Goal: Task Accomplishment & Management: Manage account settings

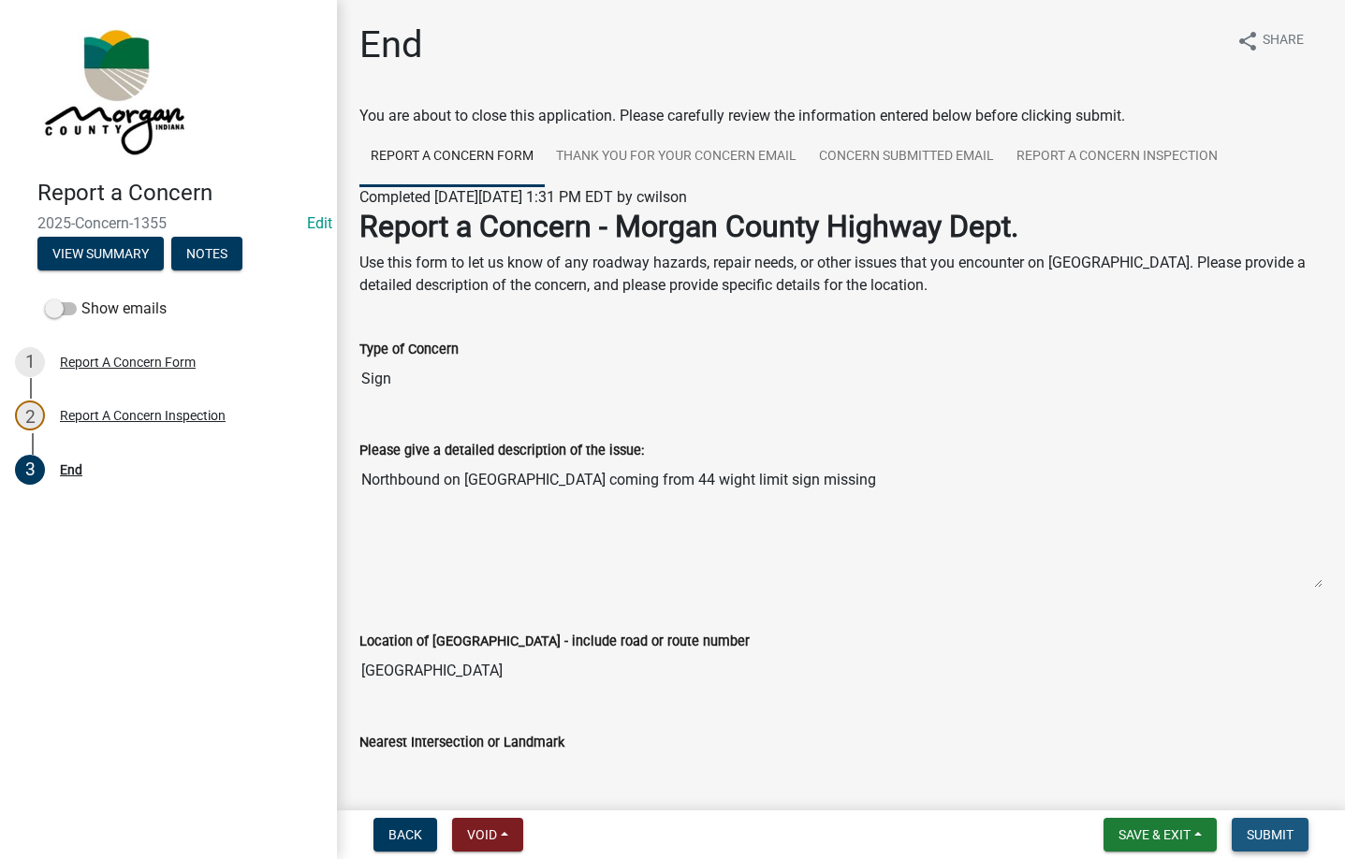
click at [1288, 839] on span "Submit" at bounding box center [1270, 834] width 47 height 15
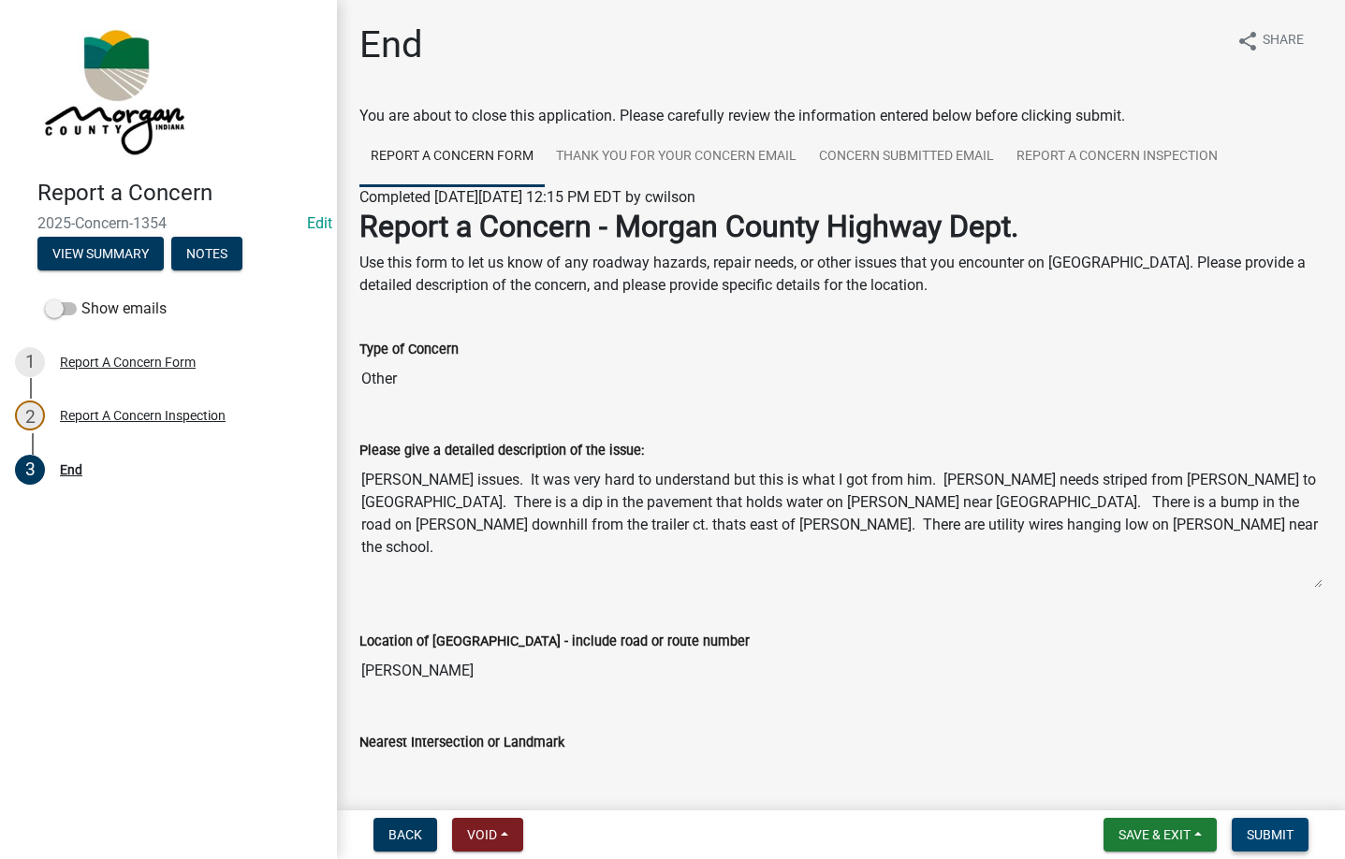
click at [1269, 834] on span "Submit" at bounding box center [1270, 834] width 47 height 15
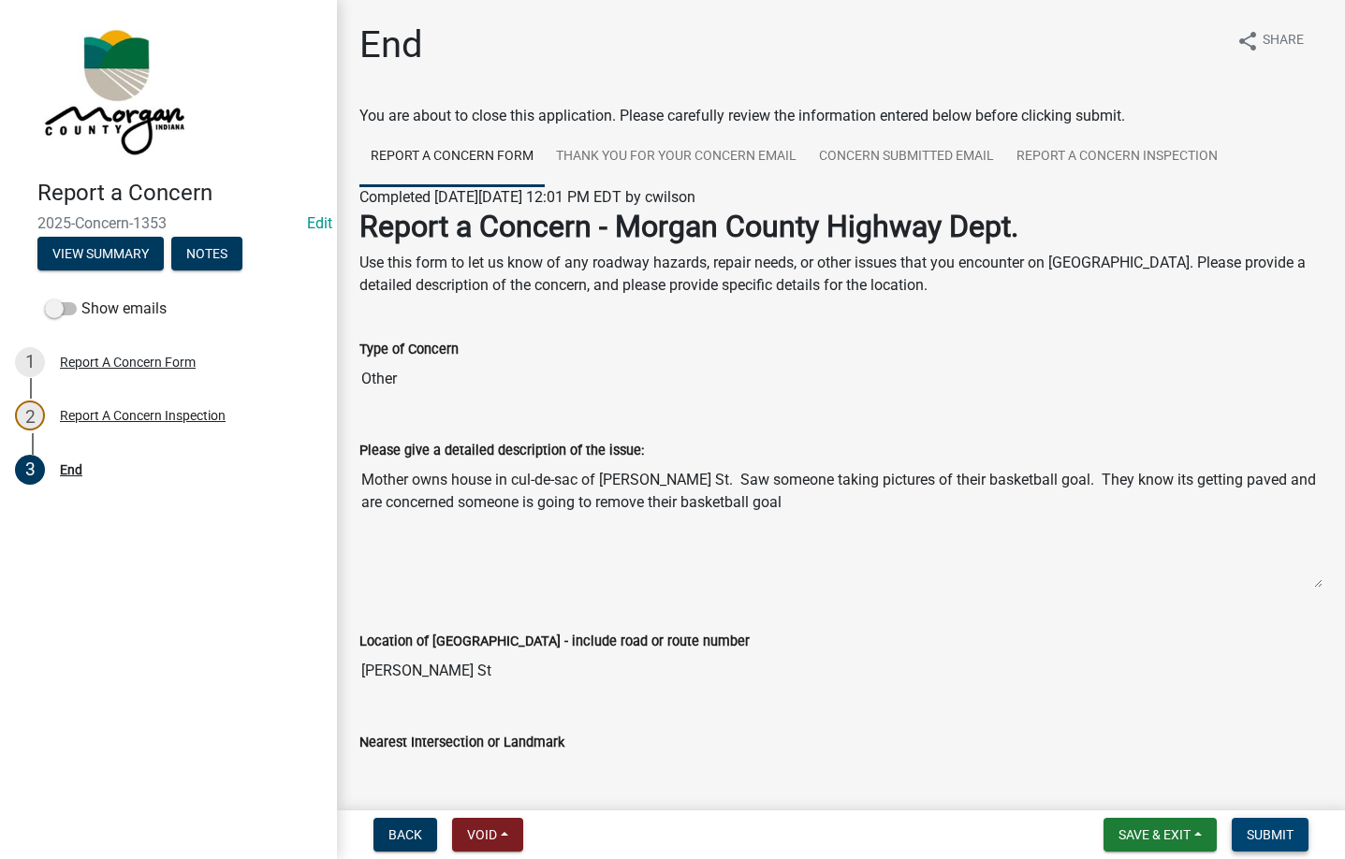
click at [1252, 840] on span "Submit" at bounding box center [1270, 834] width 47 height 15
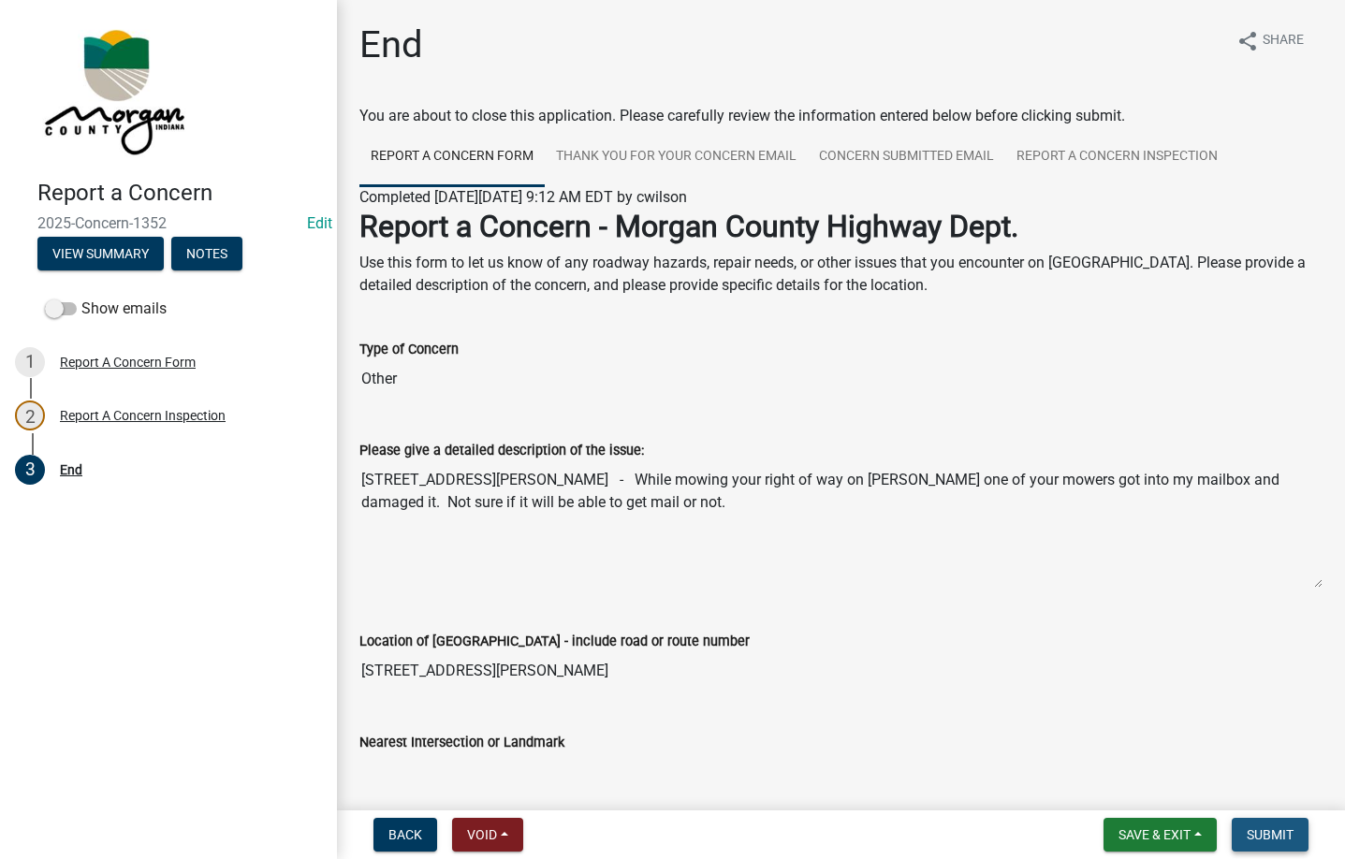
click at [1256, 831] on span "Submit" at bounding box center [1270, 834] width 47 height 15
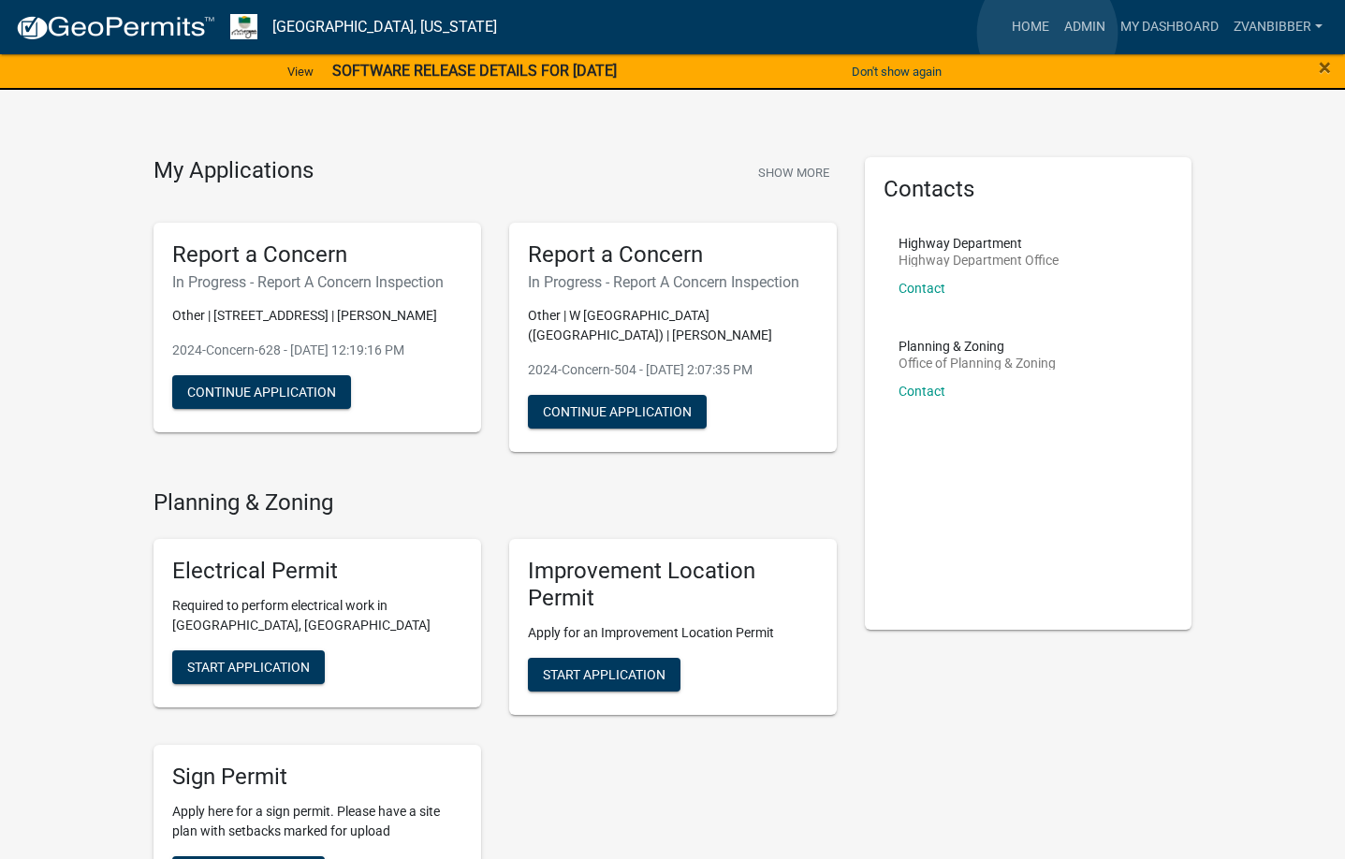
click at [1057, 33] on link "Admin" at bounding box center [1085, 27] width 56 height 36
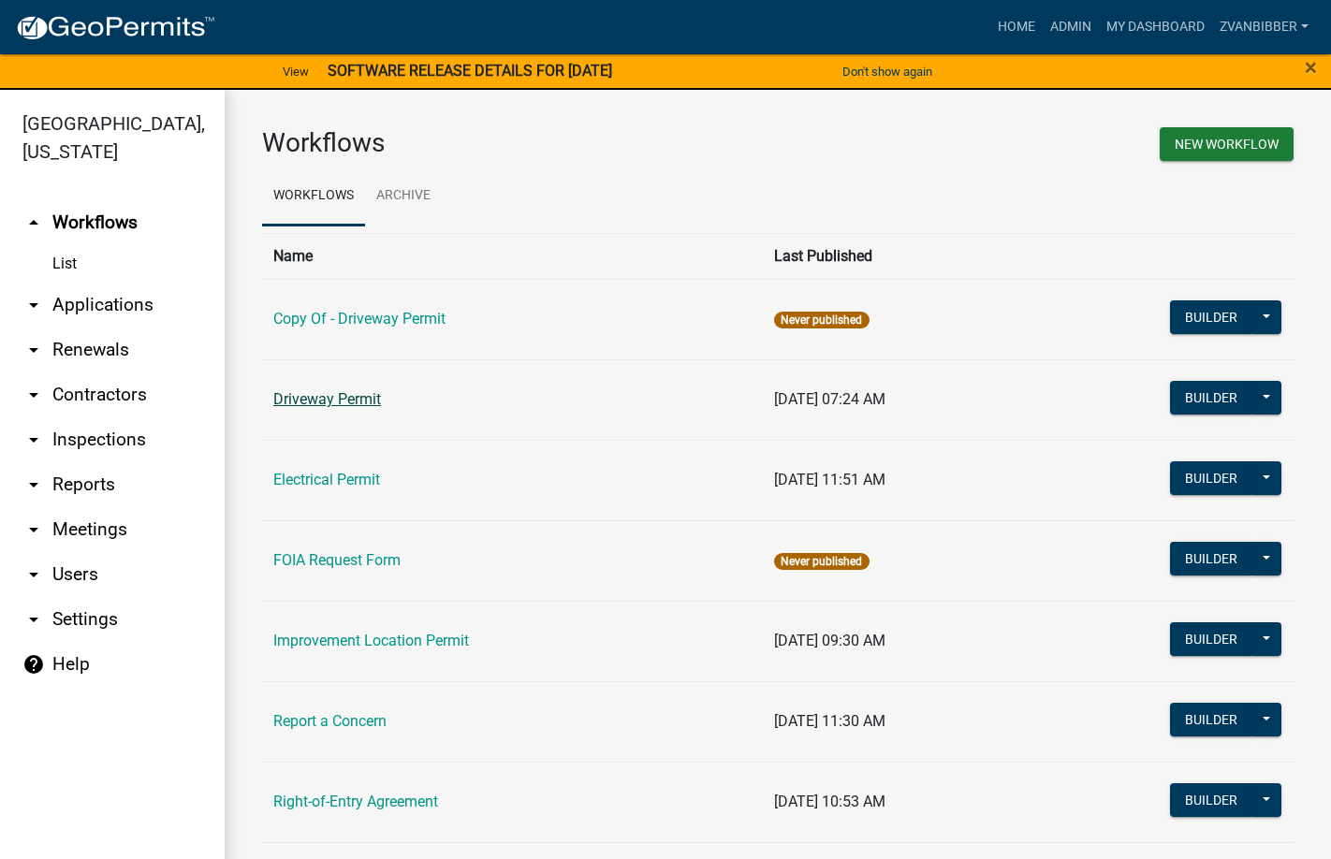
click at [317, 390] on link "Driveway Permit" at bounding box center [327, 399] width 108 height 18
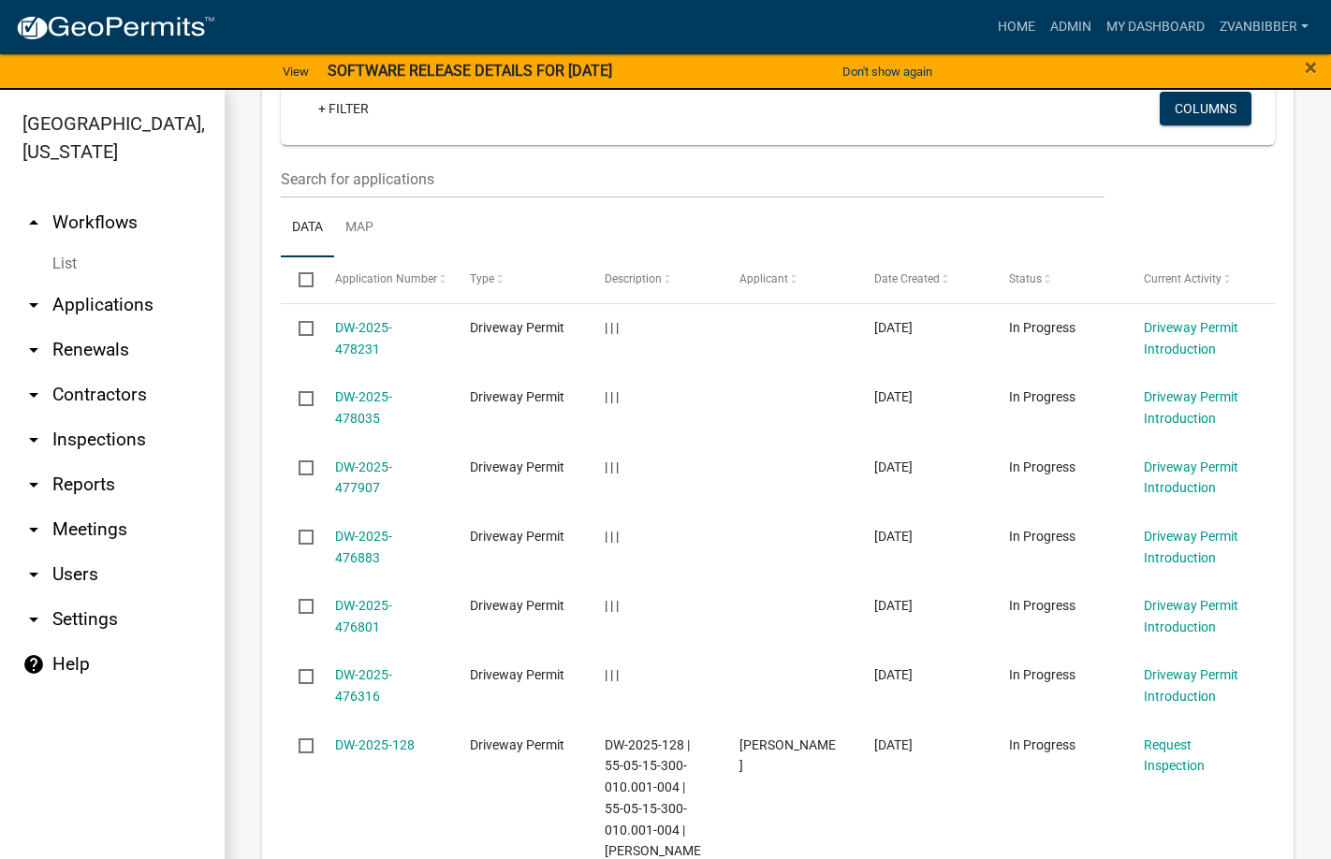
scroll to position [810, 0]
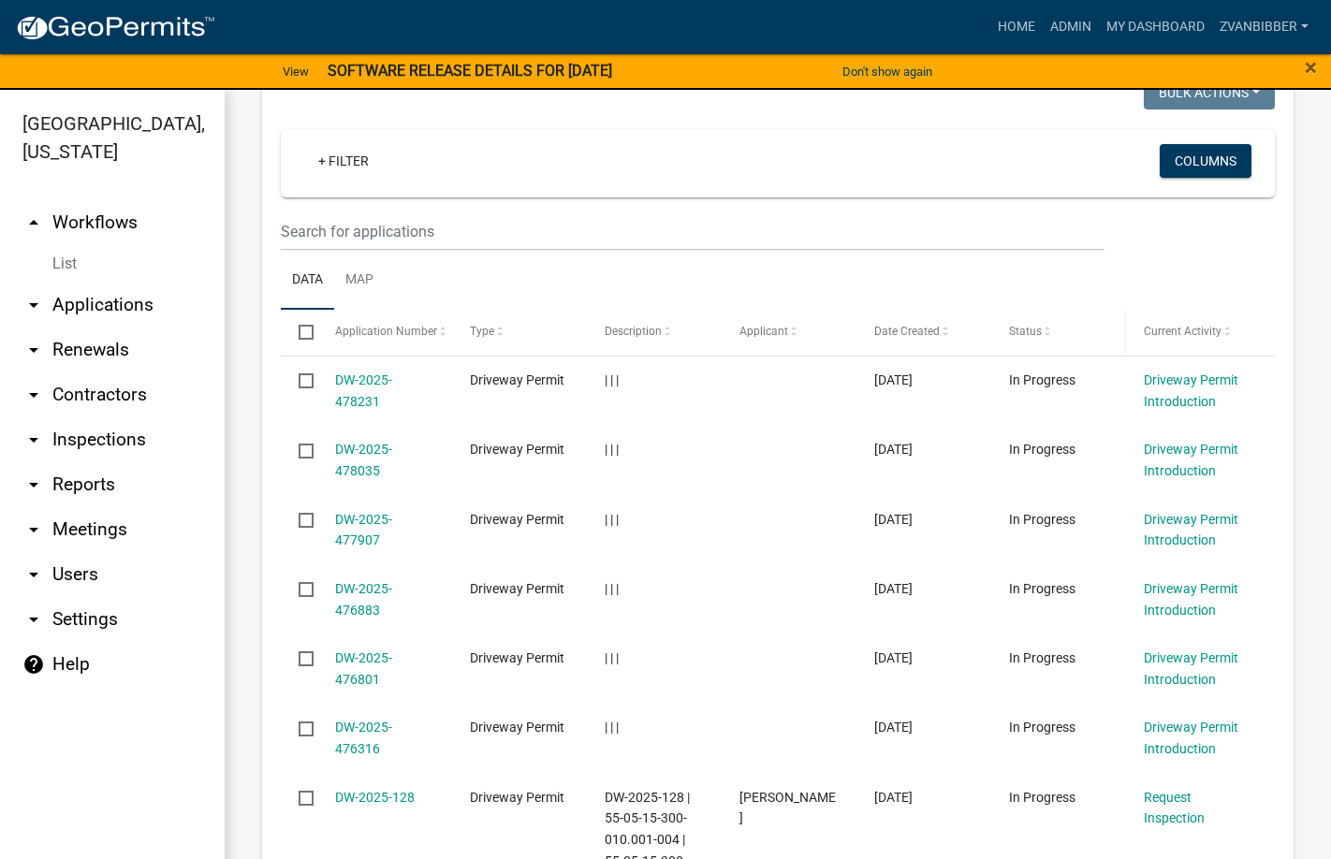
click at [1035, 329] on span "Status" at bounding box center [1025, 331] width 33 height 13
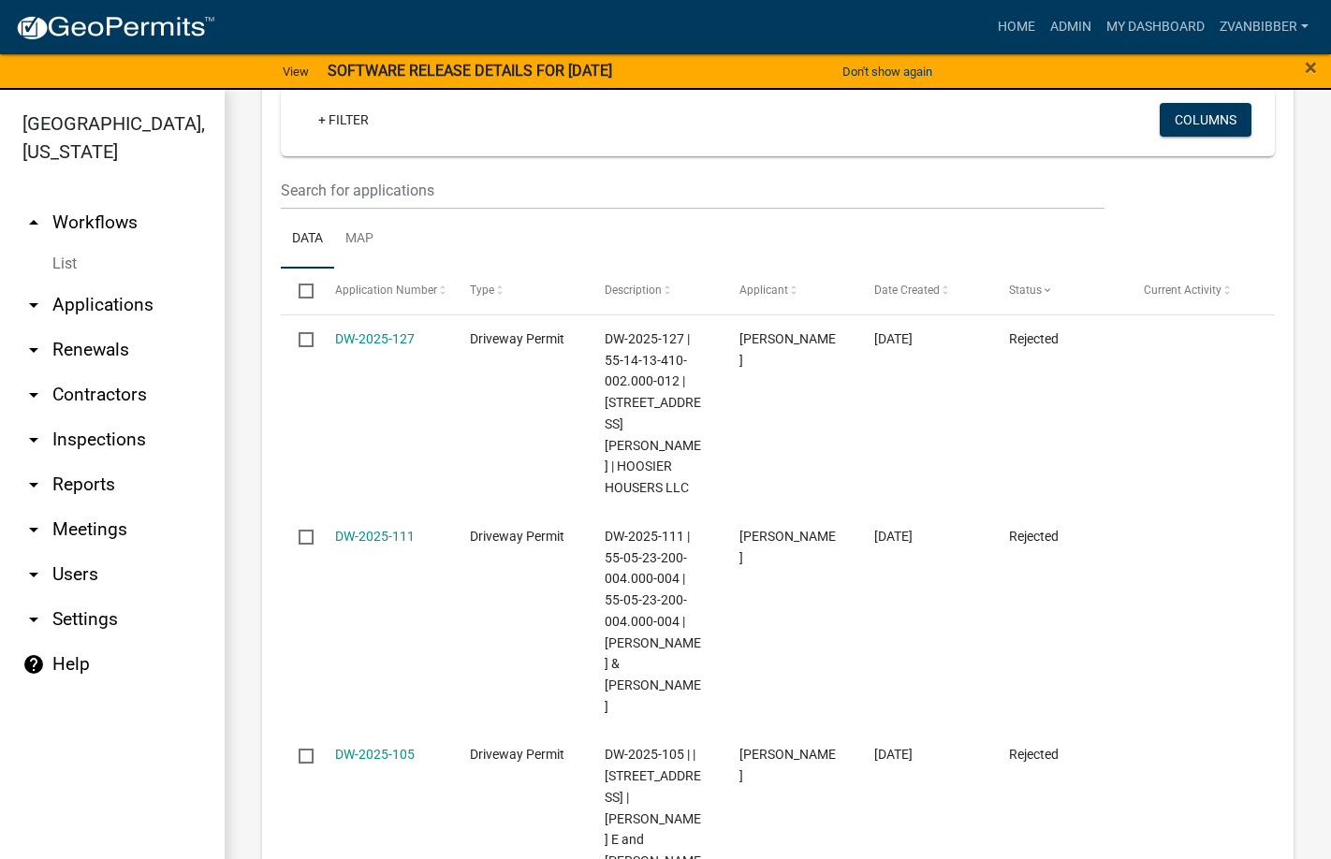
scroll to position [570, 0]
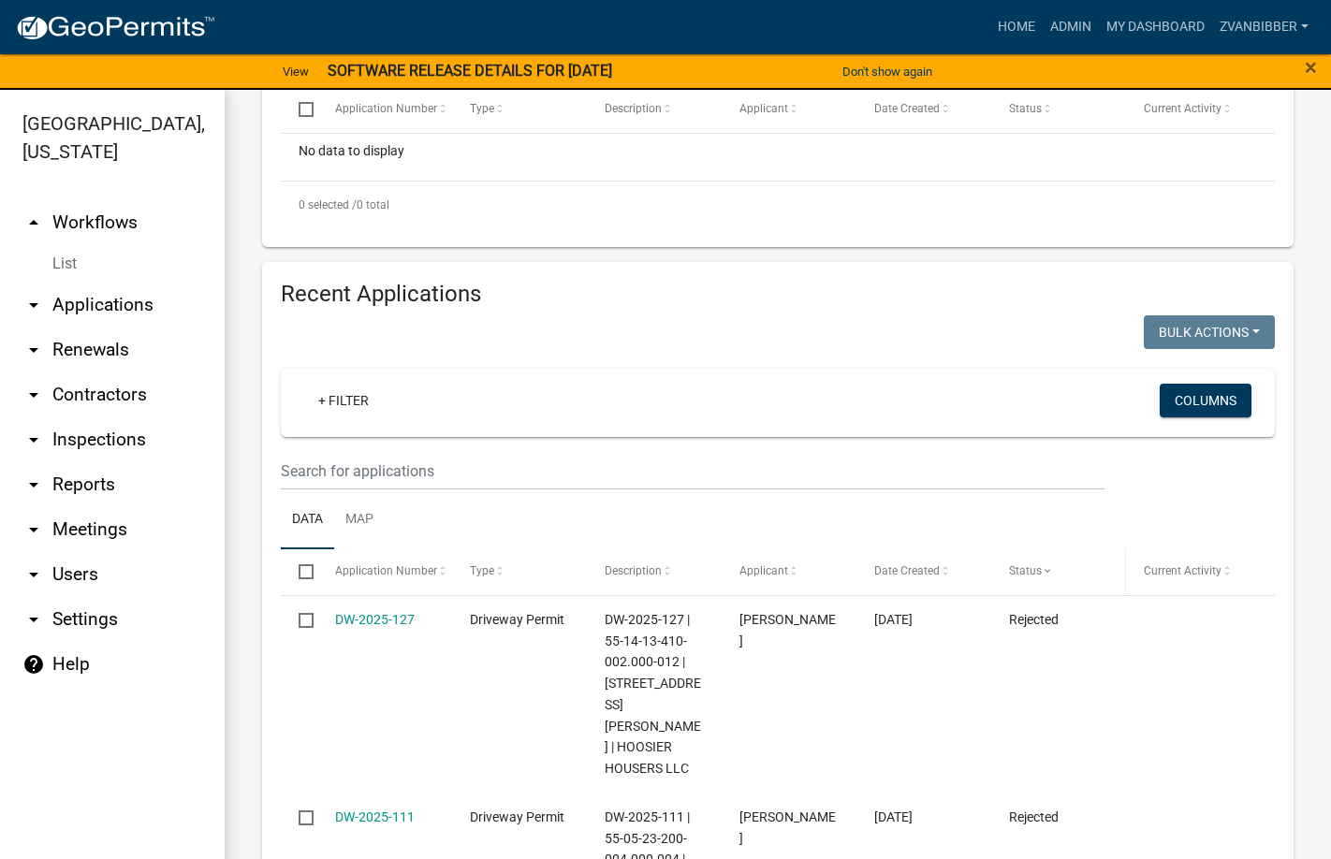
drag, startPoint x: 1040, startPoint y: 566, endPoint x: 1027, endPoint y: 571, distance: 13.9
click at [1027, 571] on span "Status" at bounding box center [1025, 570] width 33 height 13
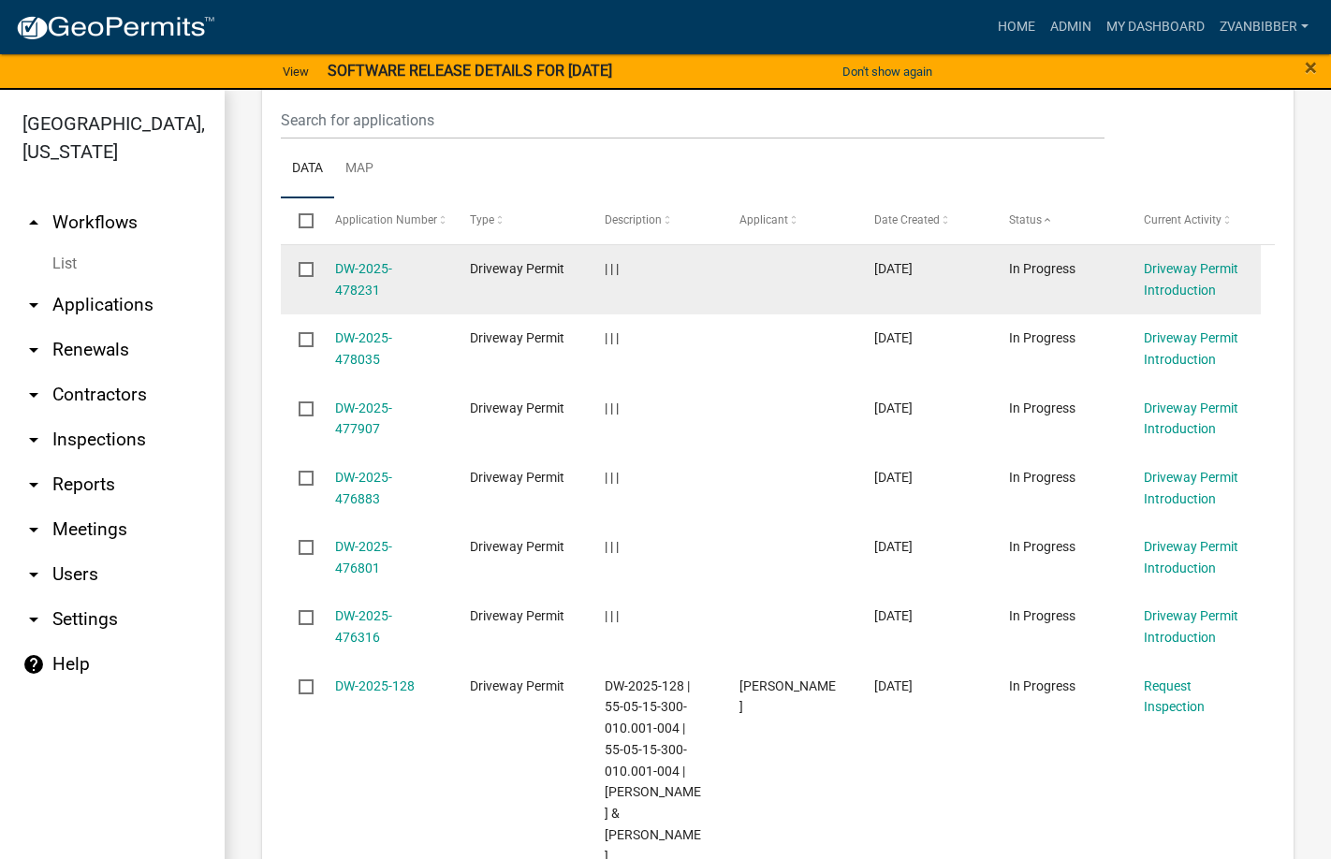
scroll to position [1296, 0]
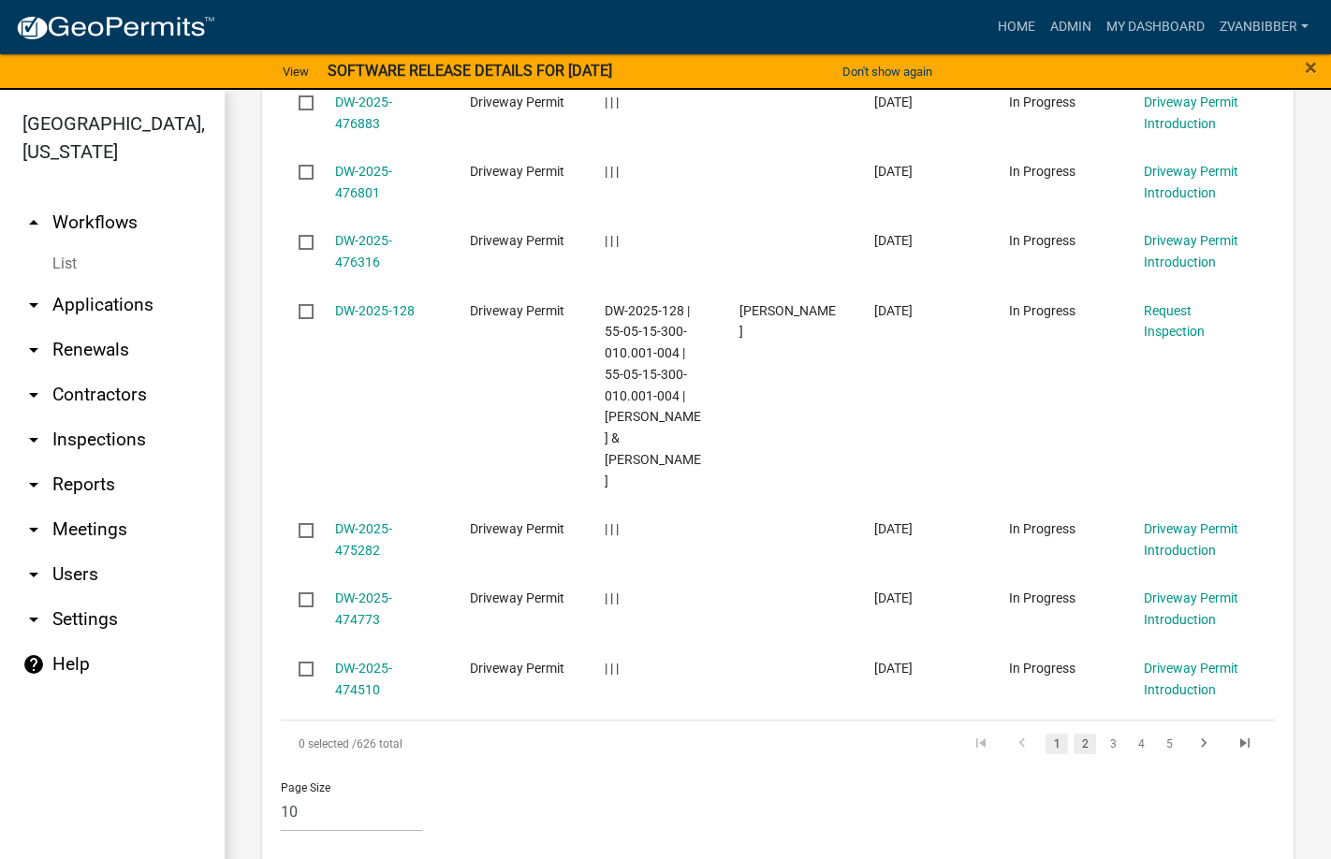
click at [1077, 734] on link "2" at bounding box center [1084, 744] width 22 height 21
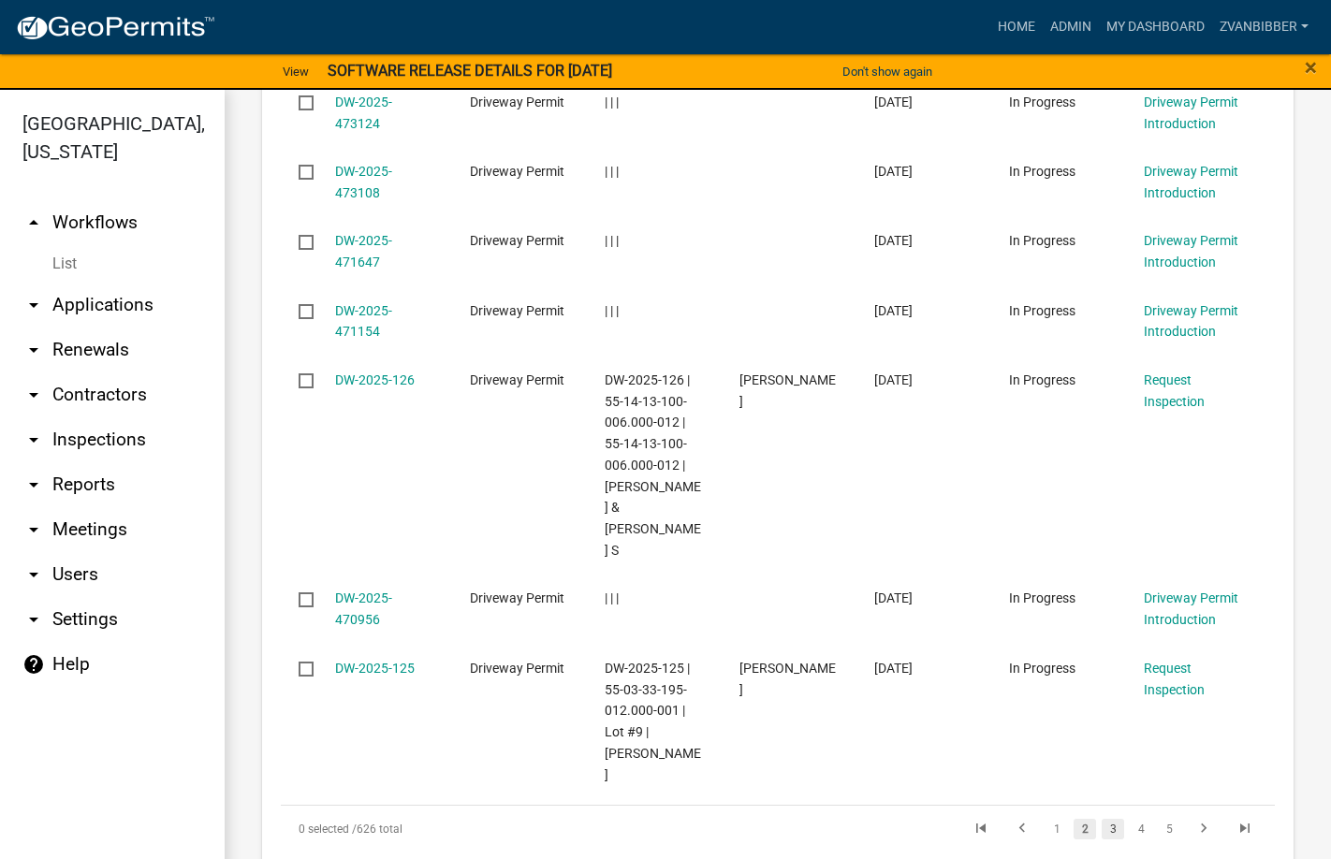
click at [1102, 819] on link "3" at bounding box center [1113, 829] width 22 height 21
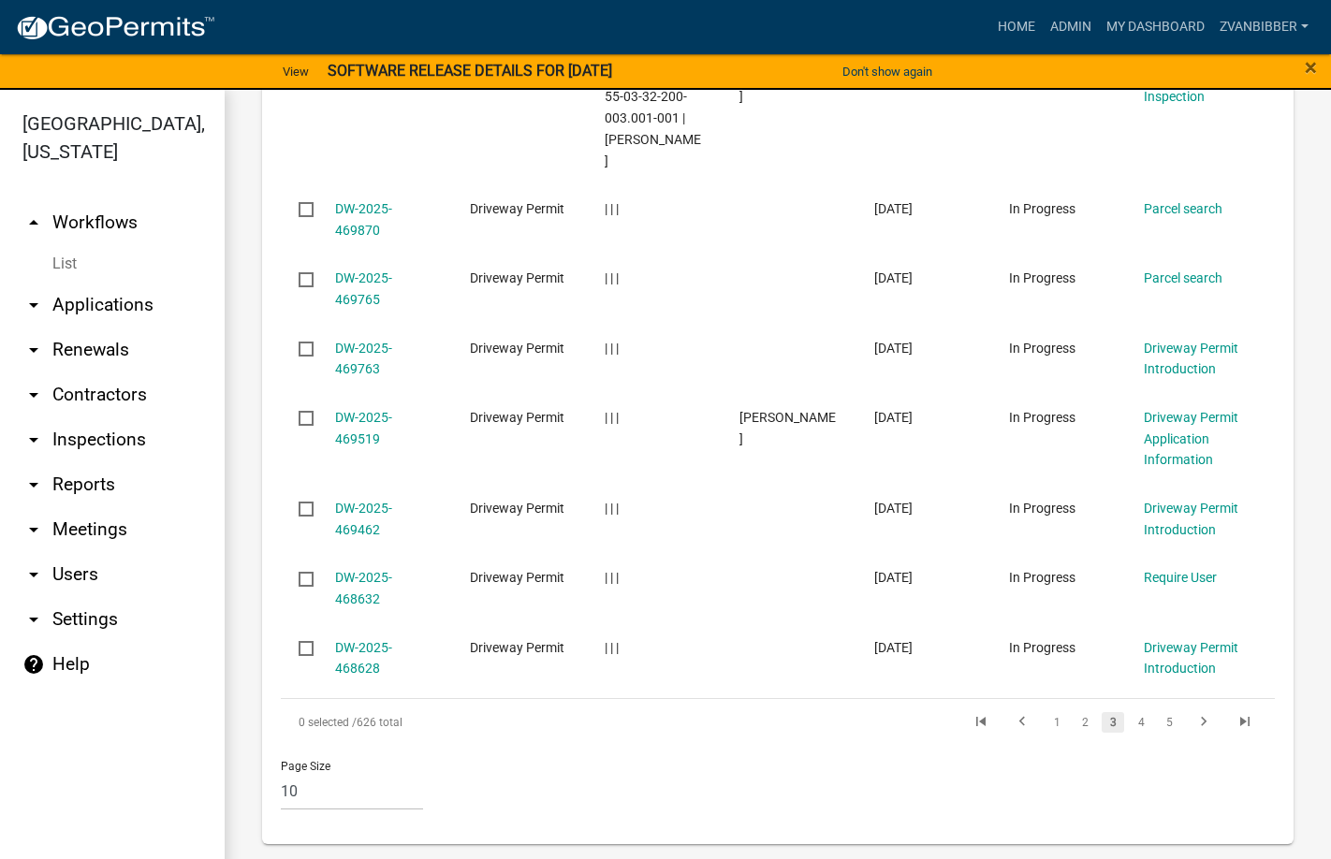
scroll to position [1233, 0]
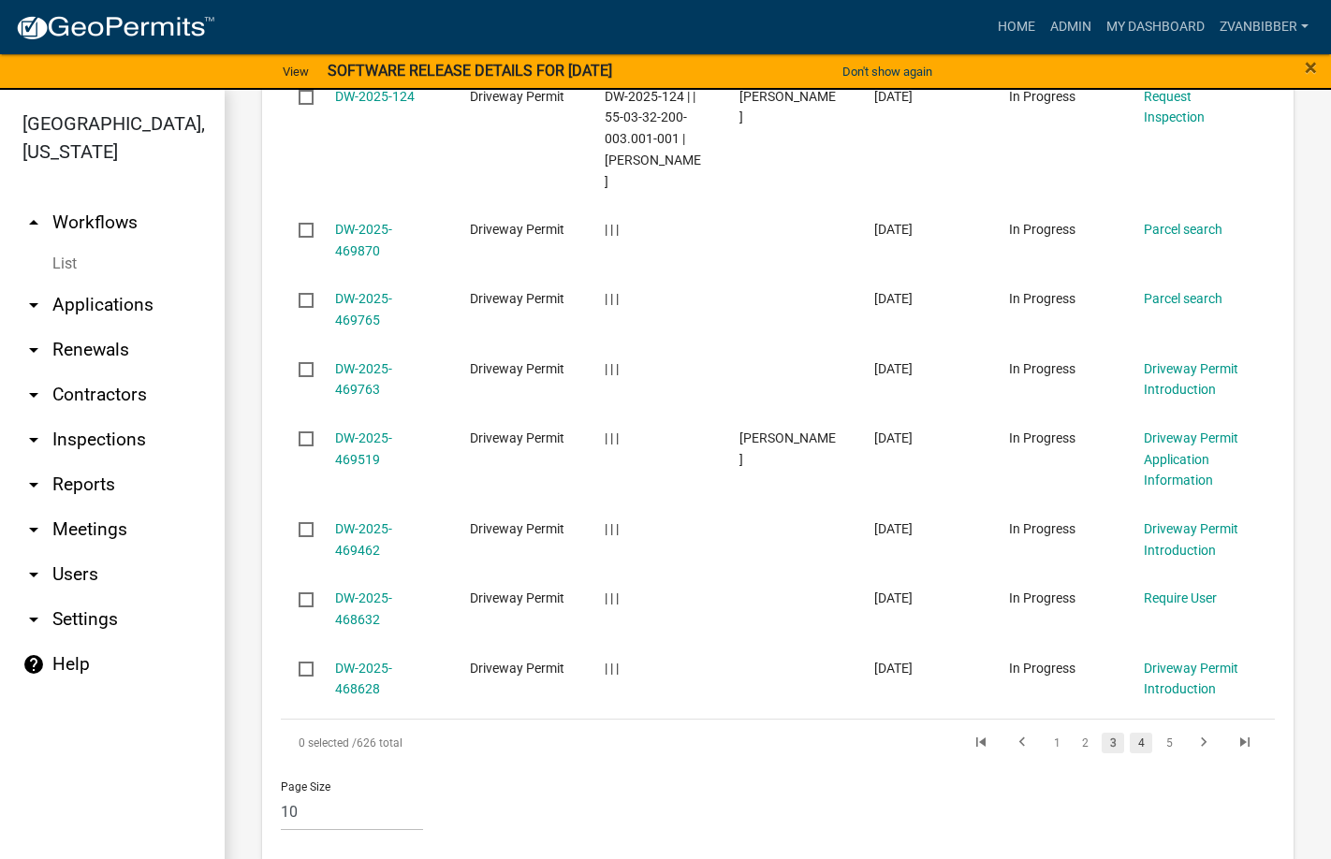
click at [1130, 733] on link "4" at bounding box center [1141, 743] width 22 height 21
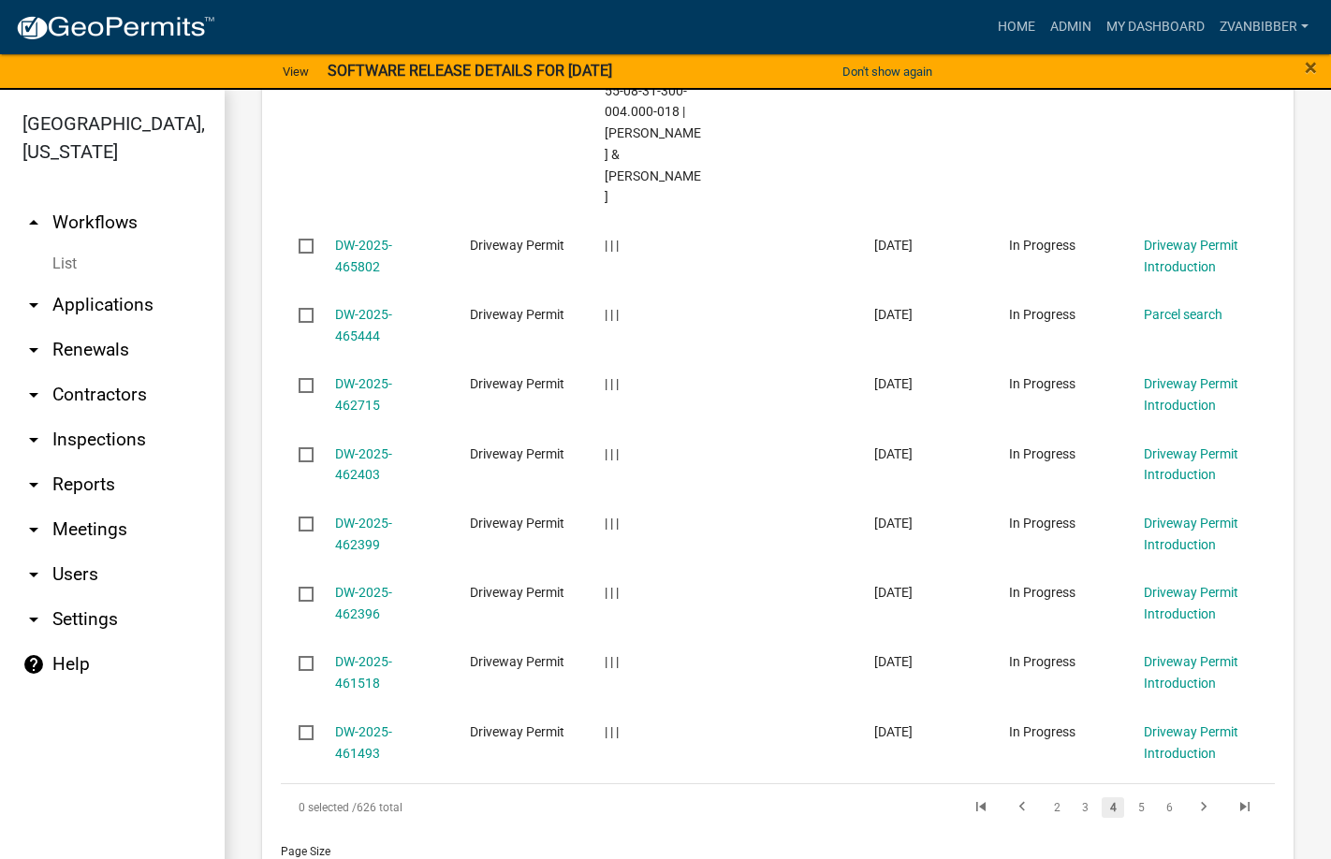
scroll to position [1275, 0]
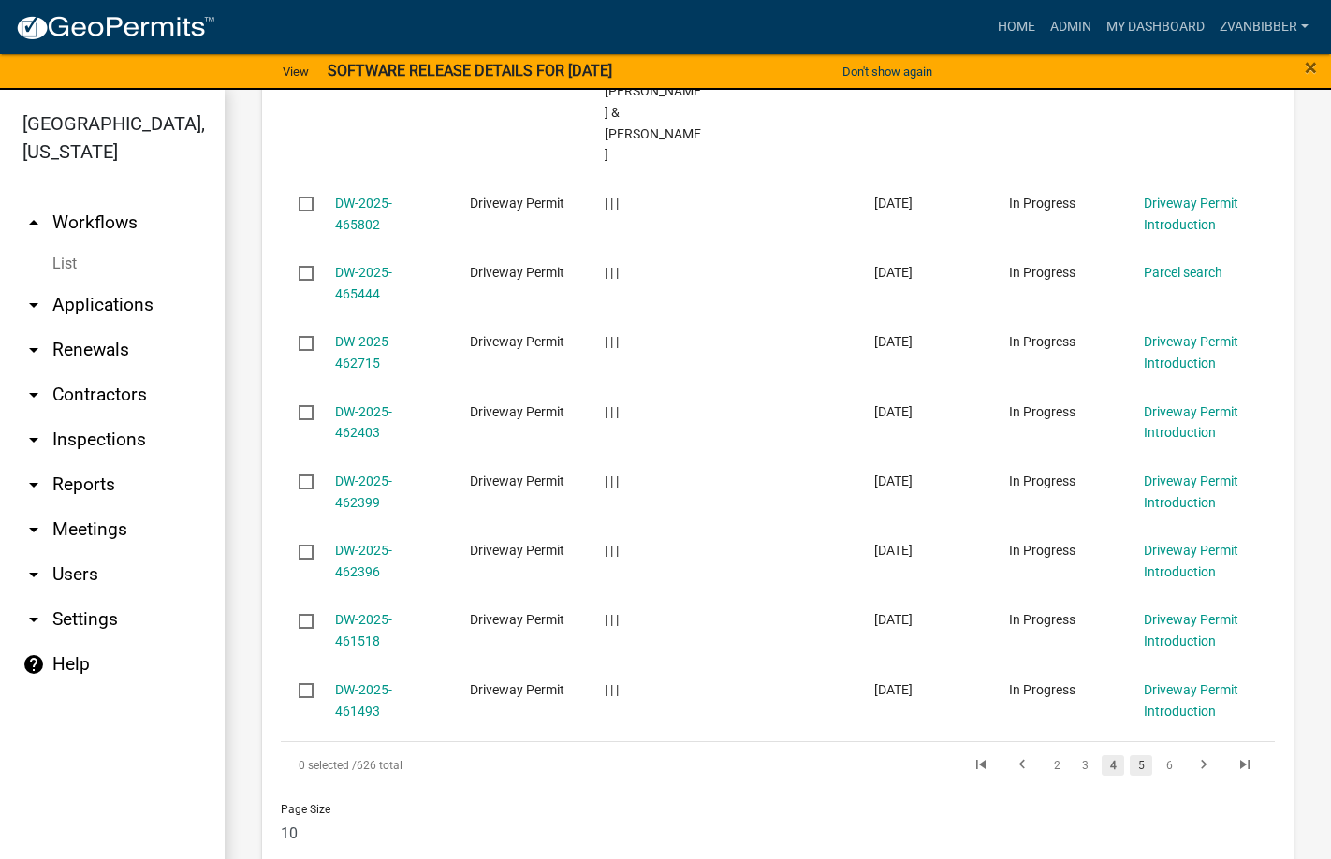
click at [1134, 755] on link "5" at bounding box center [1141, 765] width 22 height 21
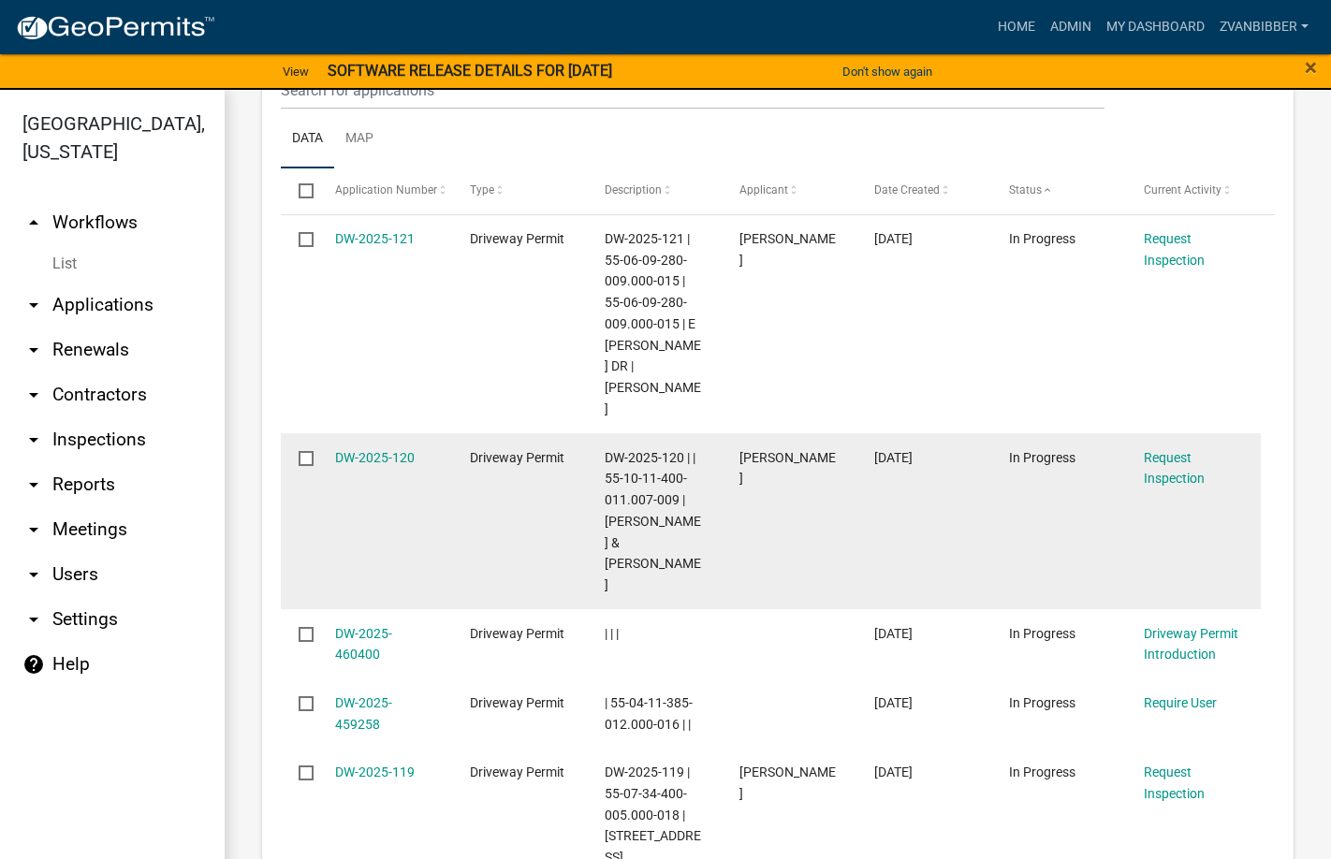
scroll to position [918, 0]
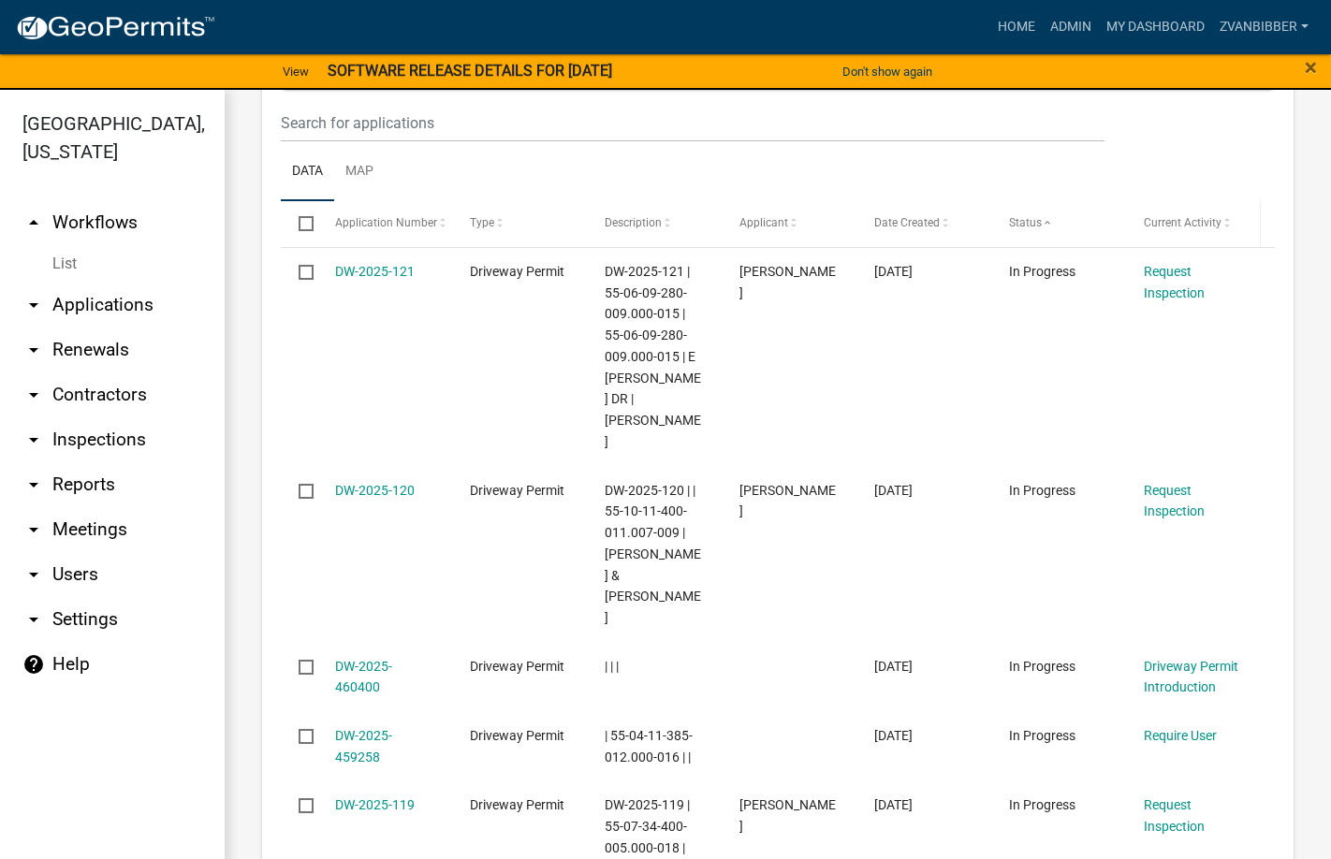
click at [1206, 225] on span "Current Activity" at bounding box center [1183, 222] width 78 height 13
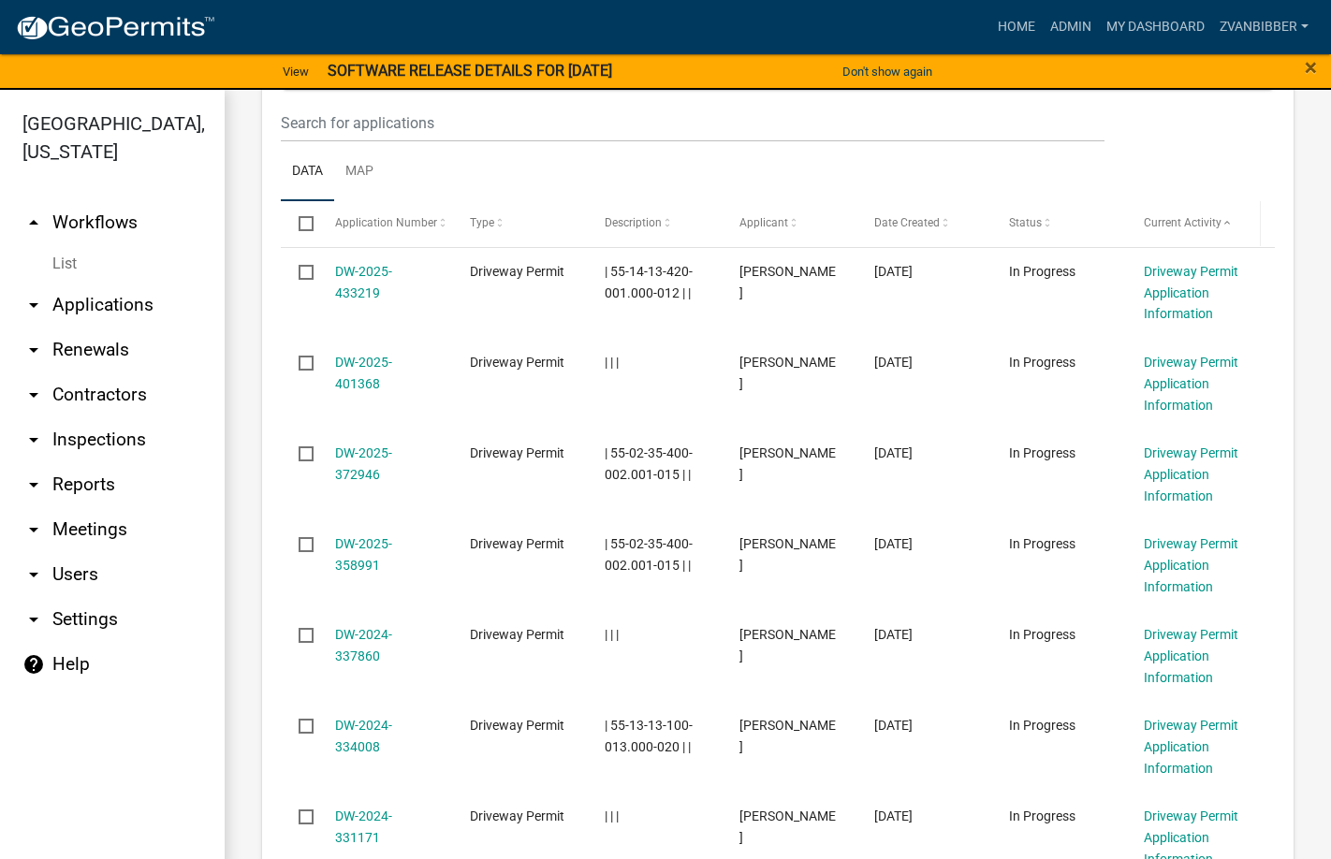
click at [1206, 225] on span "Current Activity" at bounding box center [1183, 222] width 78 height 13
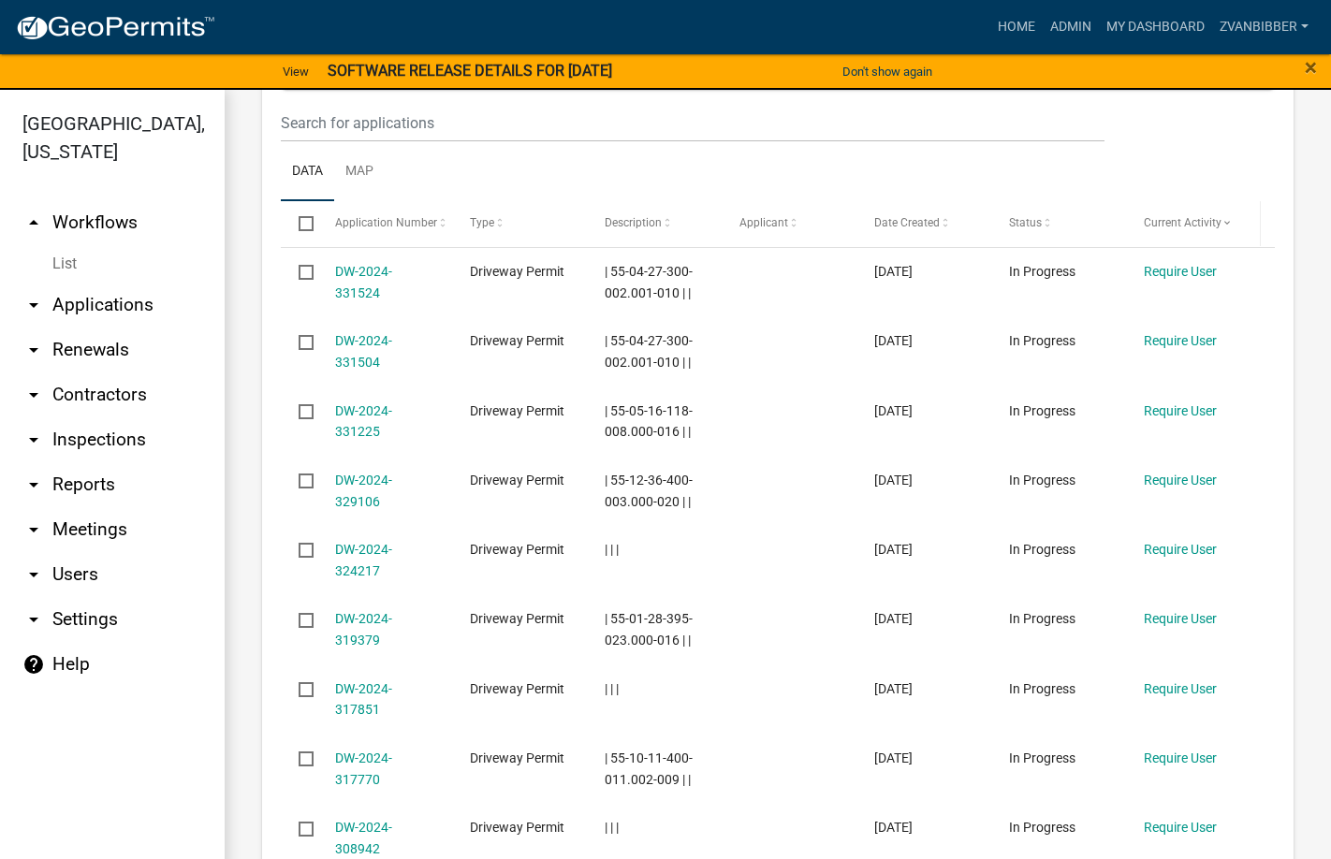
click at [1206, 225] on span "Current Activity" at bounding box center [1183, 222] width 78 height 13
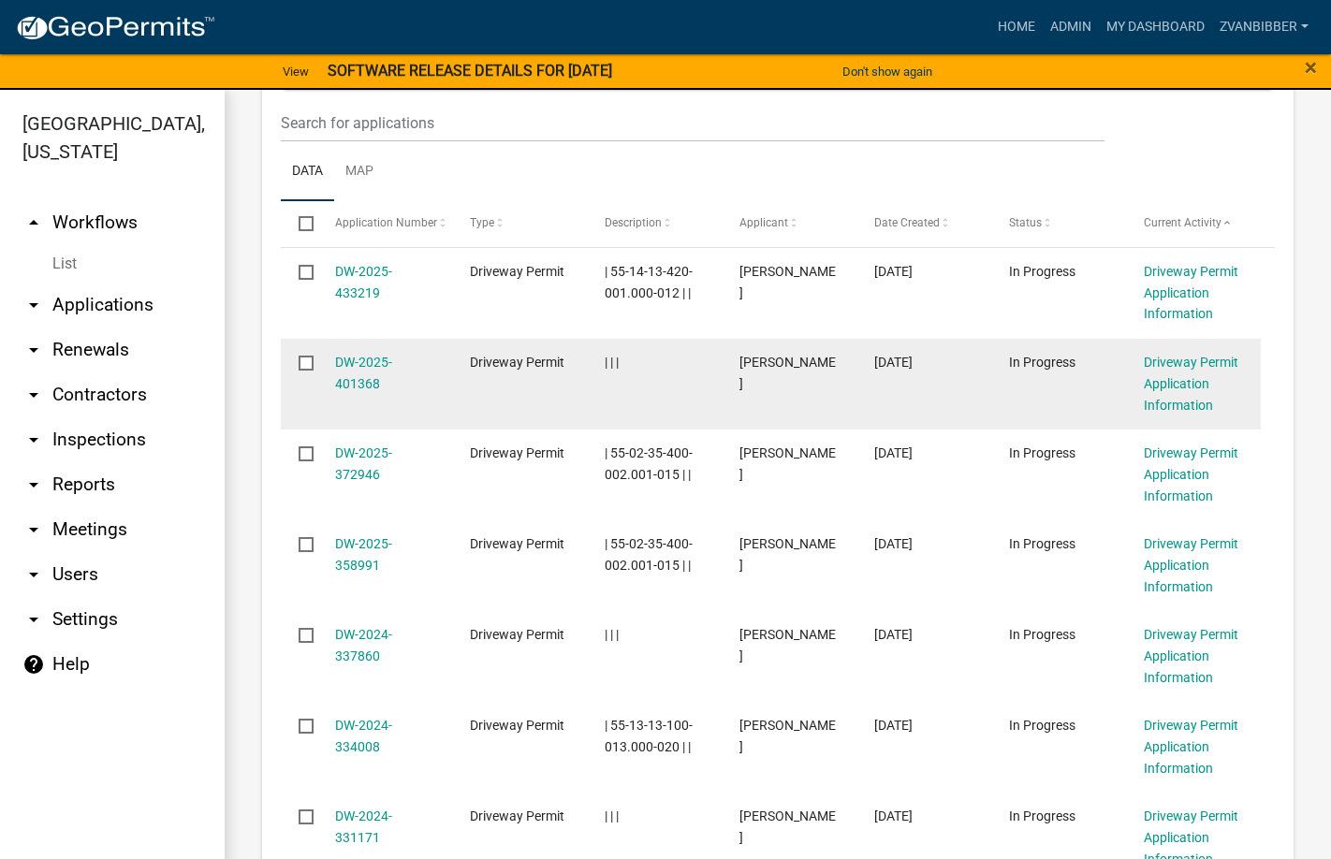
scroll to position [1381, 0]
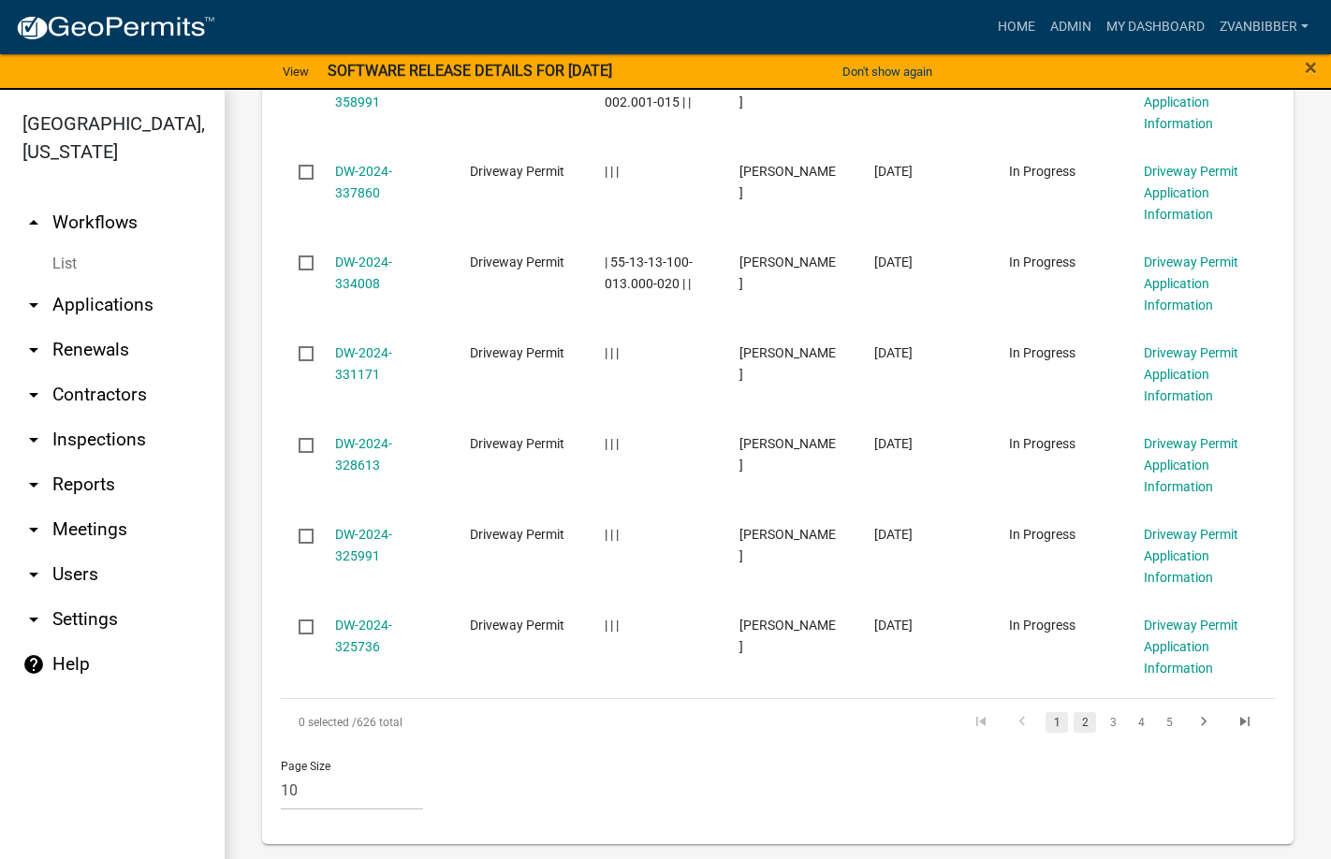
click at [1080, 723] on link "2" at bounding box center [1084, 722] width 22 height 21
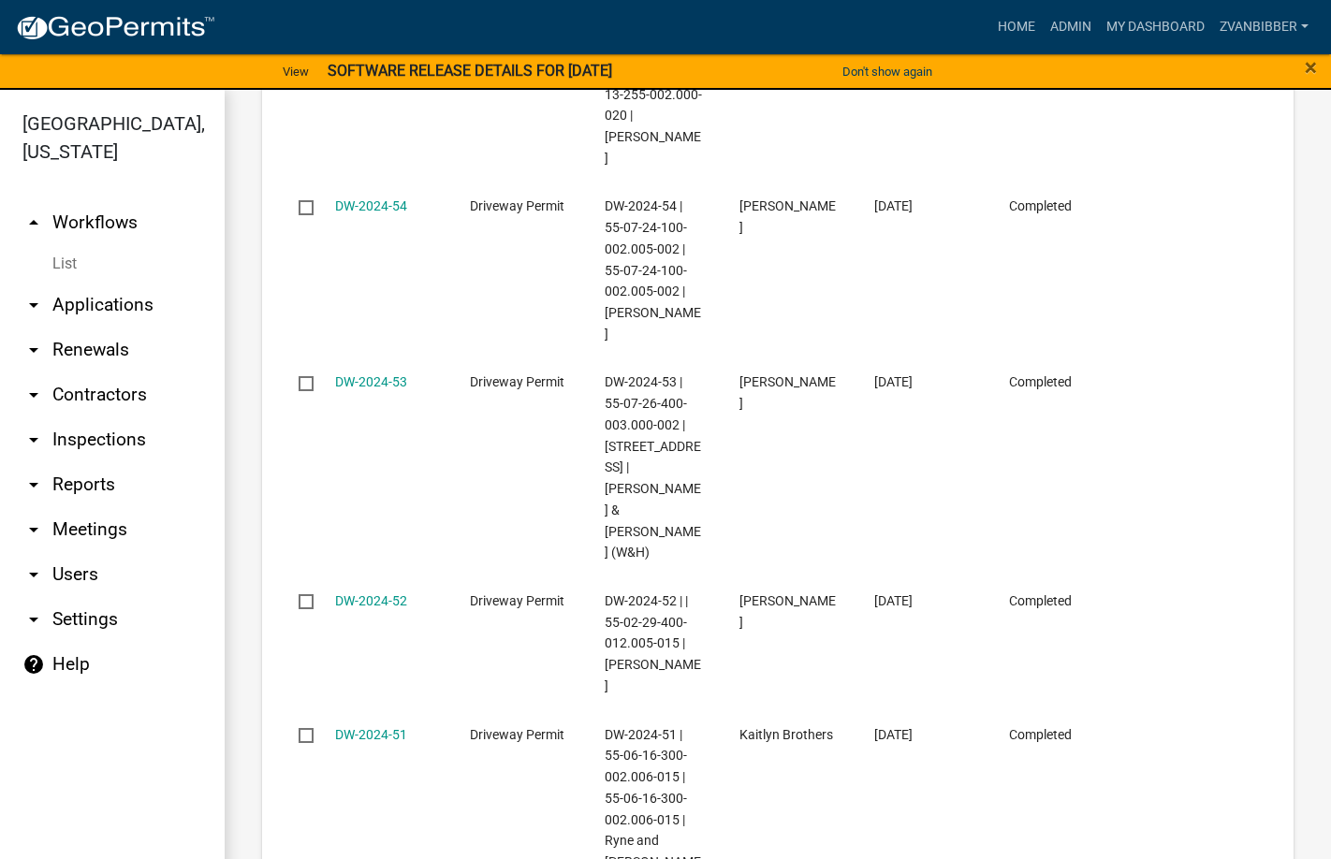
scroll to position [2105, 0]
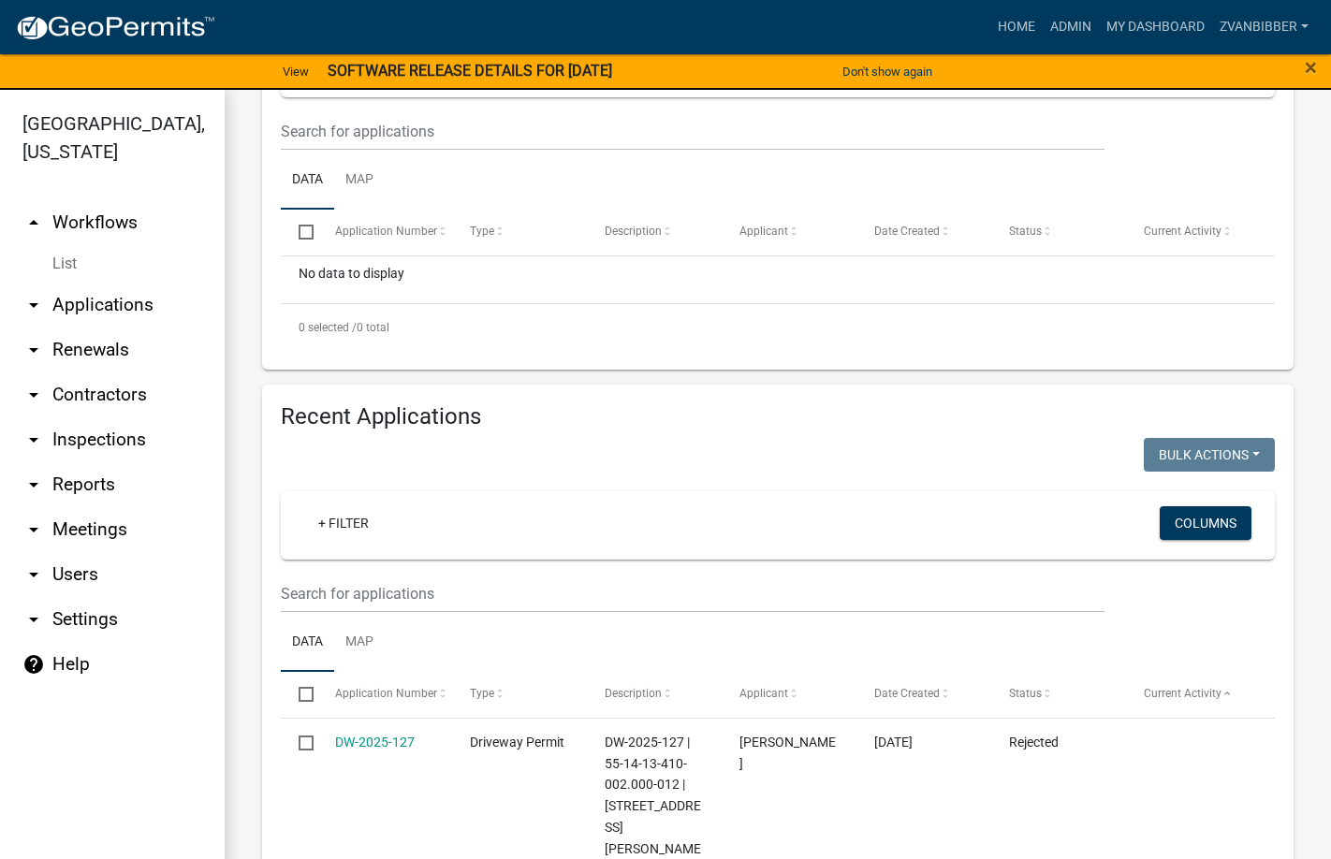
scroll to position [446, 0]
click at [1195, 689] on span "Current Activity" at bounding box center [1183, 694] width 78 height 13
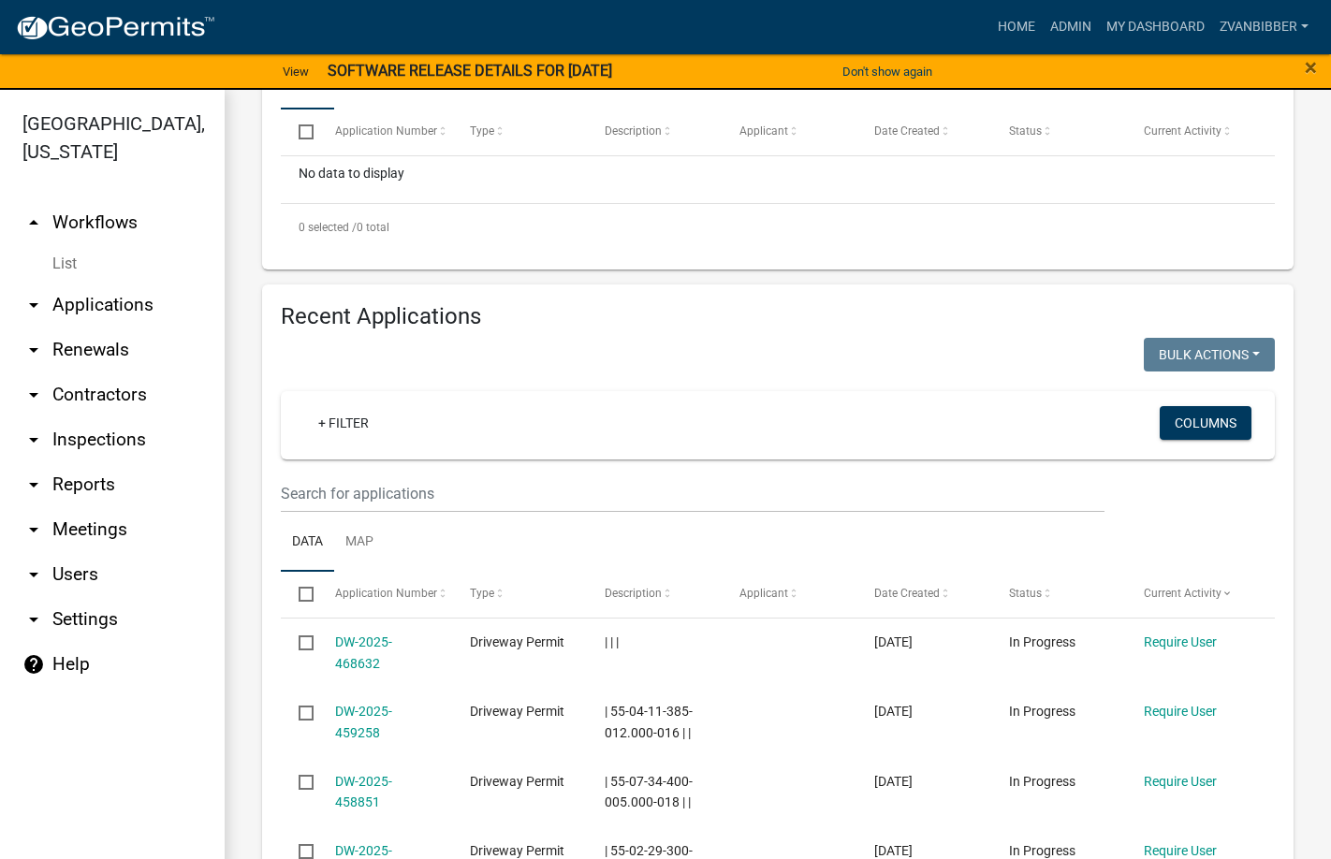
scroll to position [513, 0]
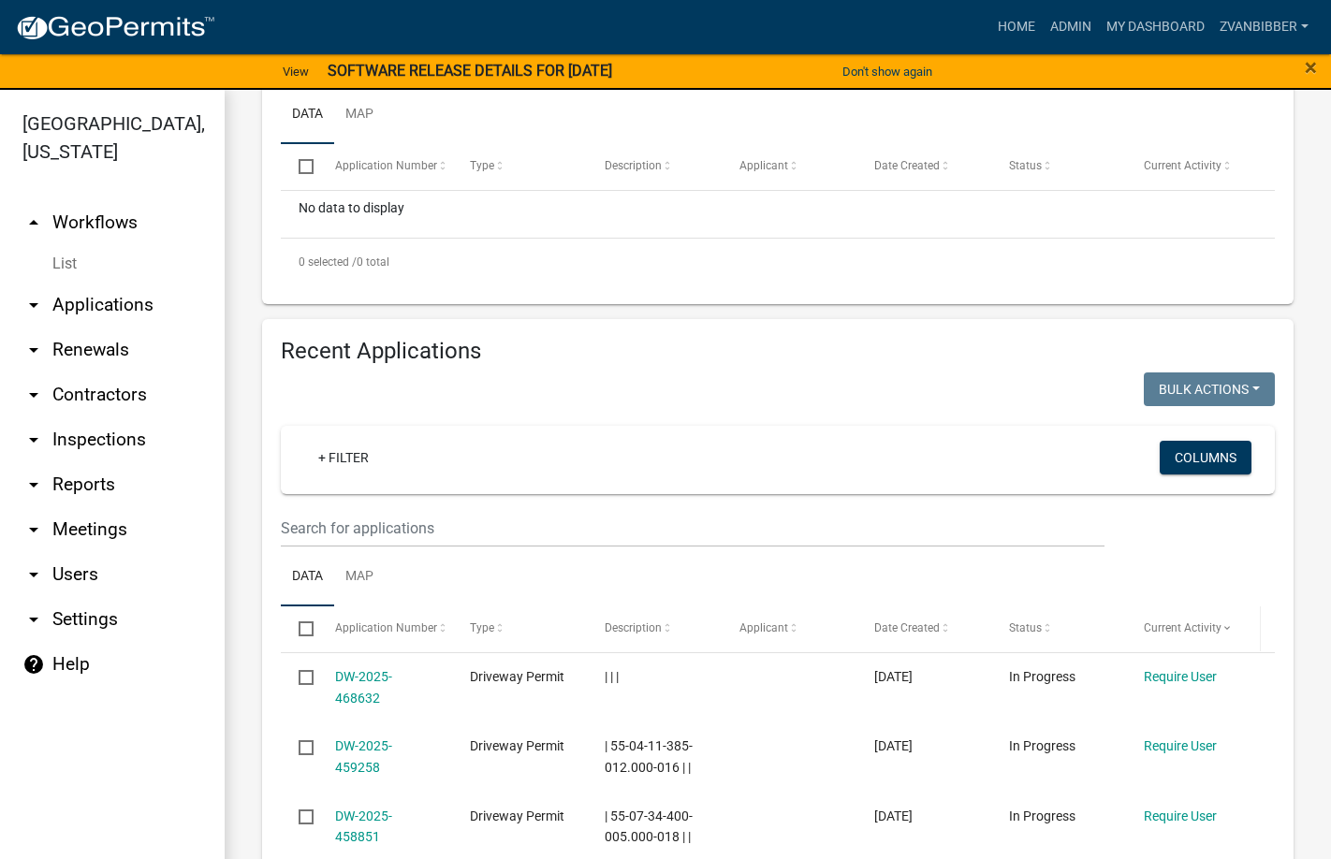
click at [1213, 625] on span "Current Activity" at bounding box center [1183, 627] width 78 height 13
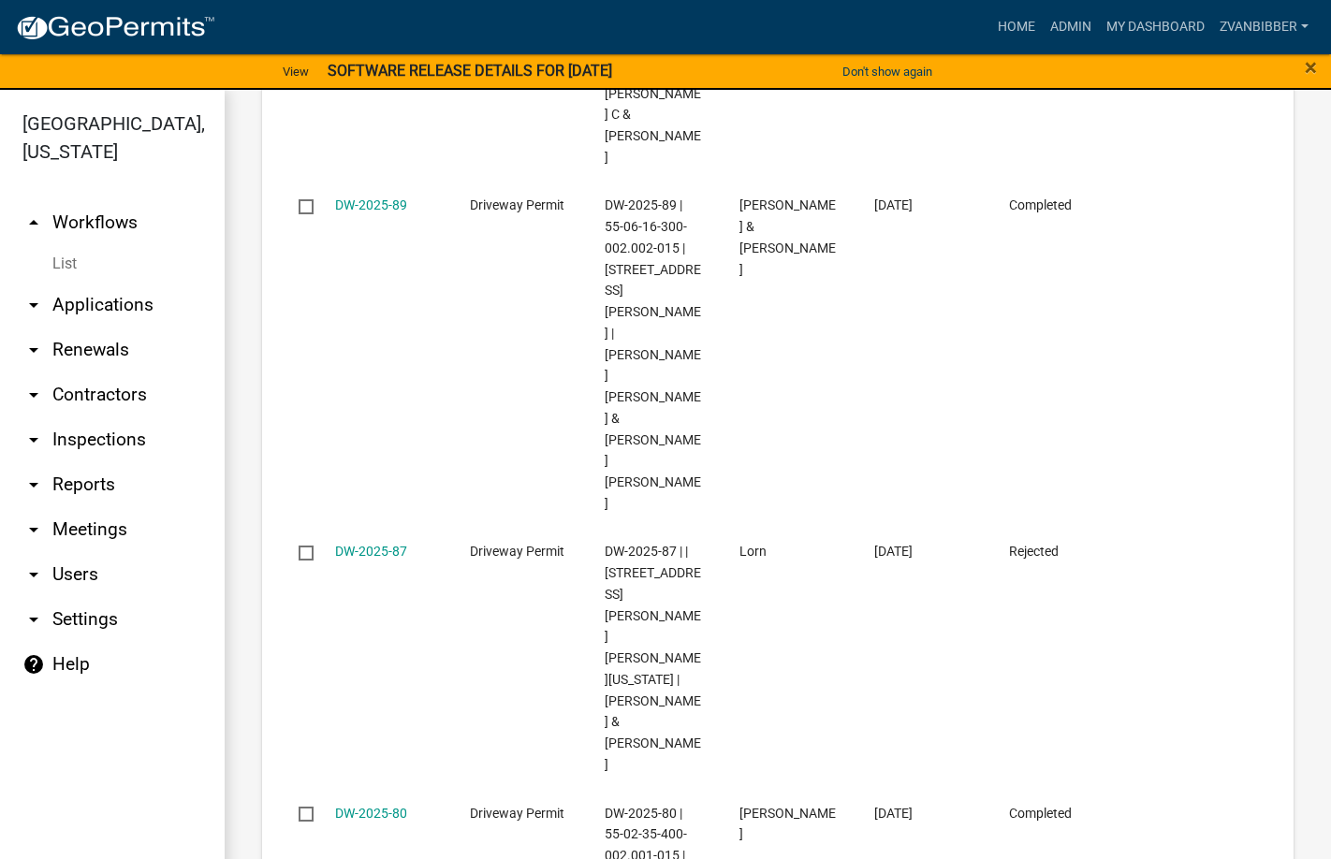
scroll to position [2318, 0]
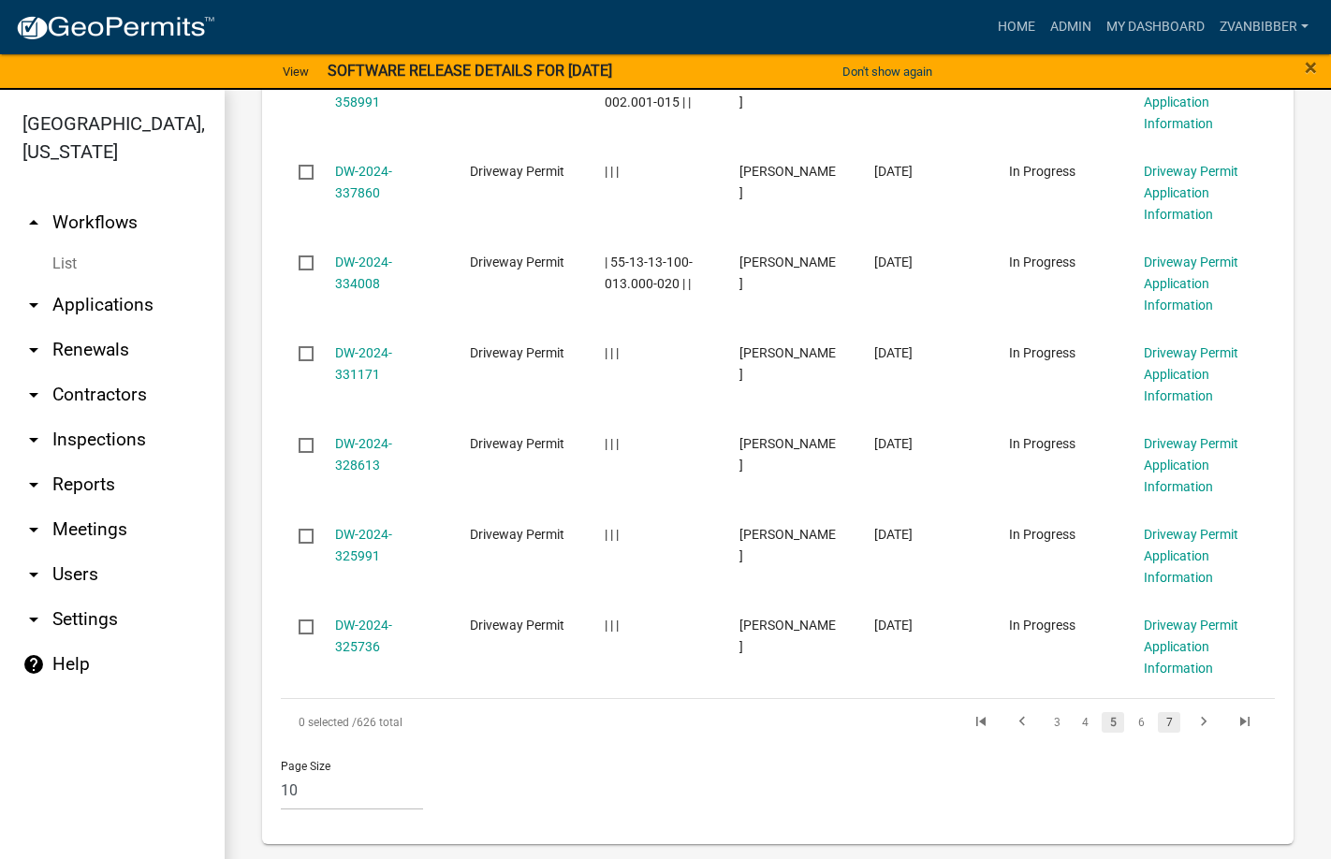
click at [1158, 723] on link "7" at bounding box center [1169, 722] width 22 height 21
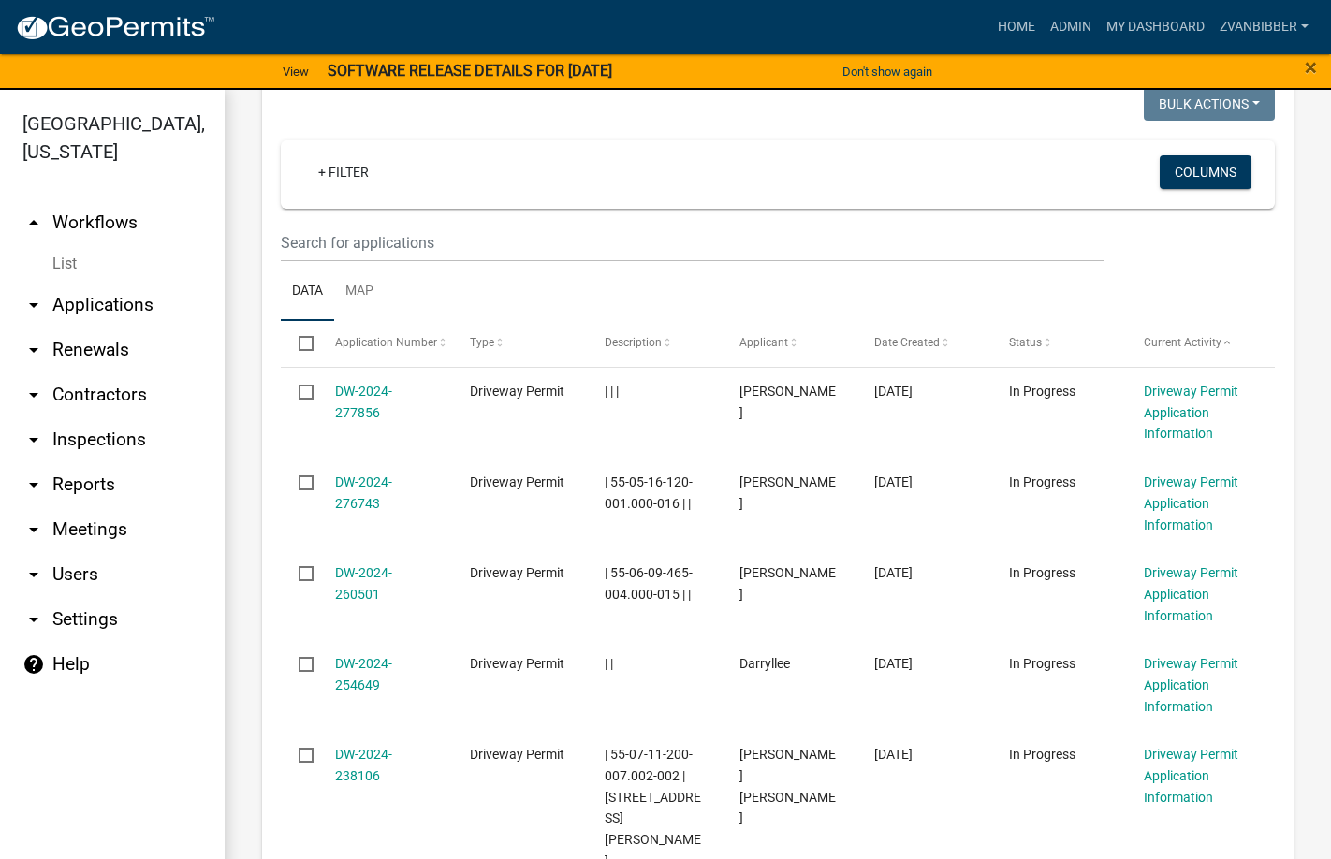
scroll to position [1360, 0]
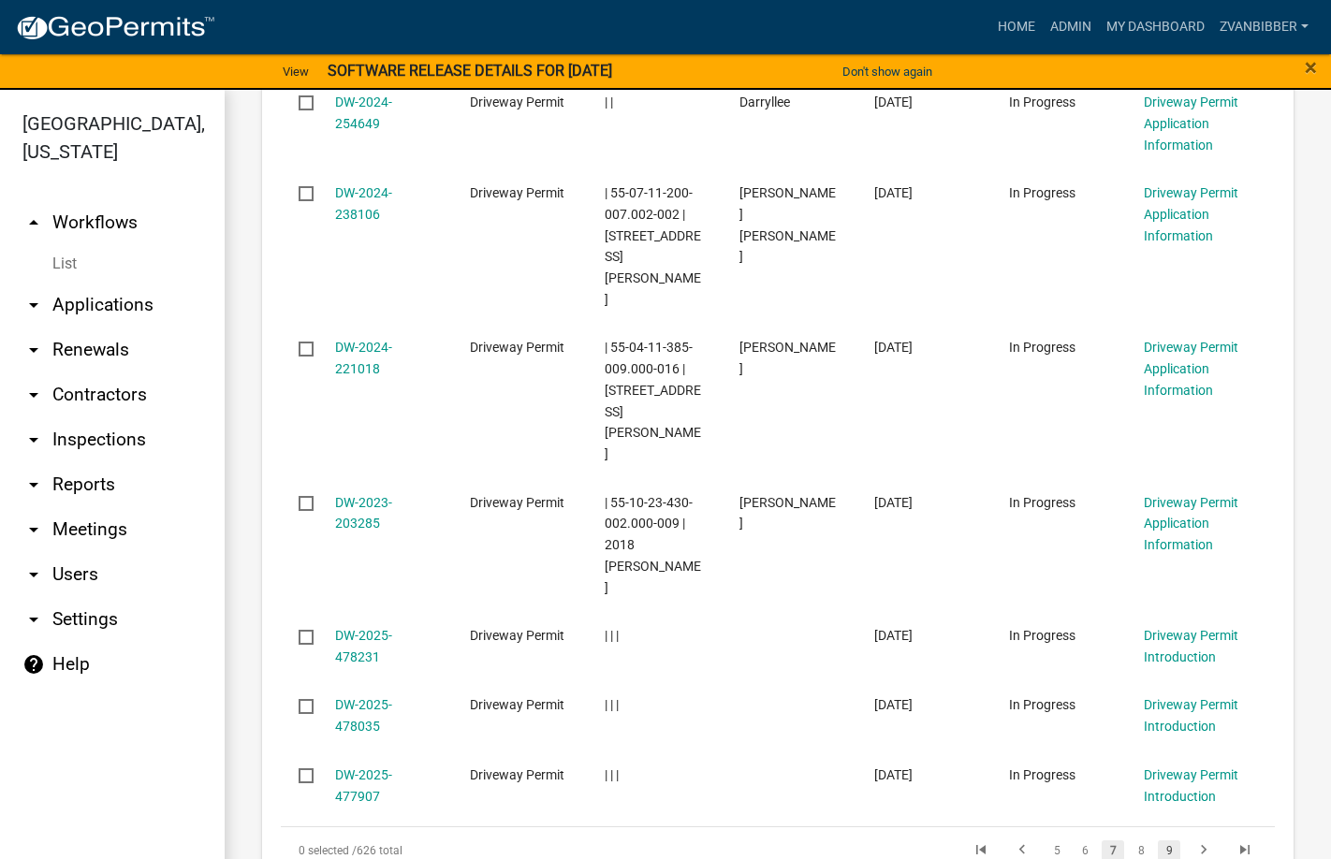
click at [1160, 840] on link "9" at bounding box center [1169, 850] width 22 height 21
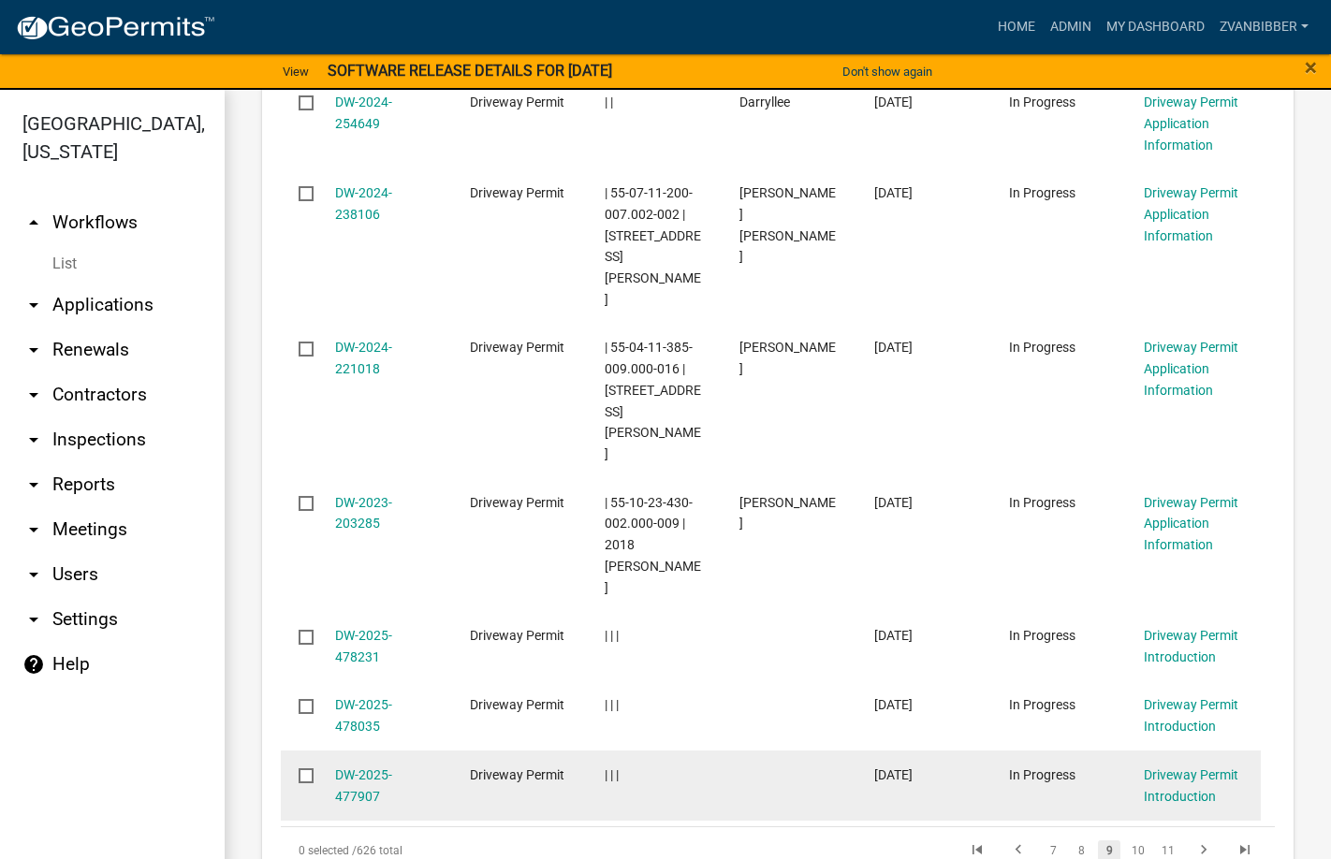
scroll to position [1168, 0]
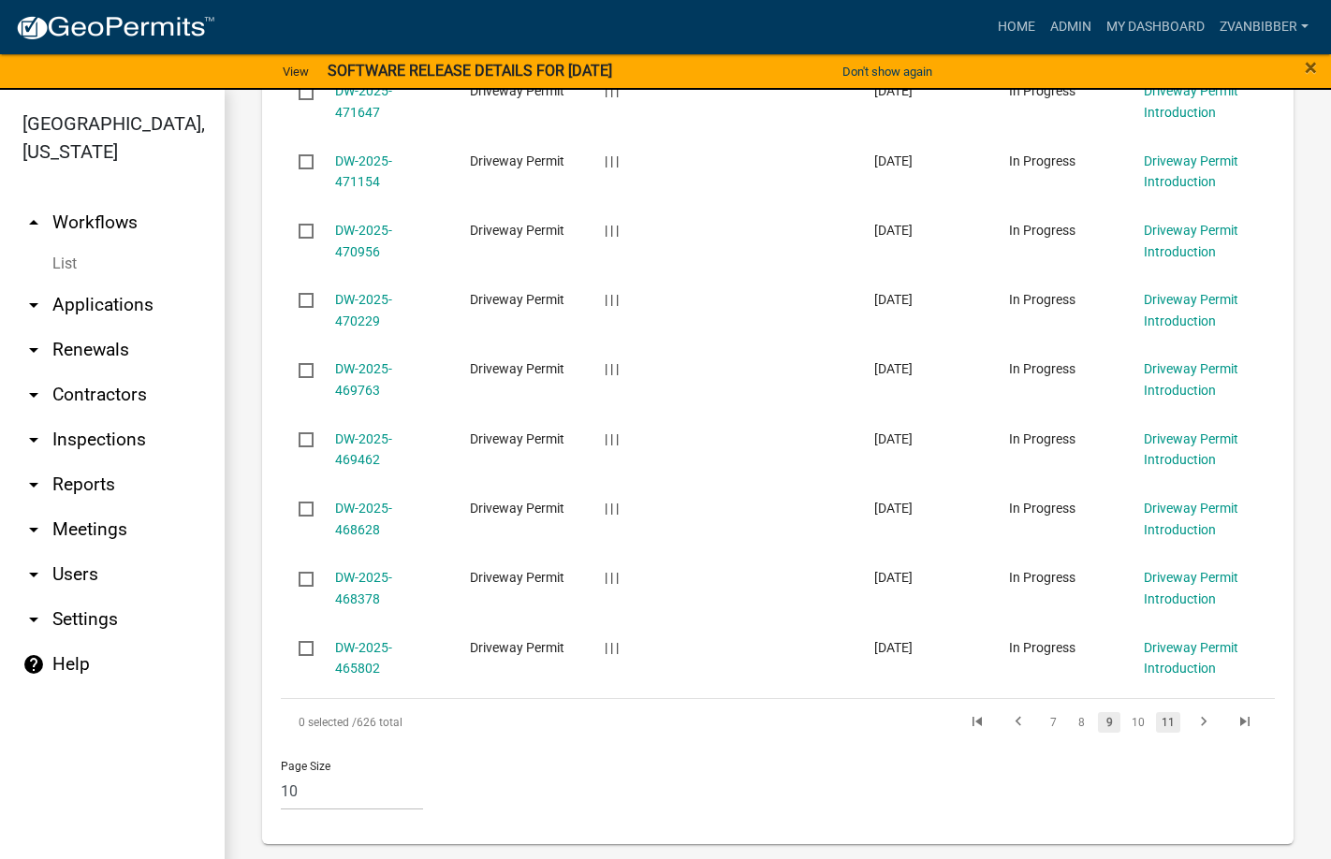
click at [1164, 719] on link "11" at bounding box center [1168, 722] width 24 height 21
click at [1162, 720] on link "13" at bounding box center [1168, 722] width 24 height 21
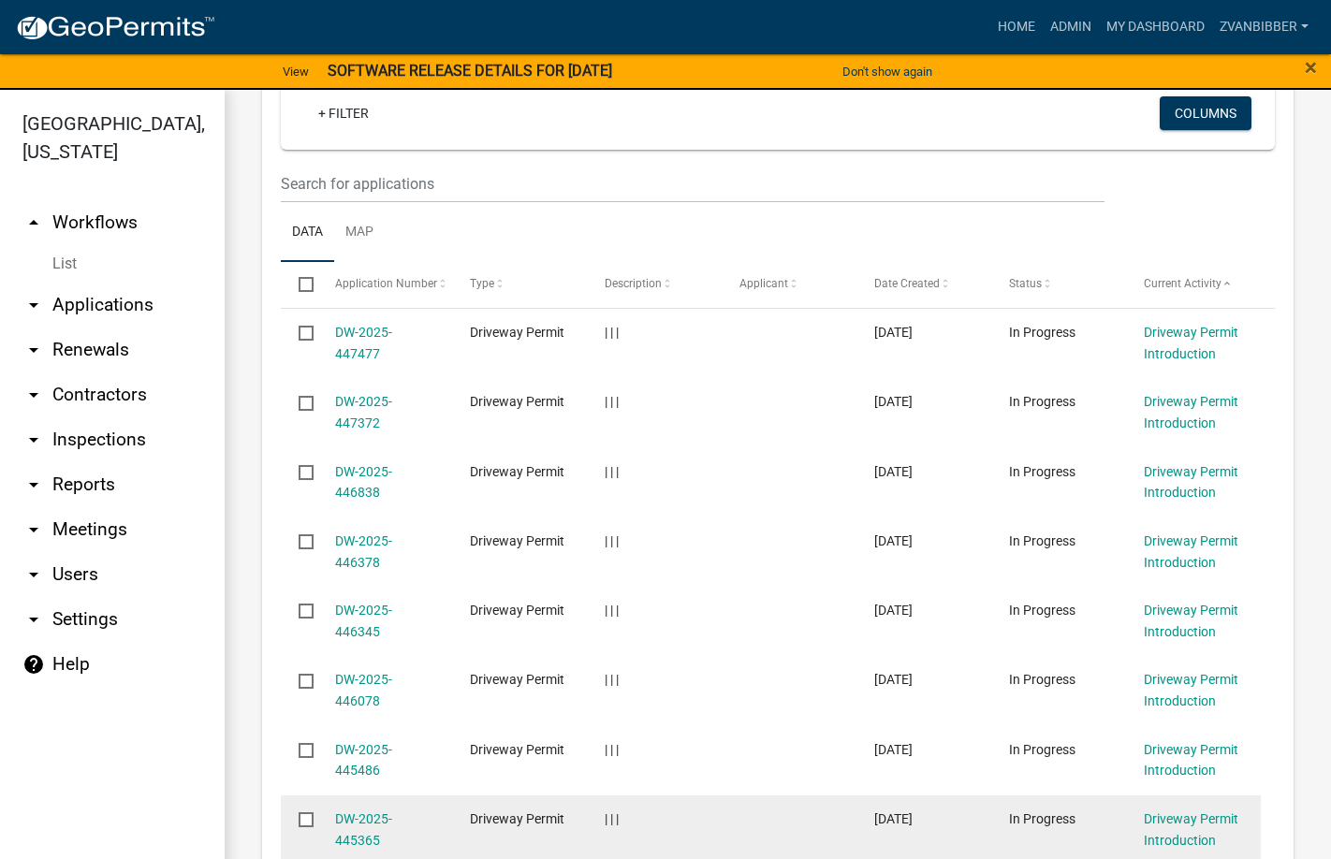
scroll to position [1168, 0]
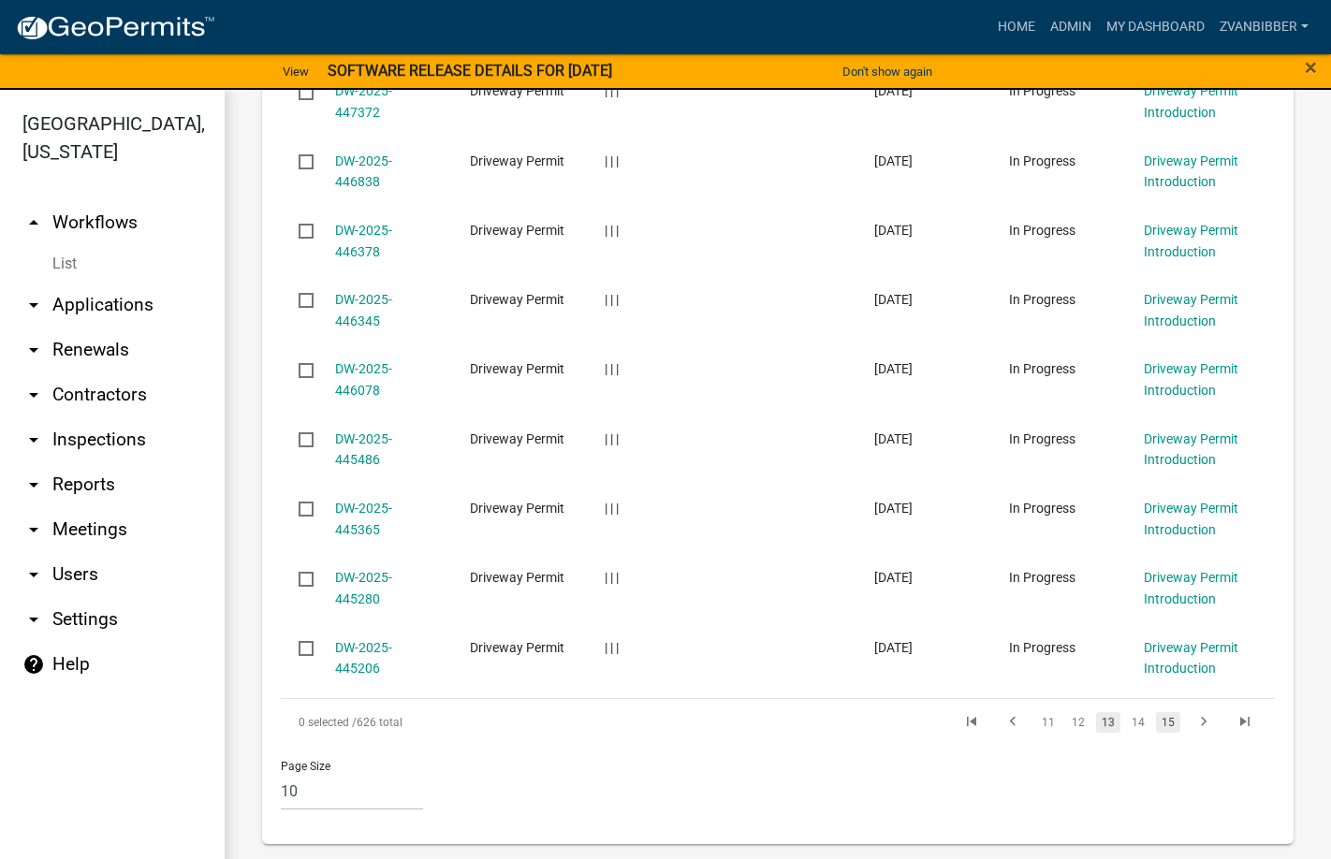
click at [1162, 717] on link "15" at bounding box center [1168, 722] width 24 height 21
click at [1161, 716] on link "17" at bounding box center [1168, 722] width 24 height 21
click at [1161, 716] on link "19" at bounding box center [1168, 722] width 24 height 21
click at [1161, 716] on link "21" at bounding box center [1168, 722] width 24 height 21
click at [1161, 716] on link "23" at bounding box center [1168, 722] width 24 height 21
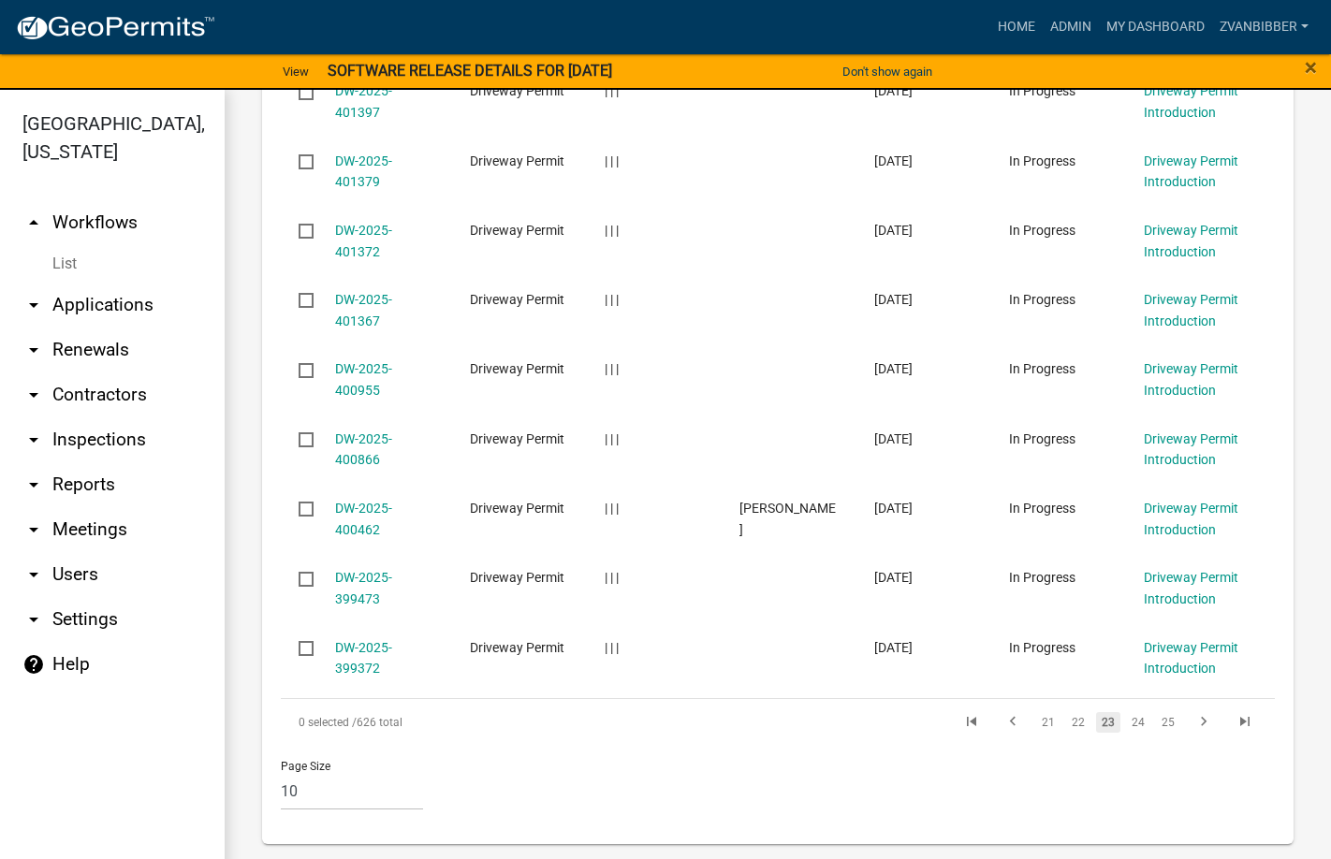
click at [1161, 716] on link "25" at bounding box center [1168, 722] width 24 height 21
click at [1161, 716] on link "27" at bounding box center [1168, 722] width 24 height 21
click at [1161, 716] on link "29" at bounding box center [1168, 722] width 24 height 21
click at [1161, 716] on link "31" at bounding box center [1168, 722] width 24 height 21
click at [1161, 716] on link "33" at bounding box center [1168, 722] width 24 height 21
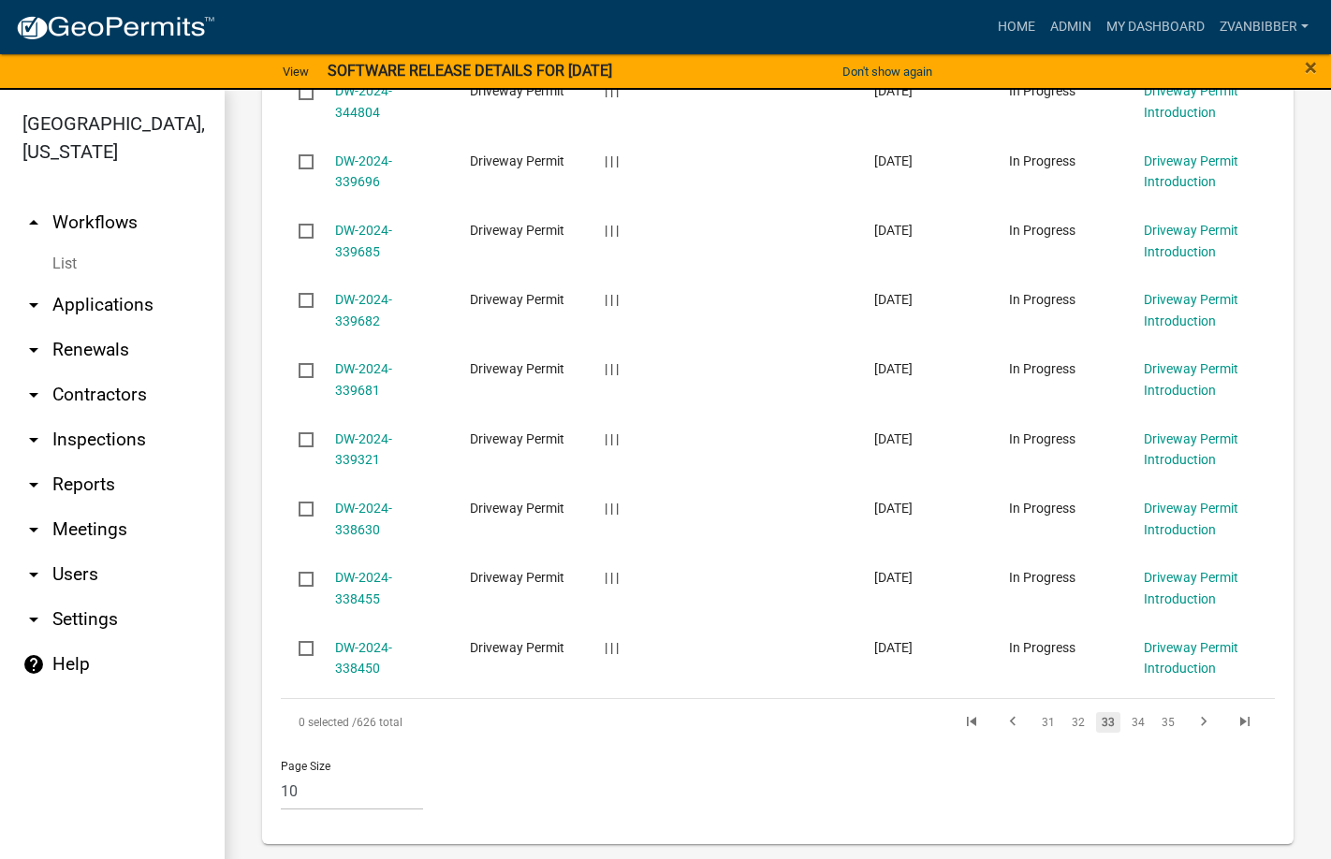
click at [1161, 716] on link "35" at bounding box center [1168, 722] width 24 height 21
click at [1161, 716] on link "37" at bounding box center [1168, 722] width 24 height 21
click at [1161, 716] on link "39" at bounding box center [1168, 722] width 24 height 21
click at [1161, 716] on link "41" at bounding box center [1168, 722] width 24 height 21
click at [1161, 716] on link "43" at bounding box center [1168, 722] width 24 height 21
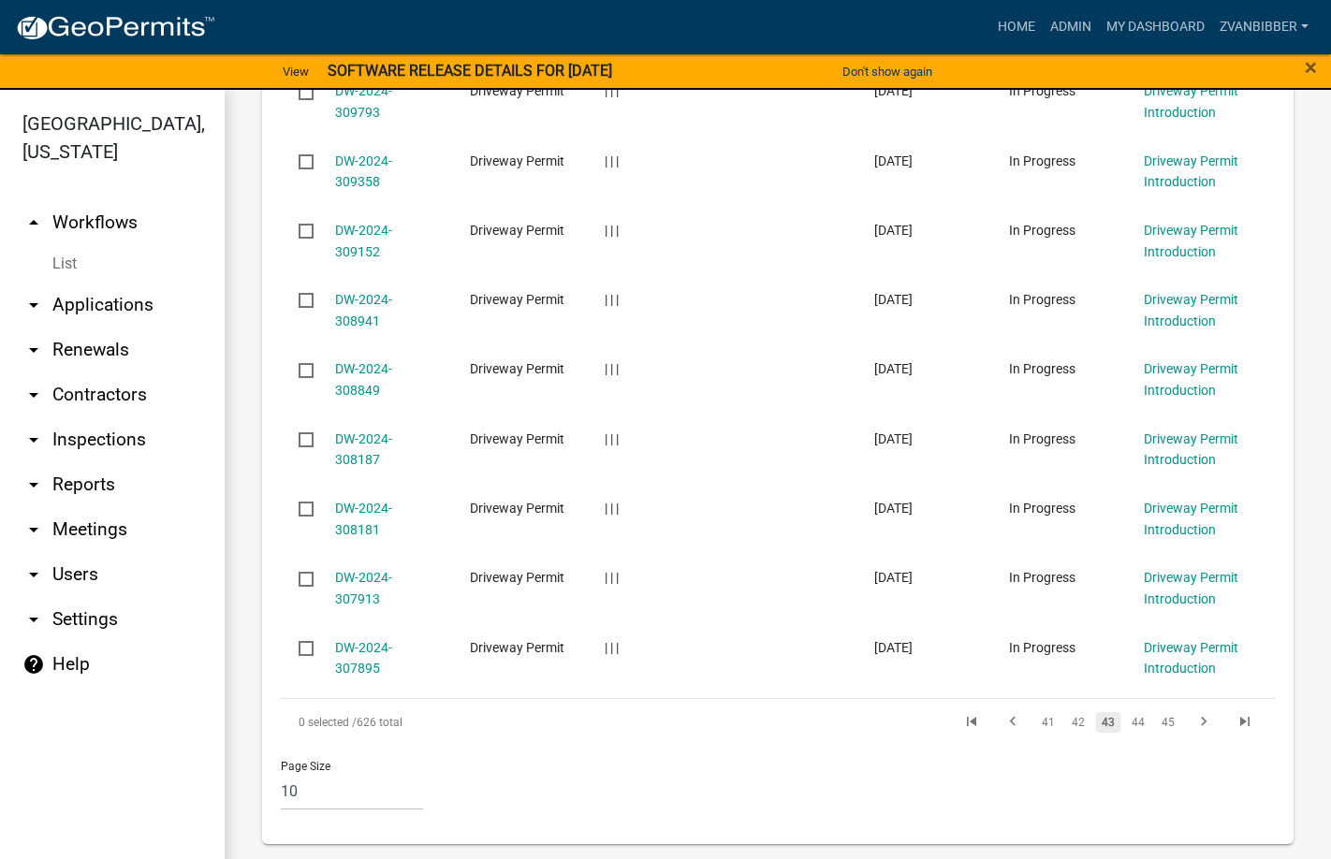
scroll to position [1146, 0]
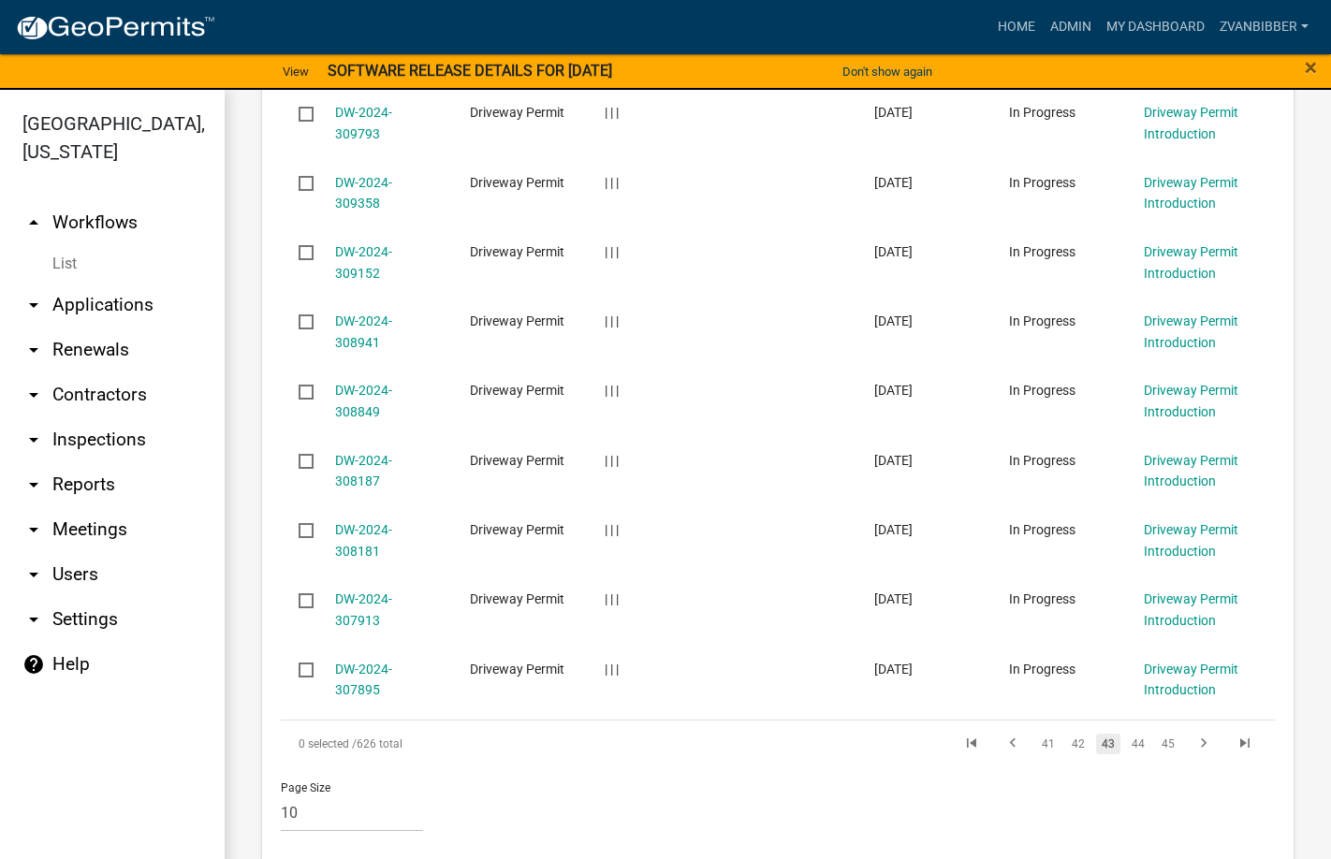
click at [1161, 716] on datatable-selection "DW-2024-310822 Driveway Permit | | | [DATE] In Progress Driveway Permit Introdu…" at bounding box center [770, 709] width 979 height 15
click at [1160, 744] on link "45" at bounding box center [1168, 744] width 24 height 21
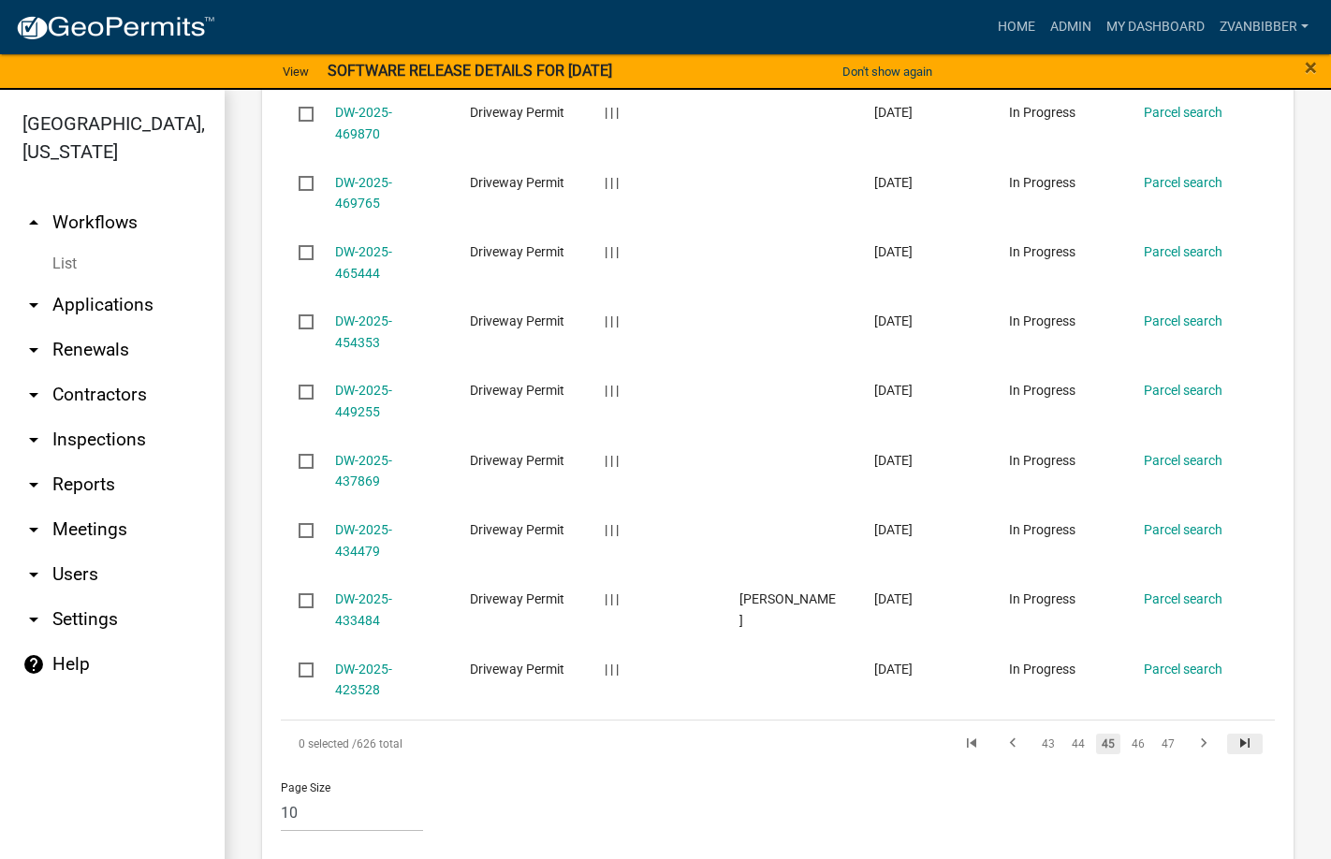
click at [1233, 747] on icon "go to last page" at bounding box center [1245, 746] width 24 height 22
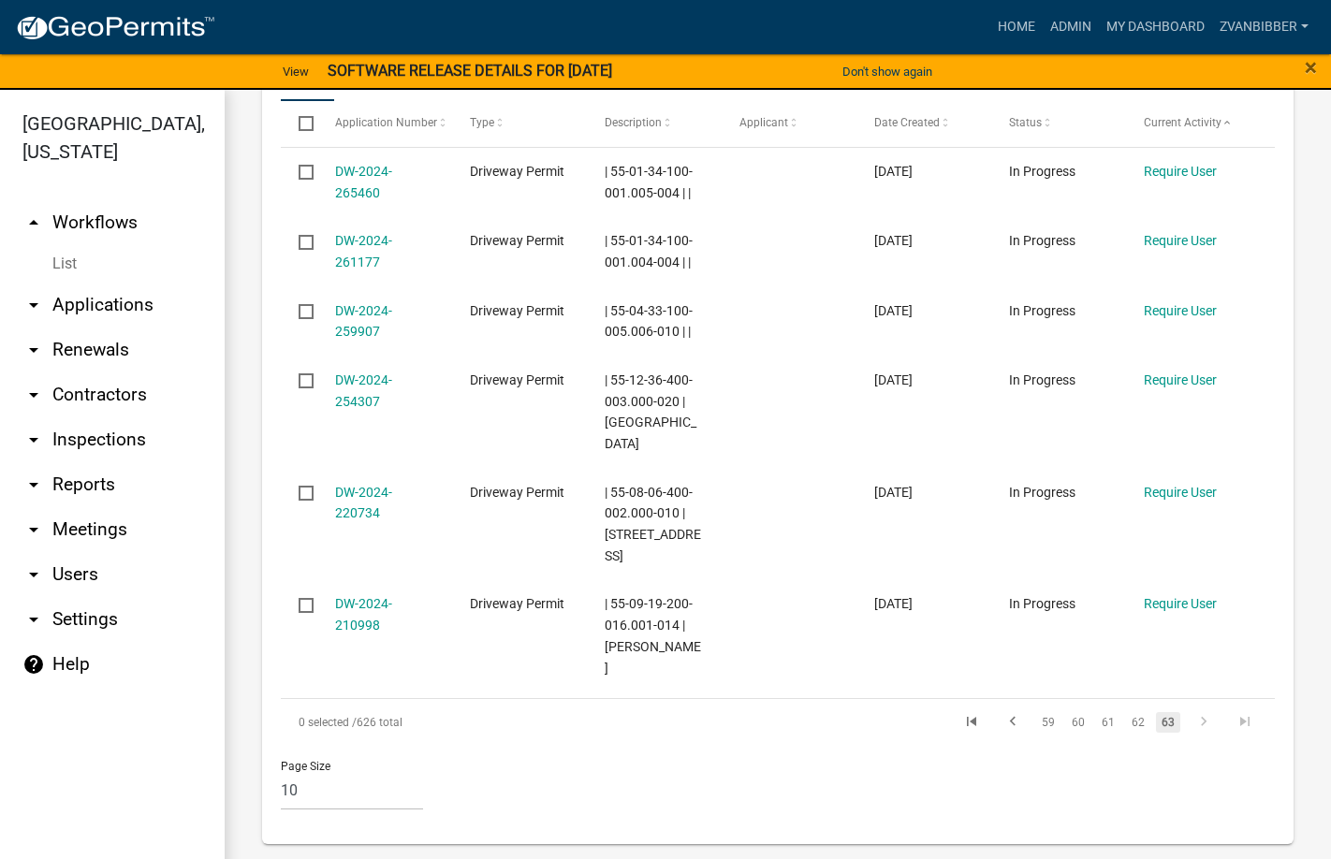
scroll to position [997, 0]
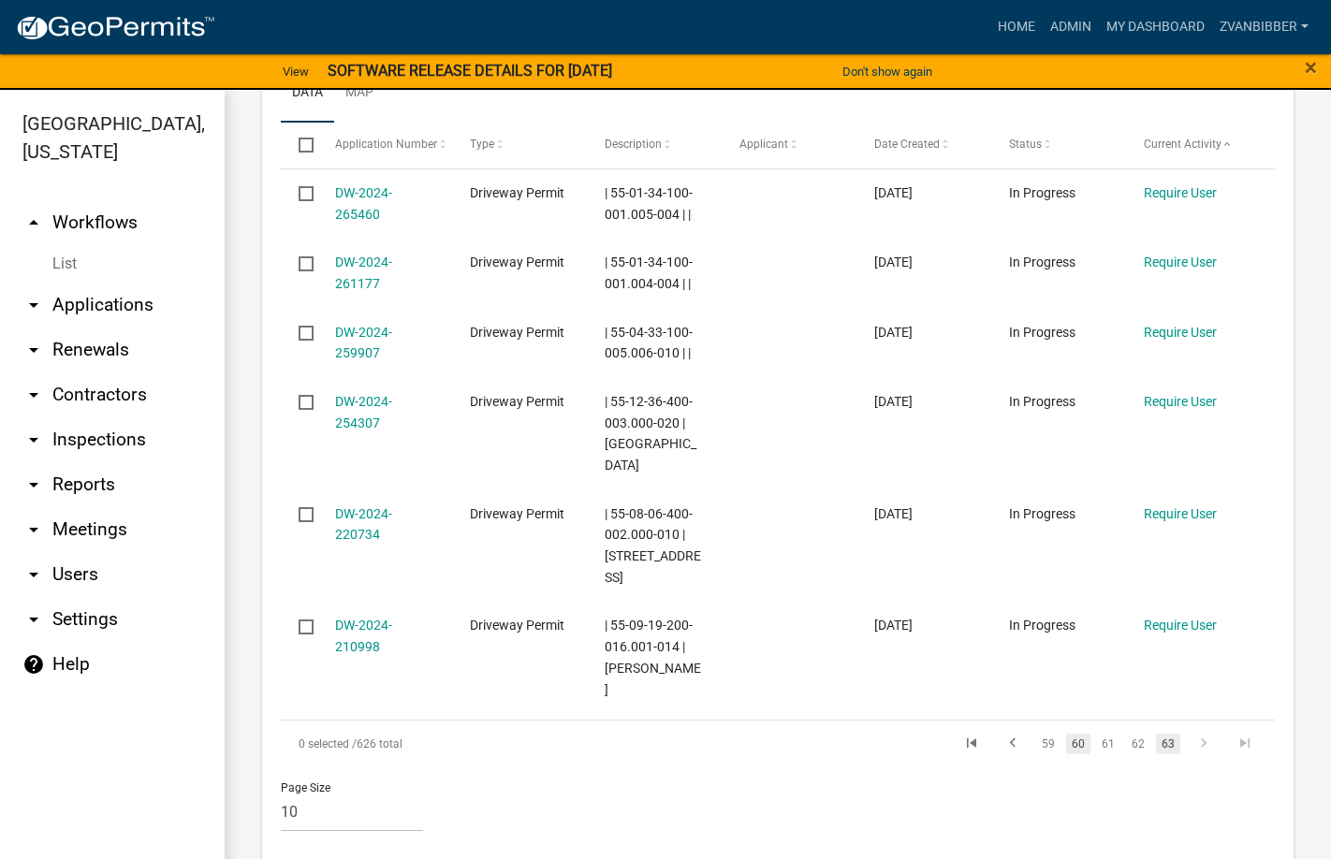
click at [1066, 734] on link "60" at bounding box center [1078, 744] width 24 height 21
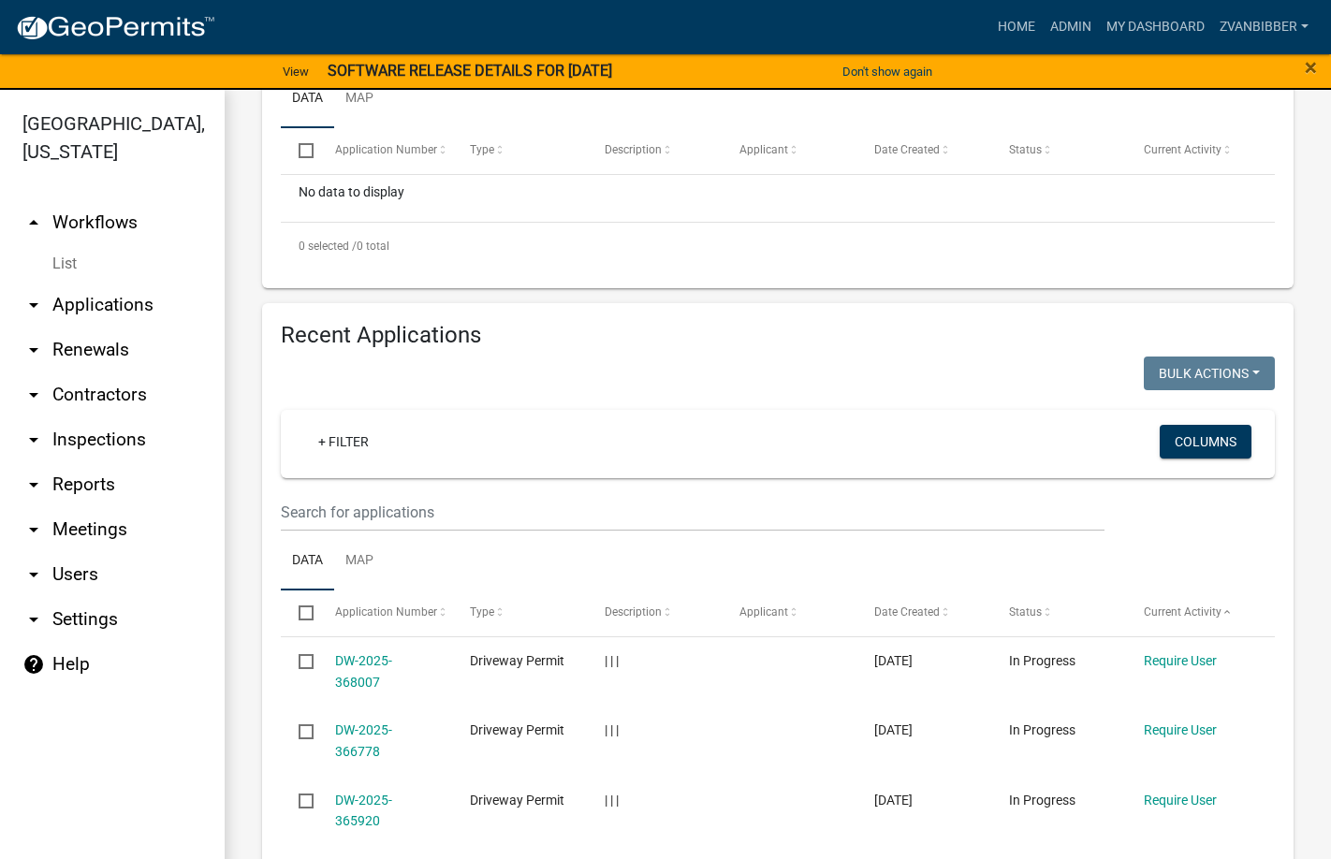
scroll to position [1168, 0]
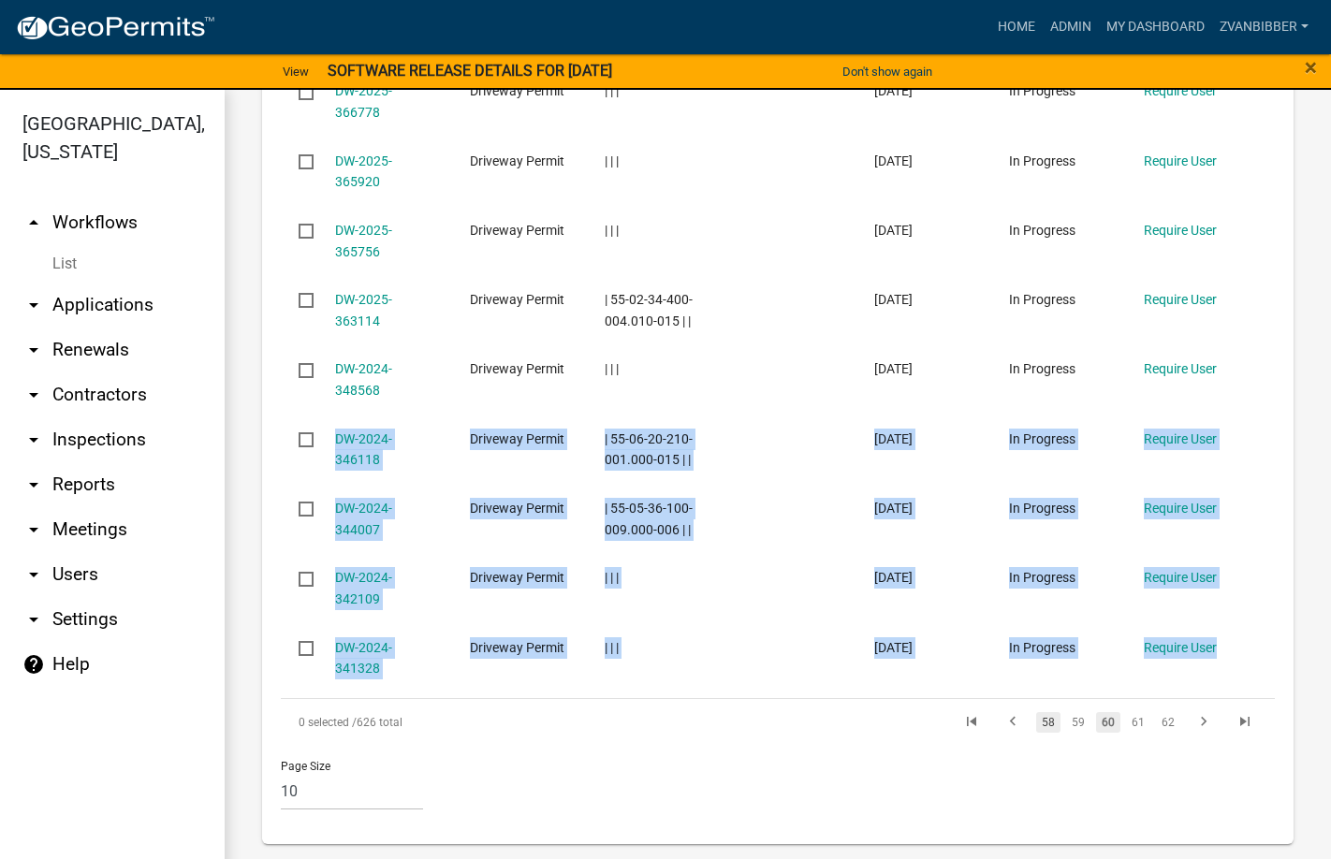
click at [1037, 717] on link "58" at bounding box center [1048, 722] width 24 height 21
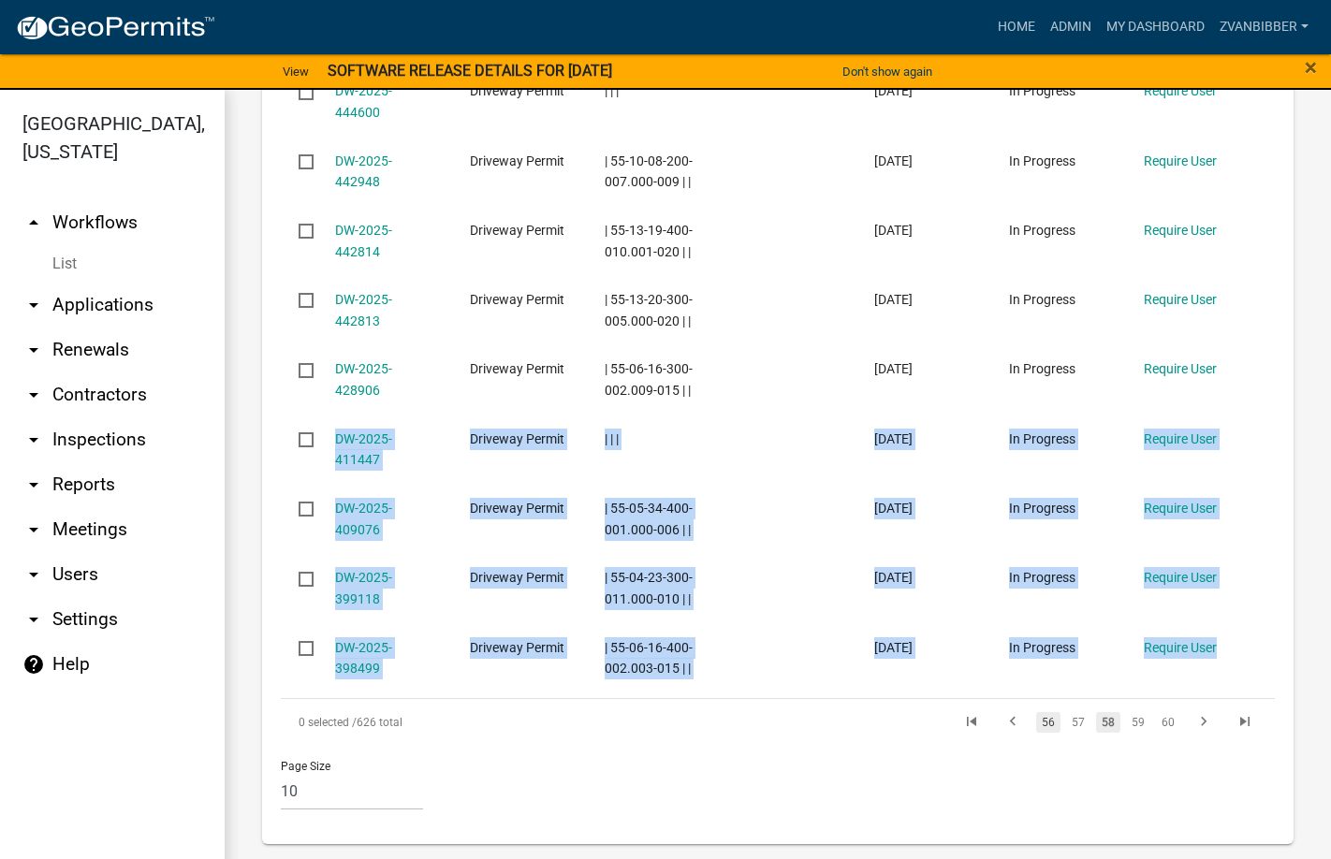
click at [1044, 725] on link "56" at bounding box center [1048, 722] width 24 height 21
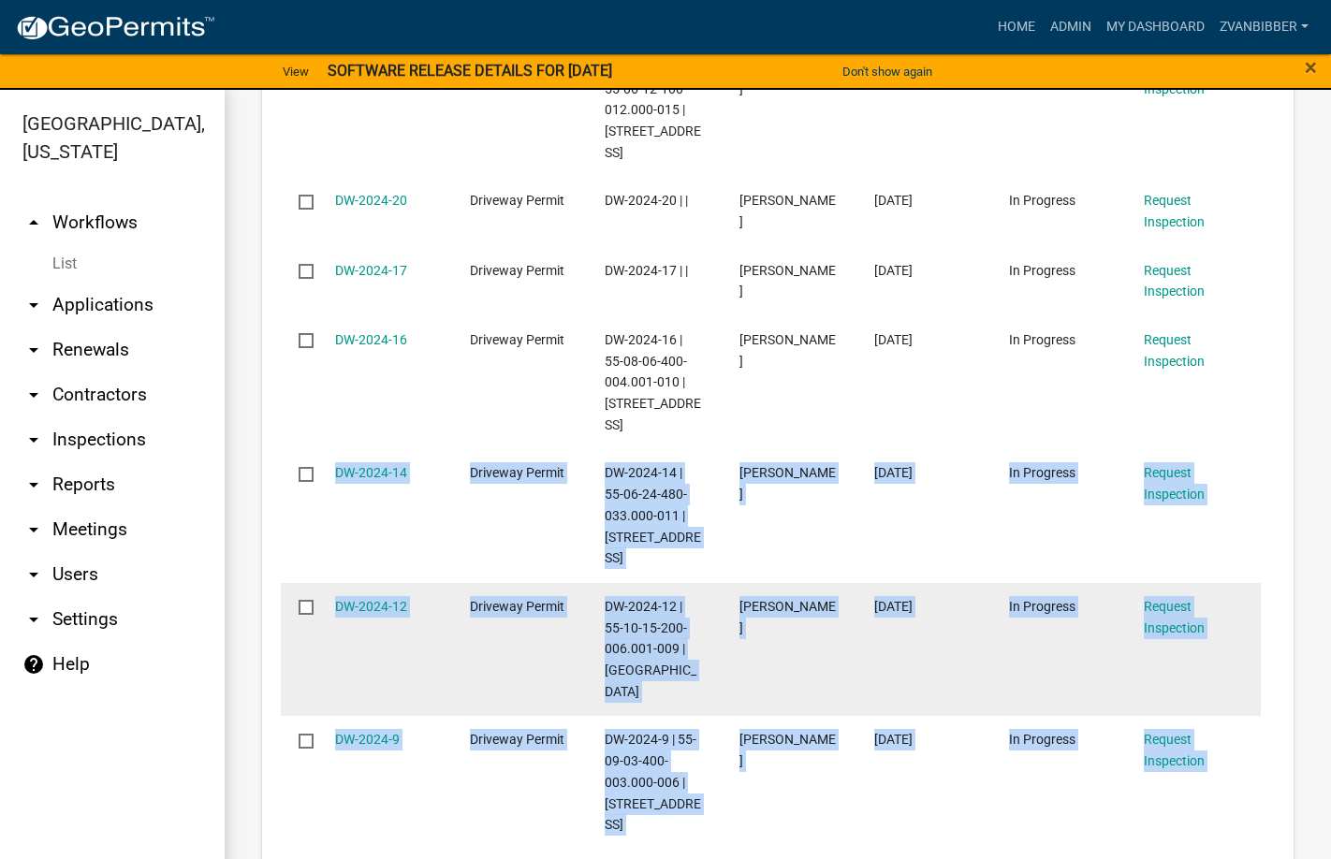
scroll to position [1606, 0]
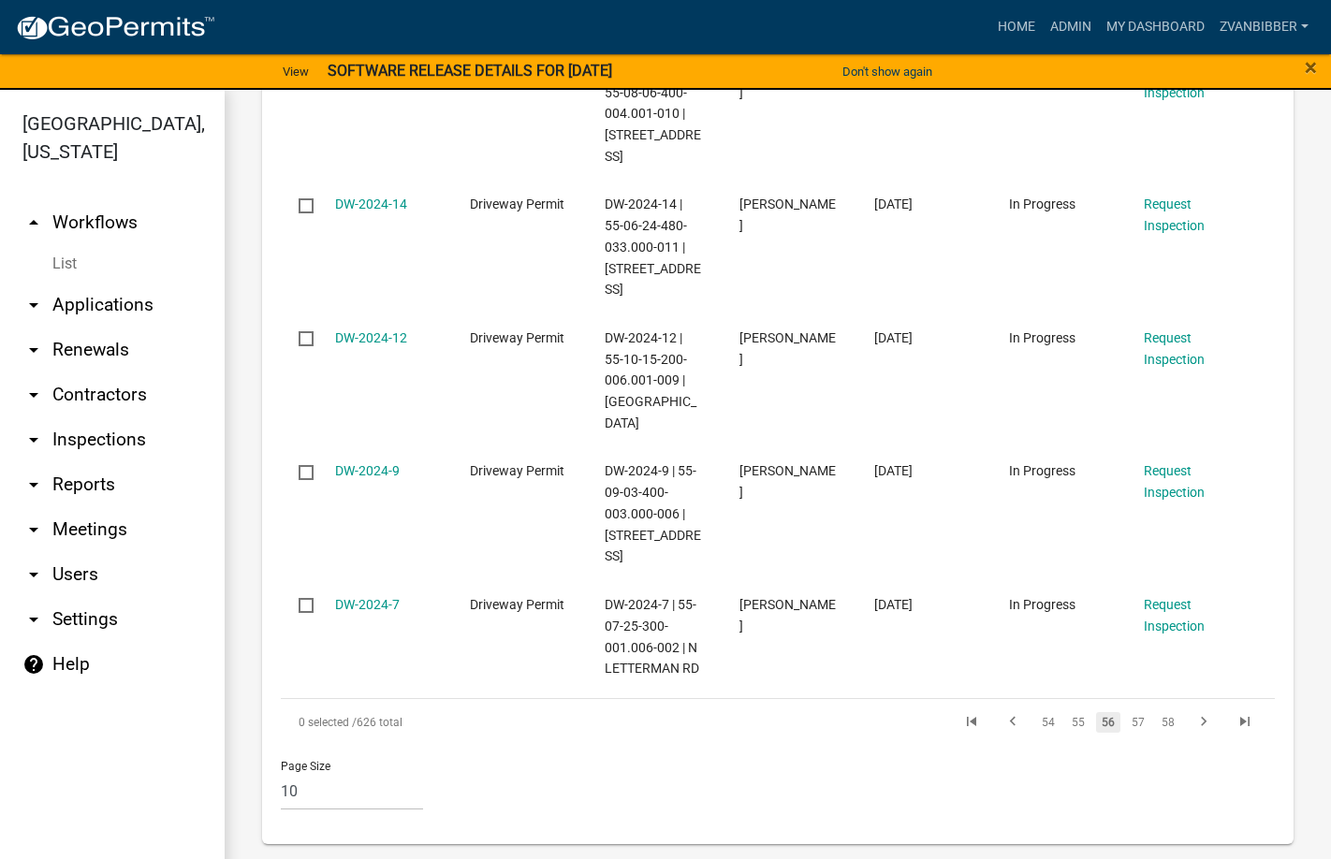
click at [927, 796] on div "Page Size 10 25 50 100" at bounding box center [778, 786] width 1022 height 80
click at [1000, 736] on icon "go to previous page" at bounding box center [1012, 724] width 24 height 22
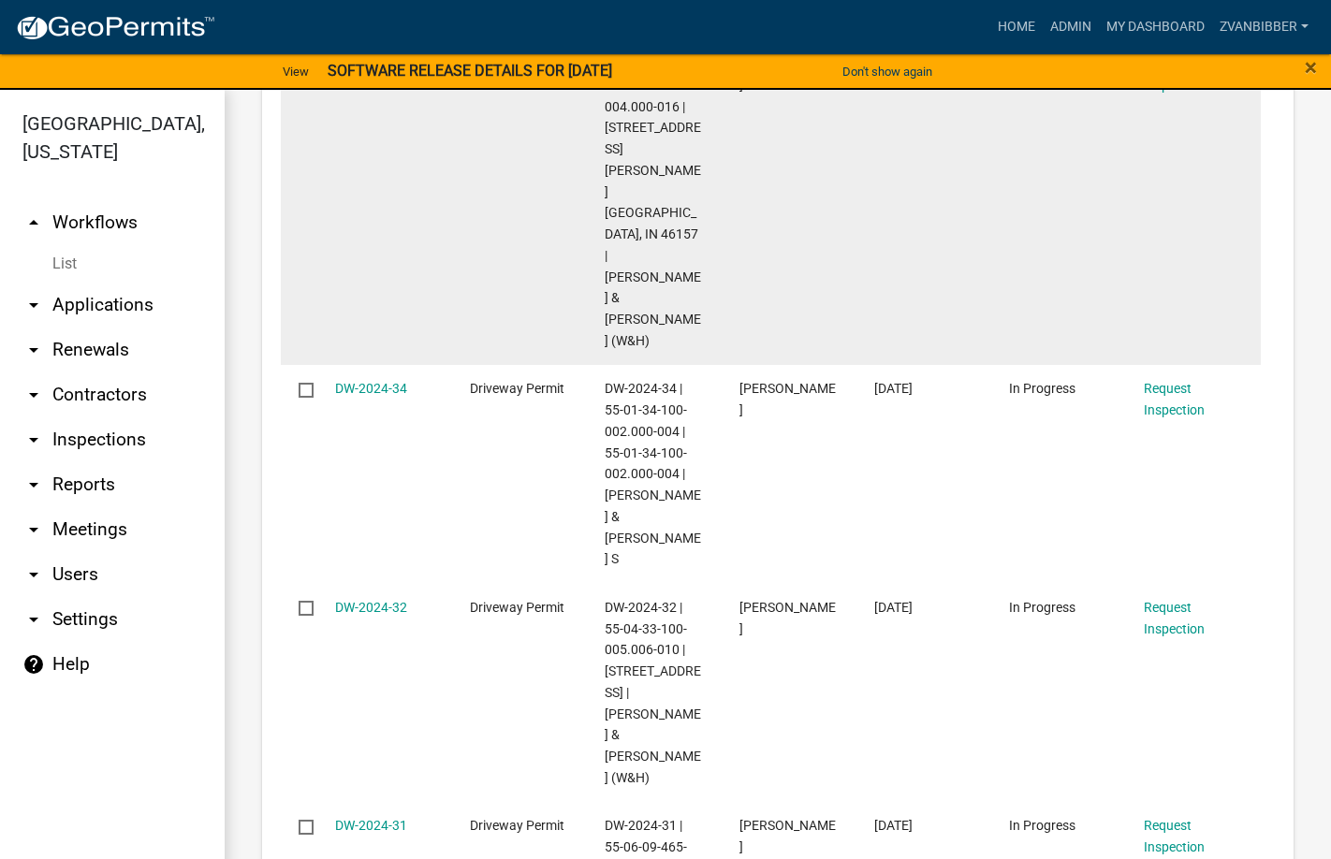
scroll to position [2184, 0]
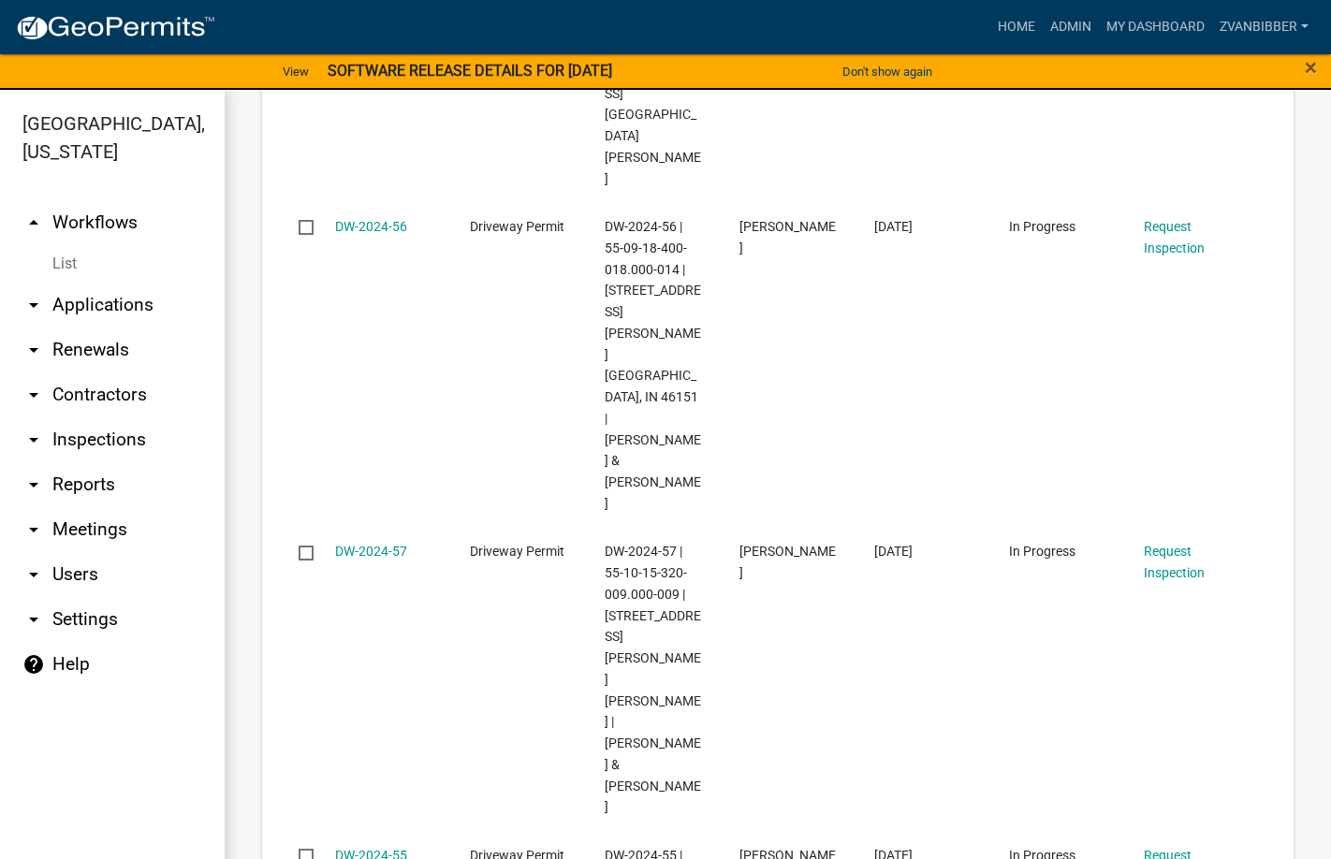
scroll to position [2041, 0]
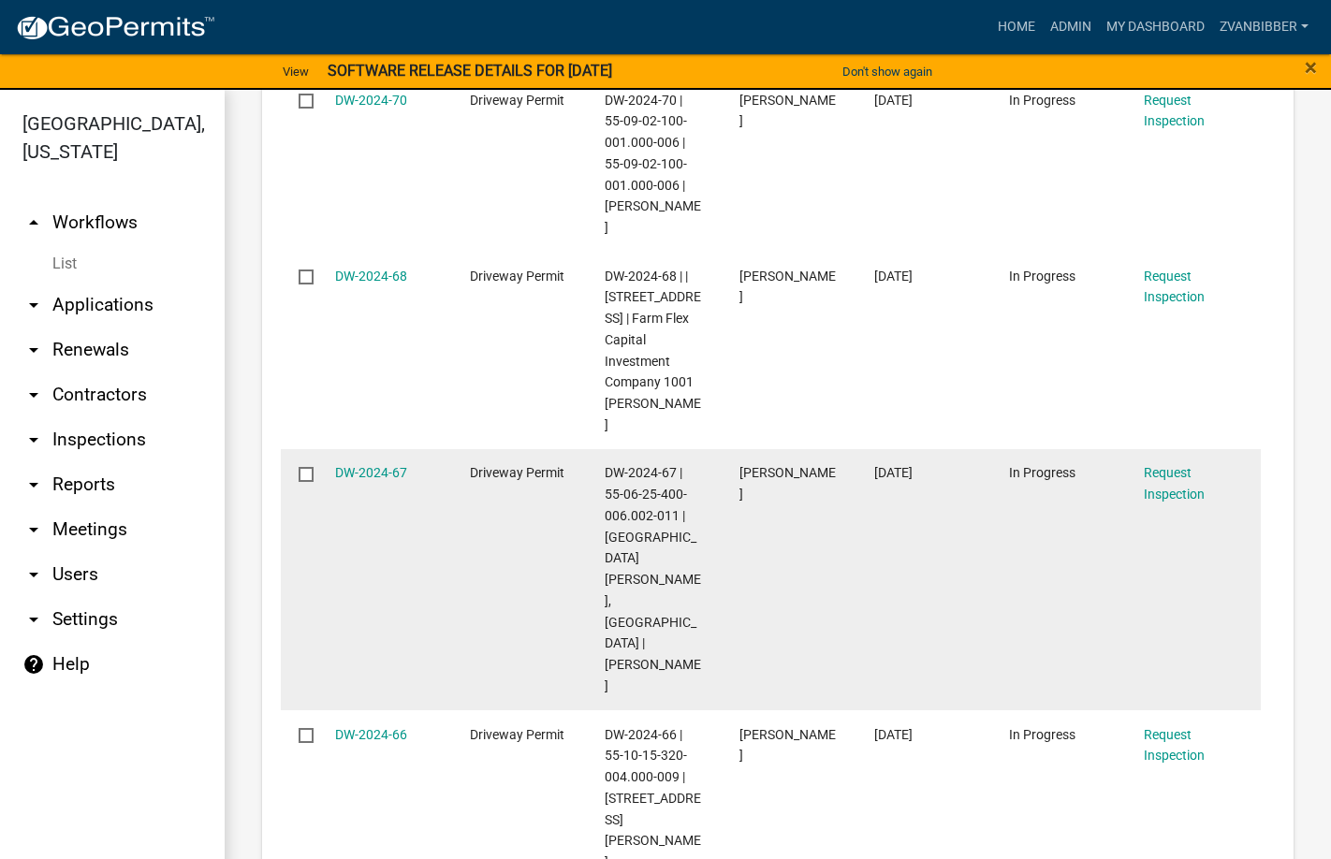
scroll to position [2445, 0]
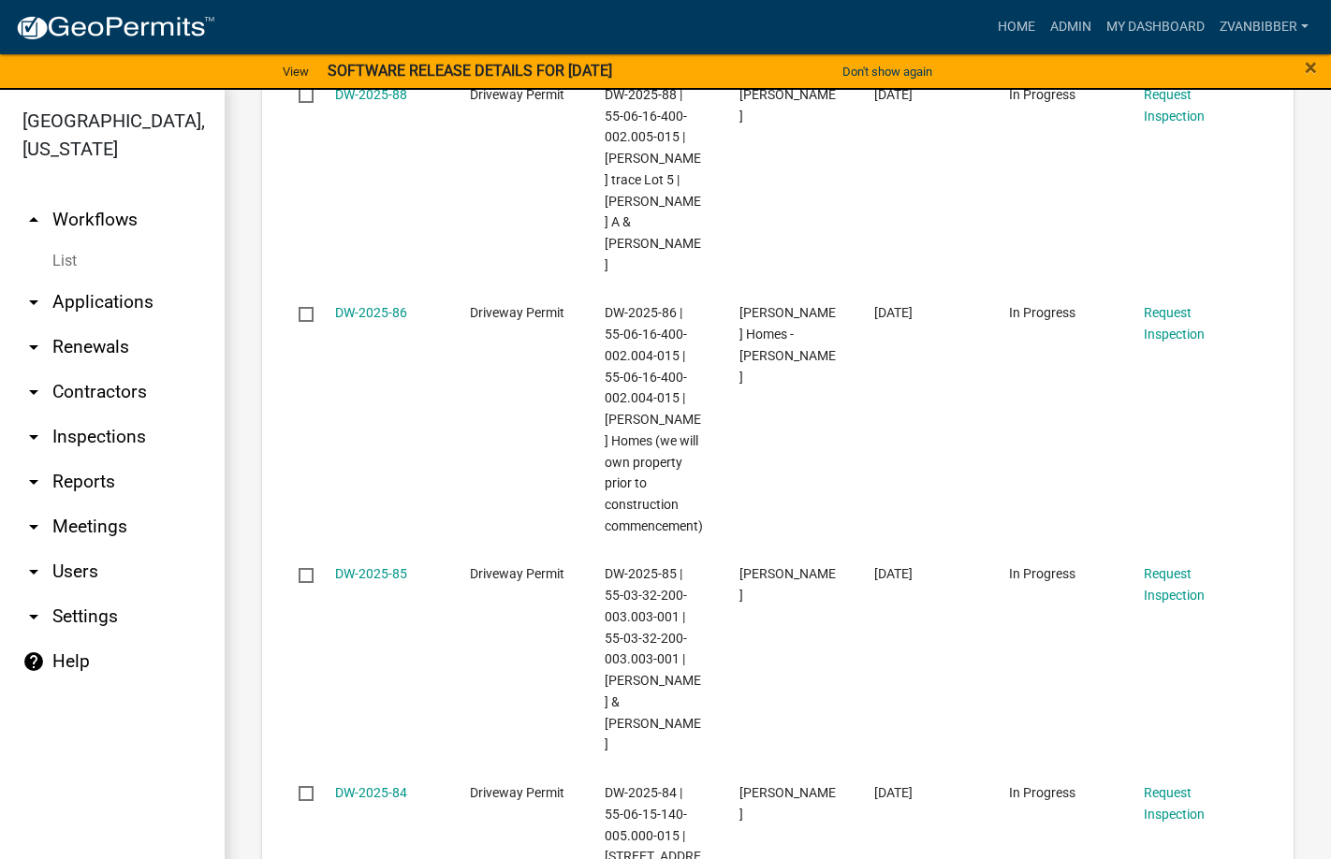
scroll to position [22, 0]
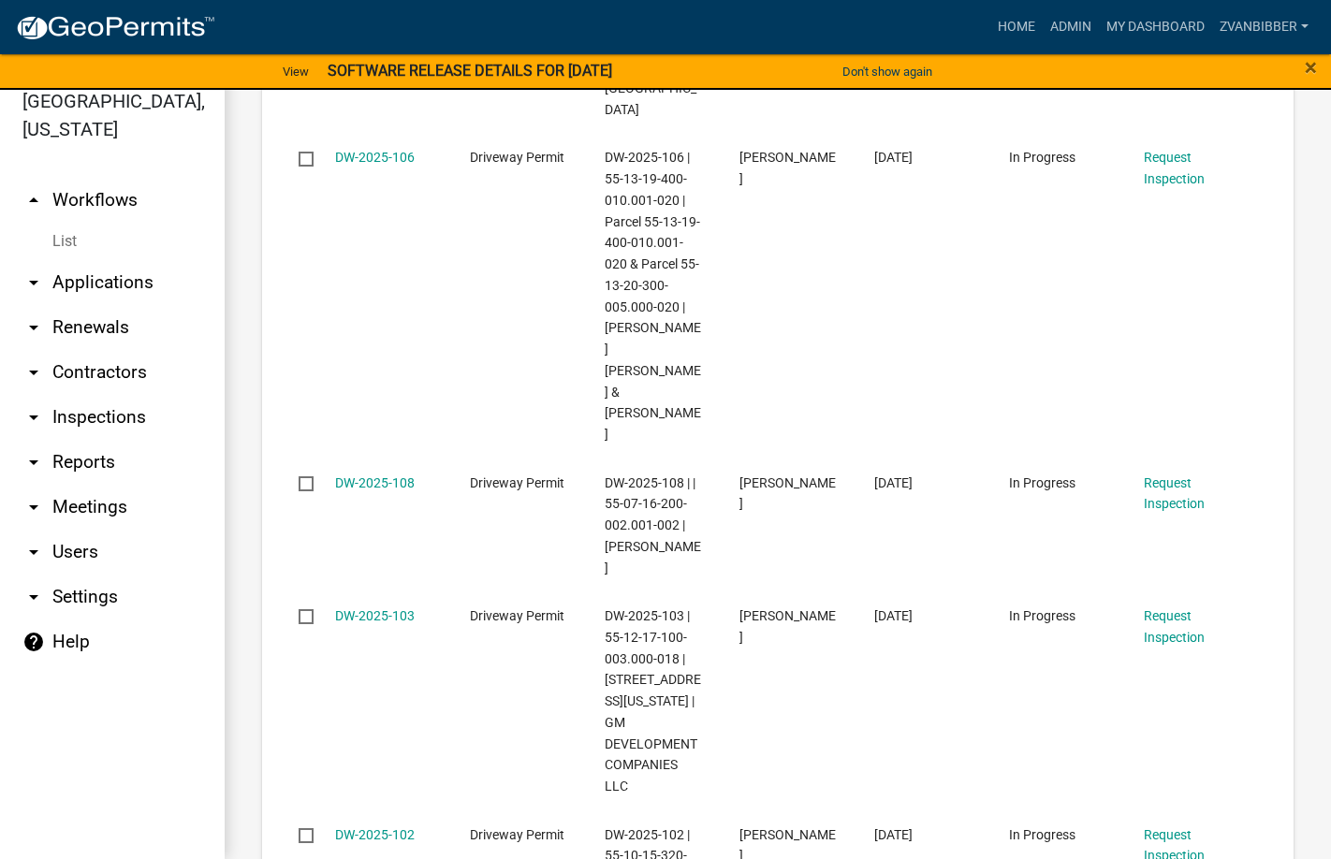
scroll to position [2403, 0]
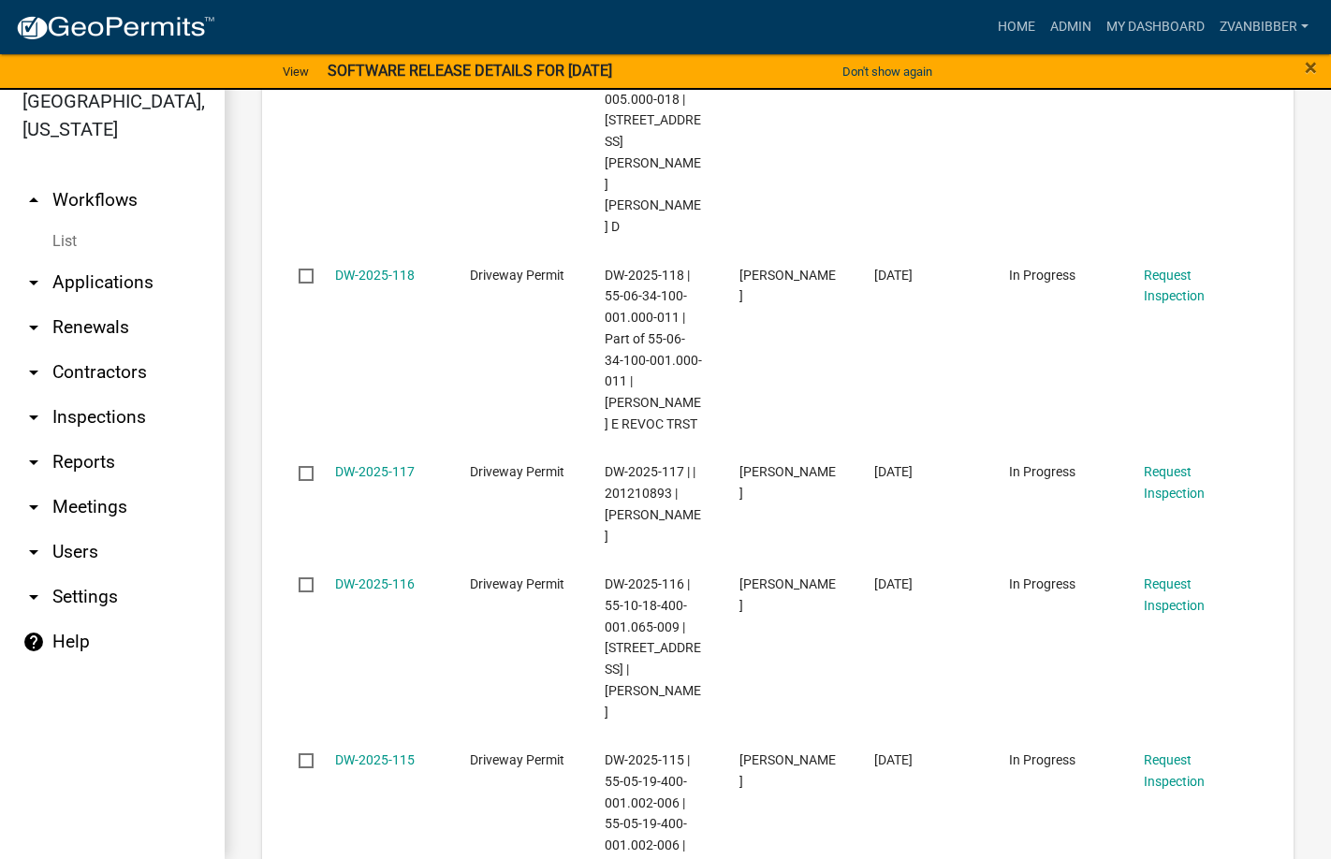
scroll to position [2148, 0]
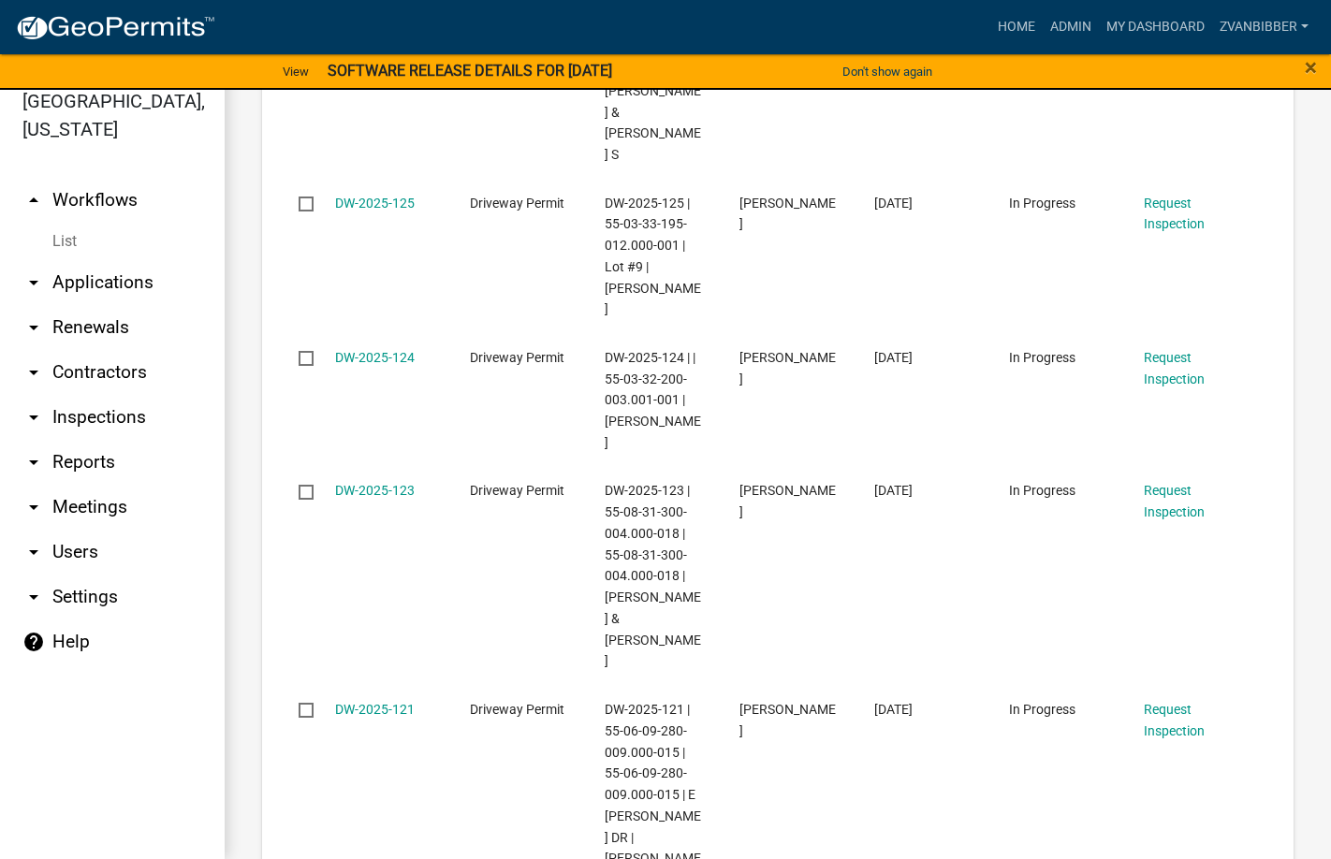
scroll to position [2041, 0]
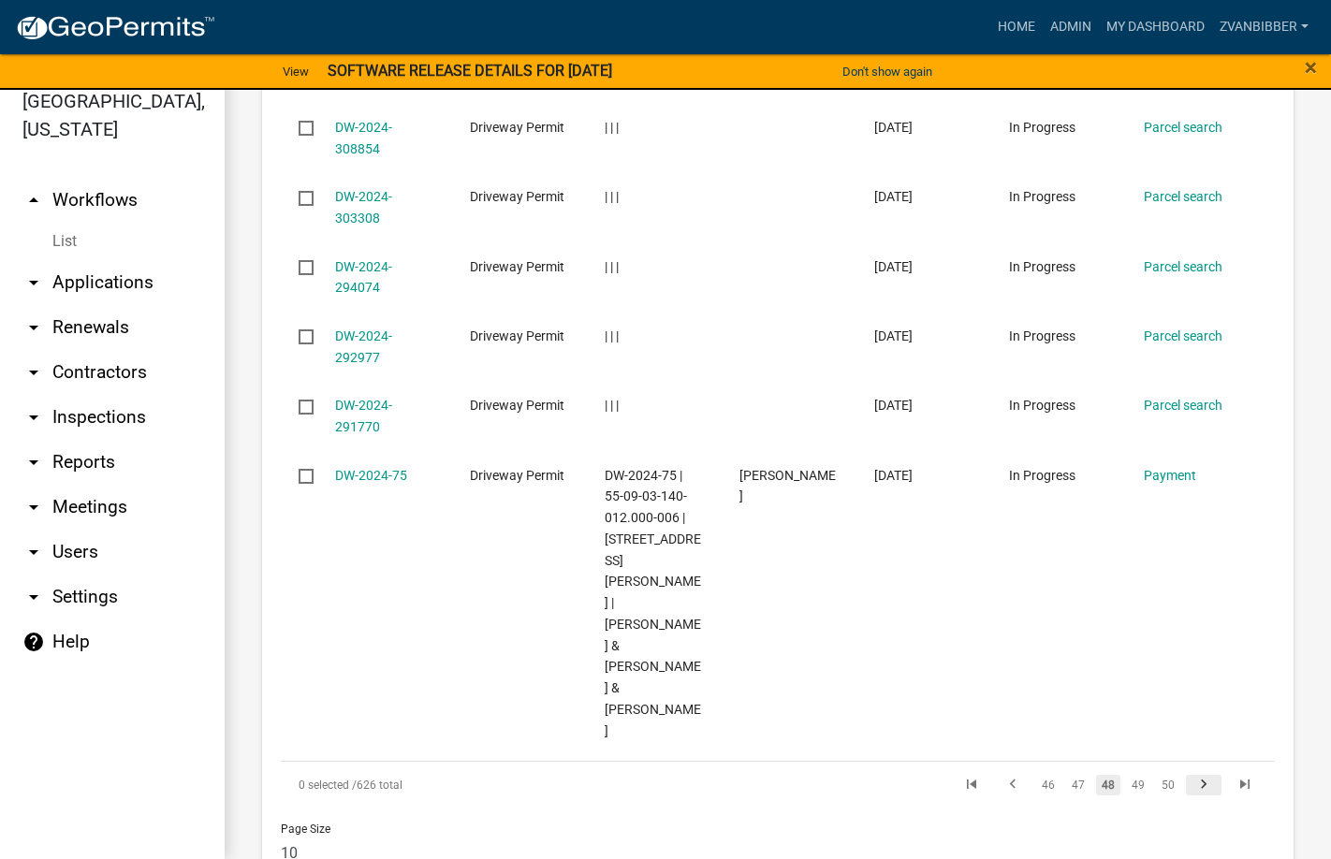
click at [1204, 775] on link "go to next page" at bounding box center [1204, 785] width 36 height 21
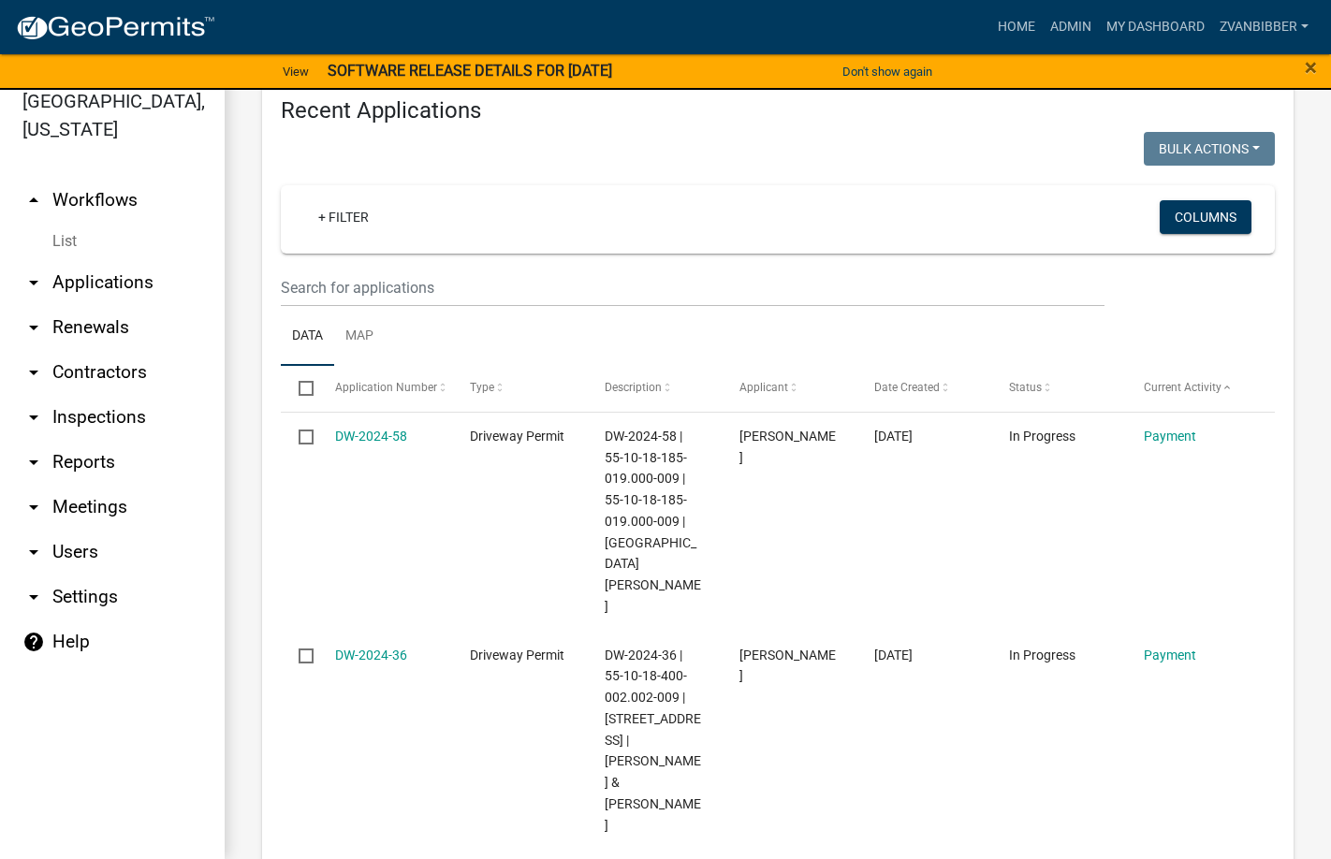
scroll to position [637, 0]
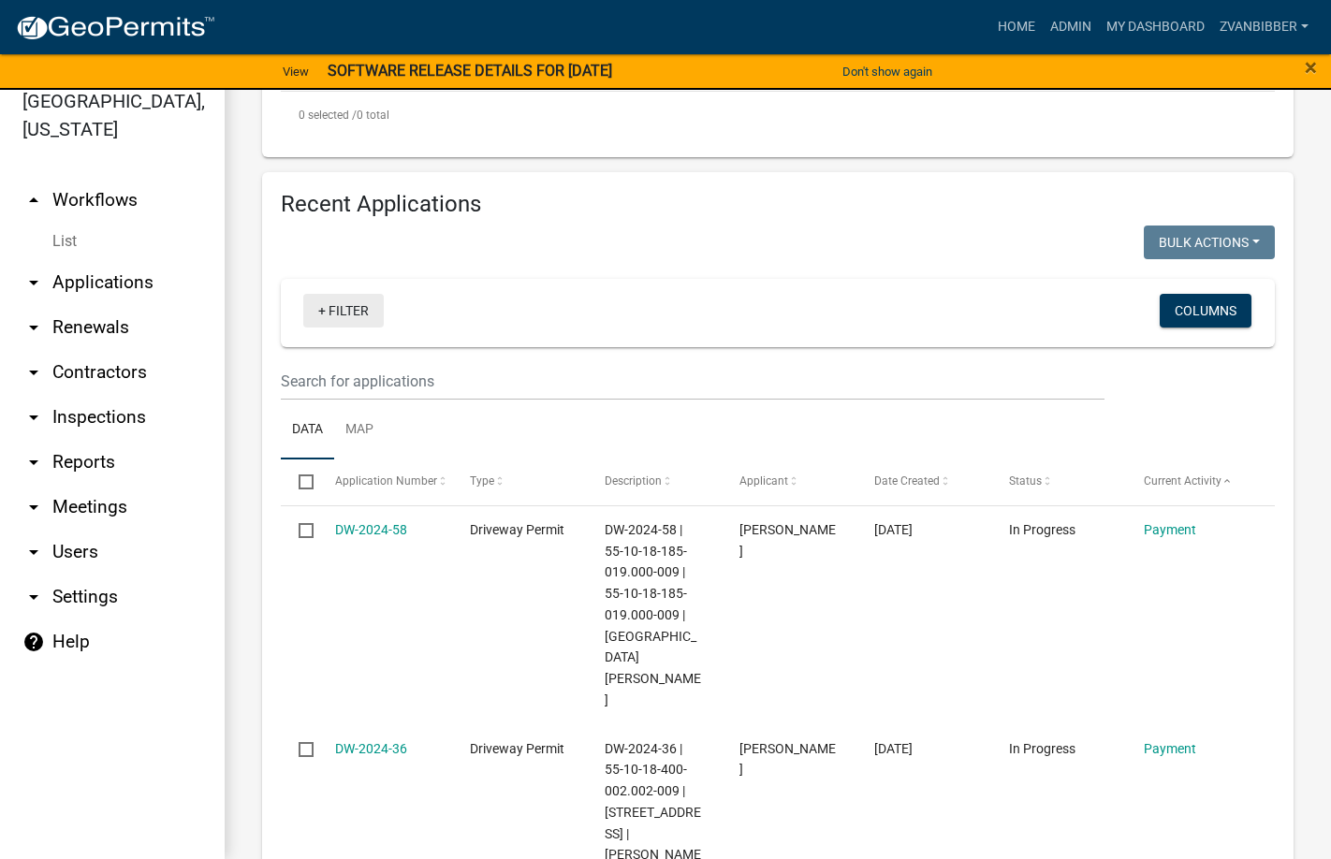
click at [322, 297] on link "+ Filter" at bounding box center [343, 311] width 80 height 34
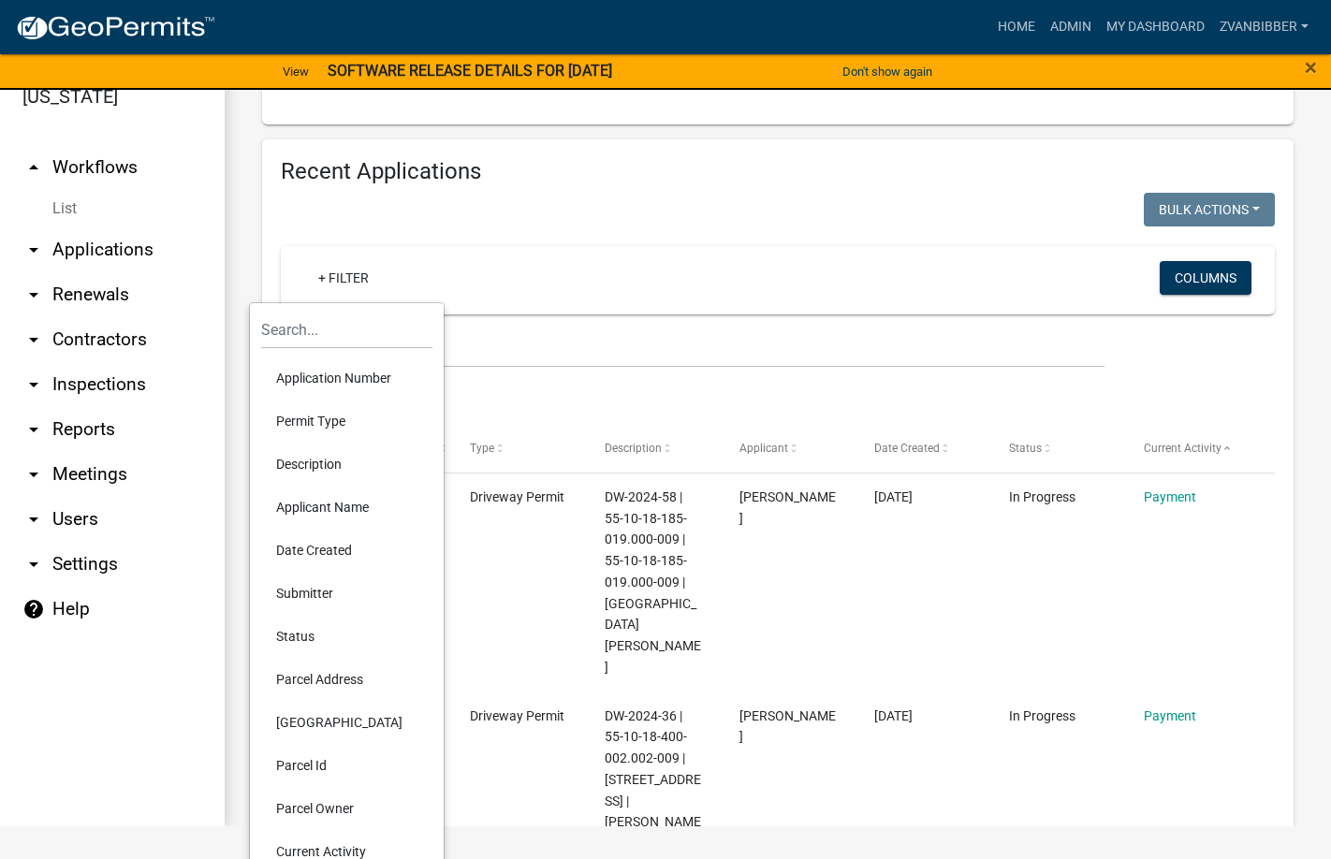
scroll to position [85, 0]
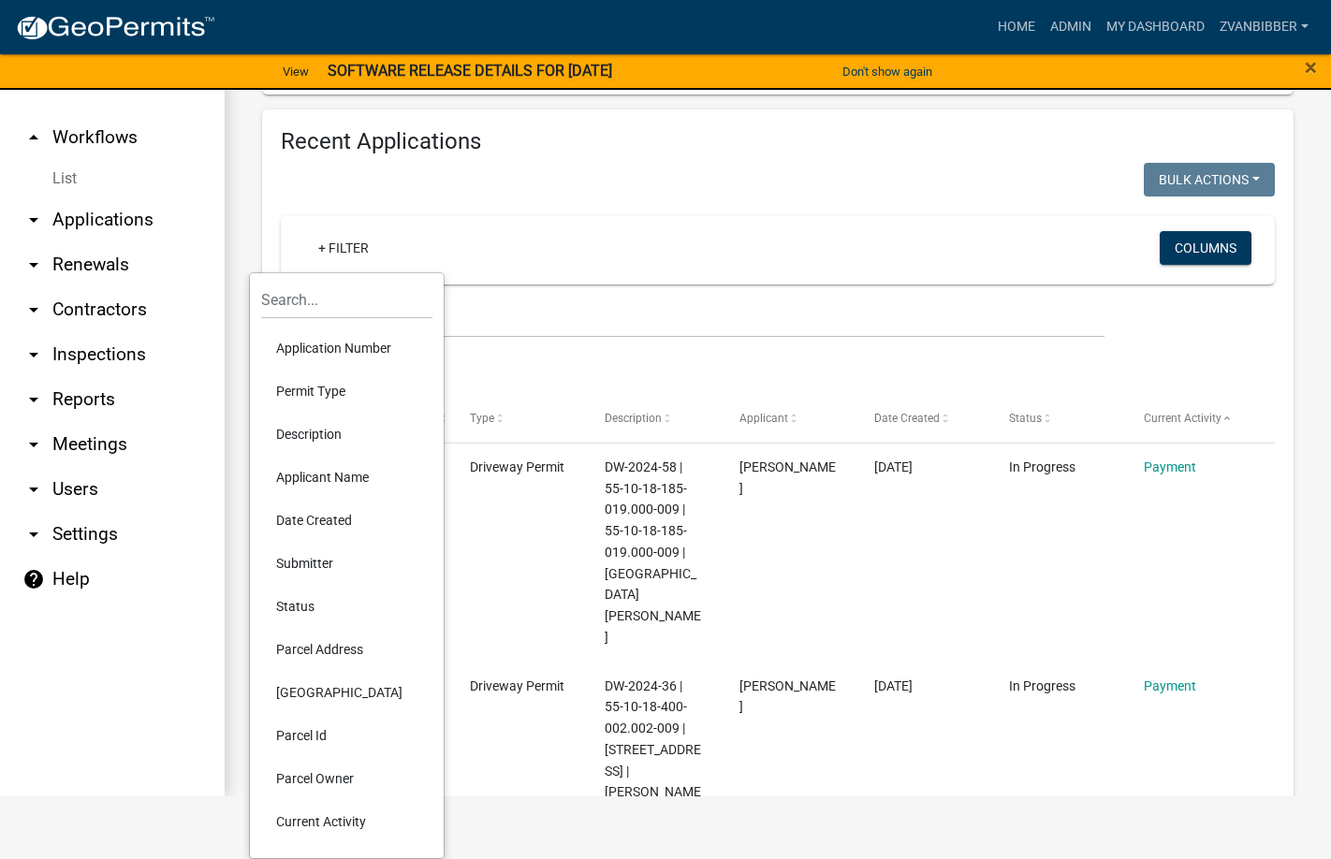
click at [619, 287] on wm-filter-builder "+ Filter Columns" at bounding box center [778, 277] width 994 height 122
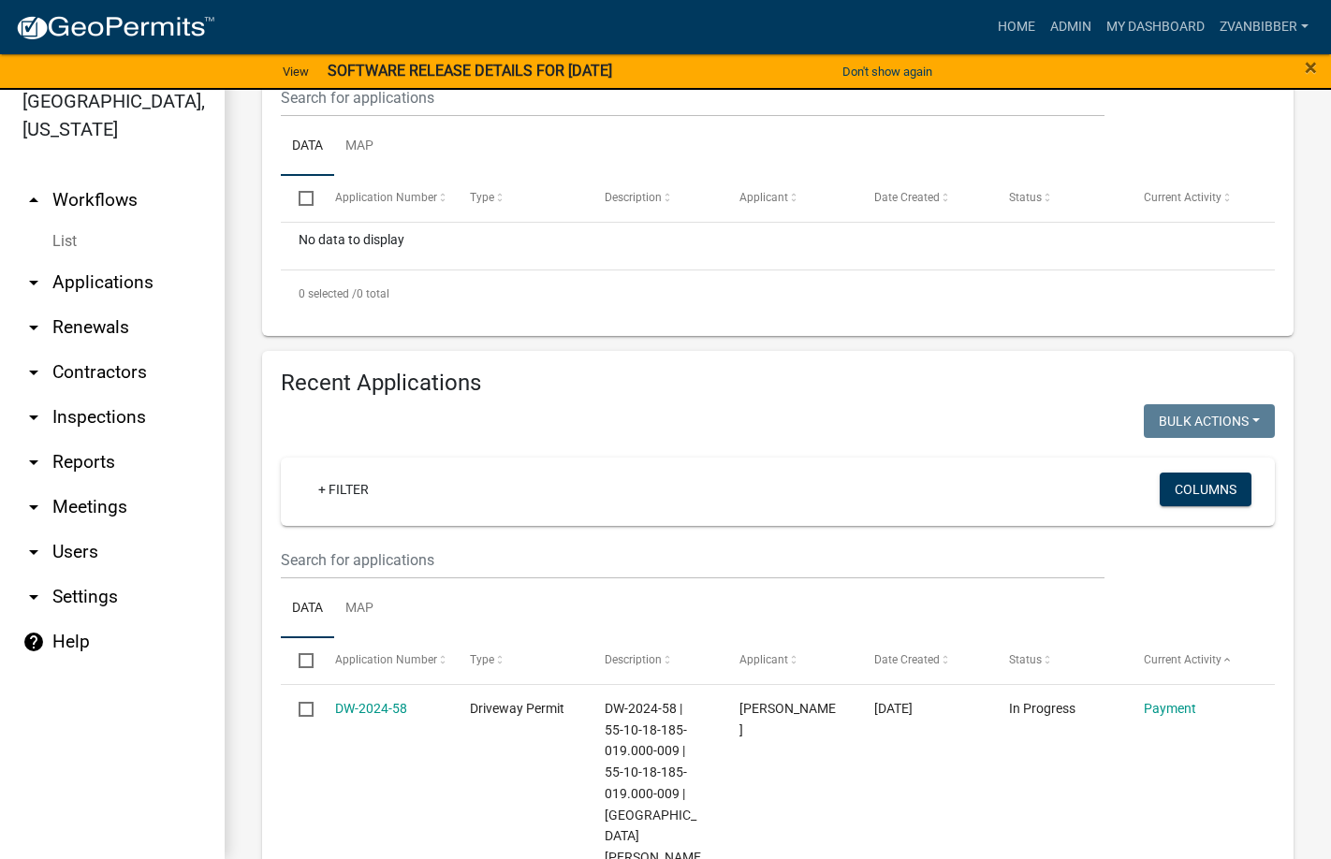
scroll to position [450, 0]
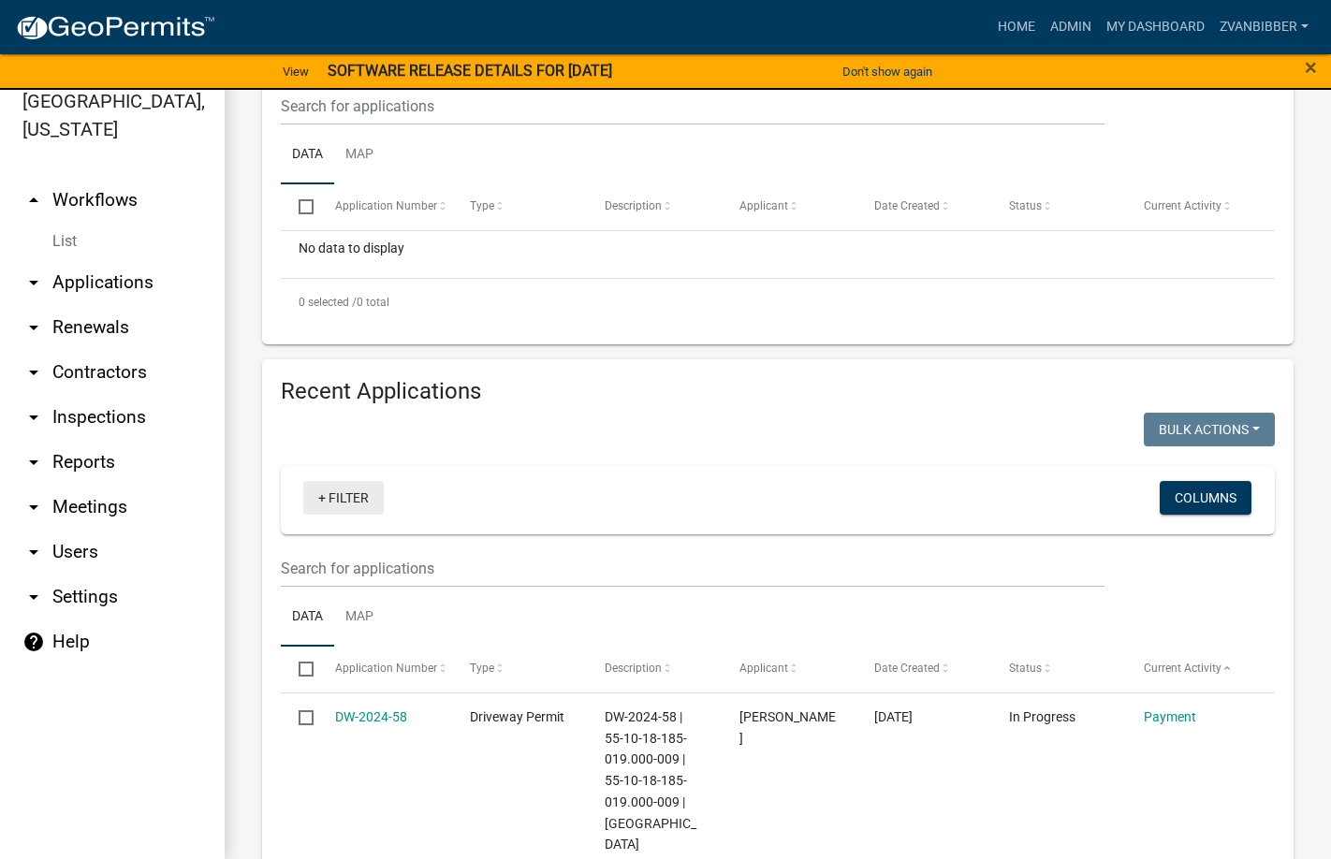
click at [371, 486] on link "+ Filter" at bounding box center [343, 498] width 80 height 34
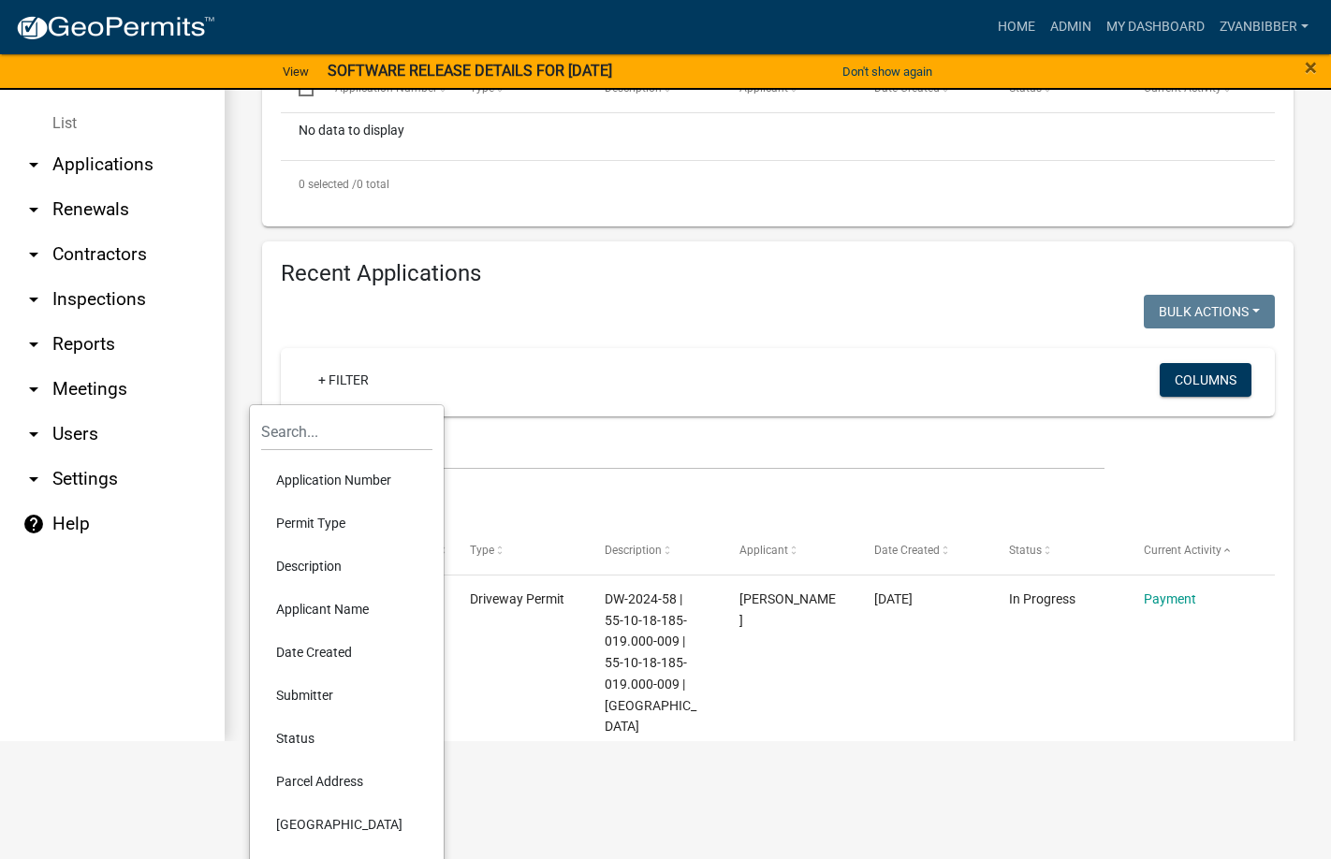
scroll to position [272, 0]
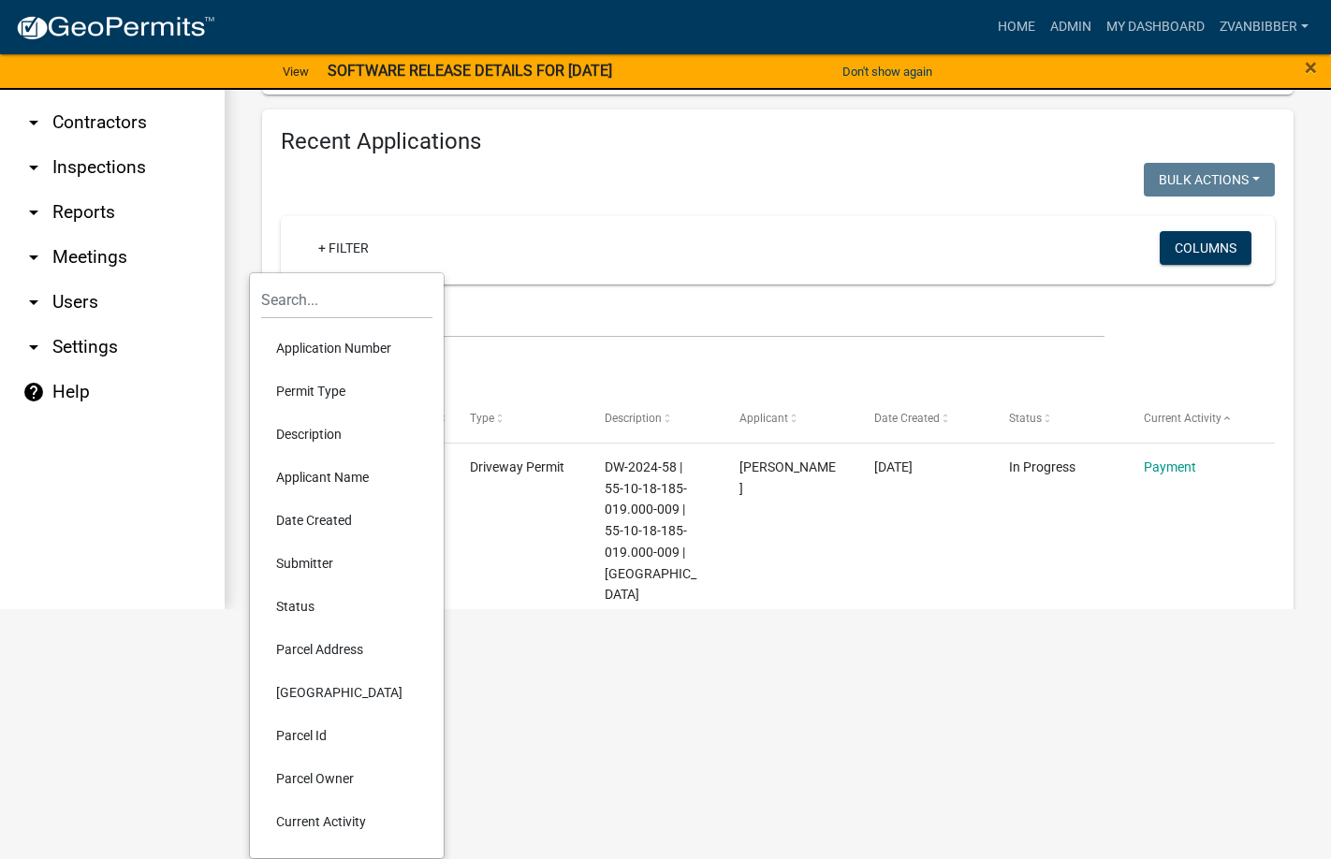
click at [320, 814] on li "Current Activity" at bounding box center [346, 821] width 171 height 43
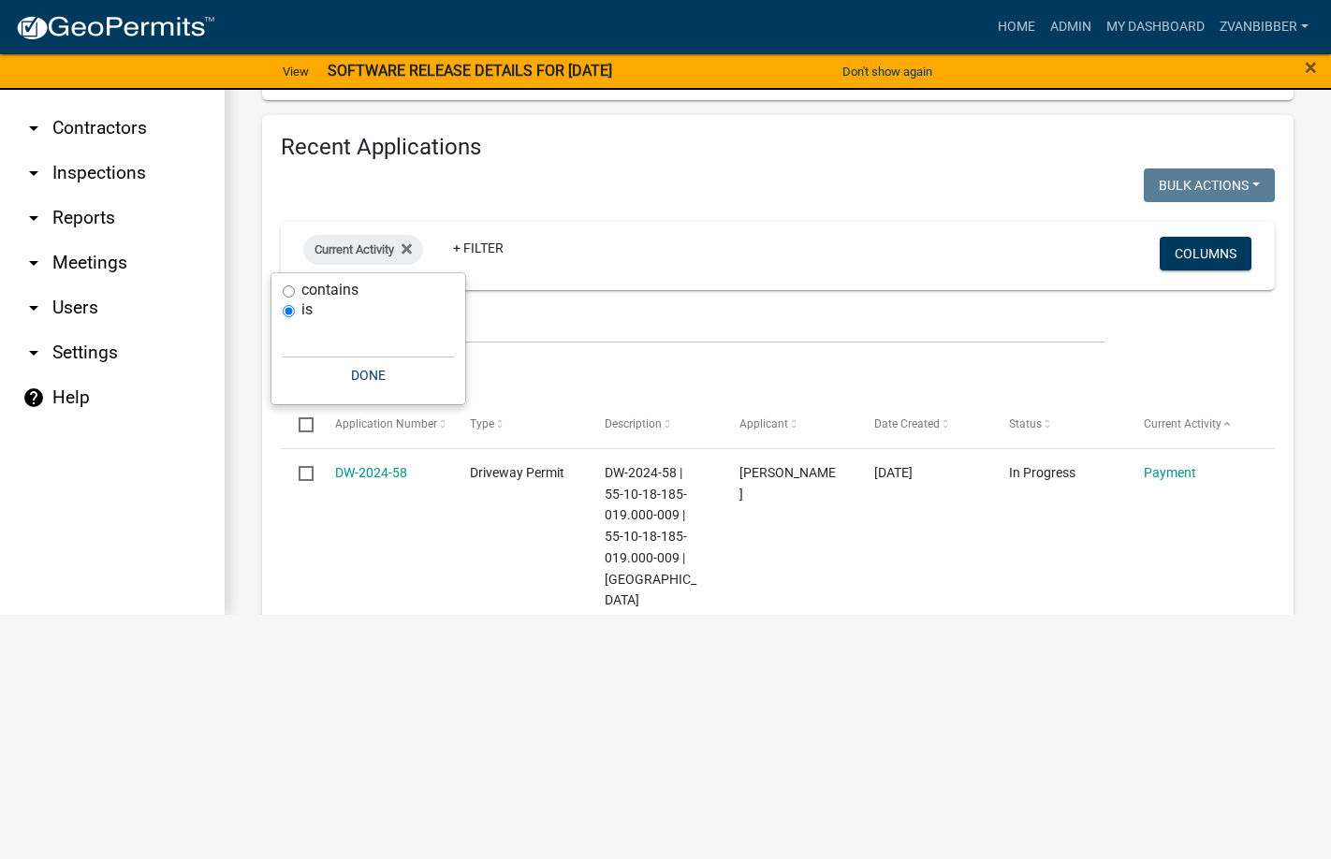
scroll to position [22, 0]
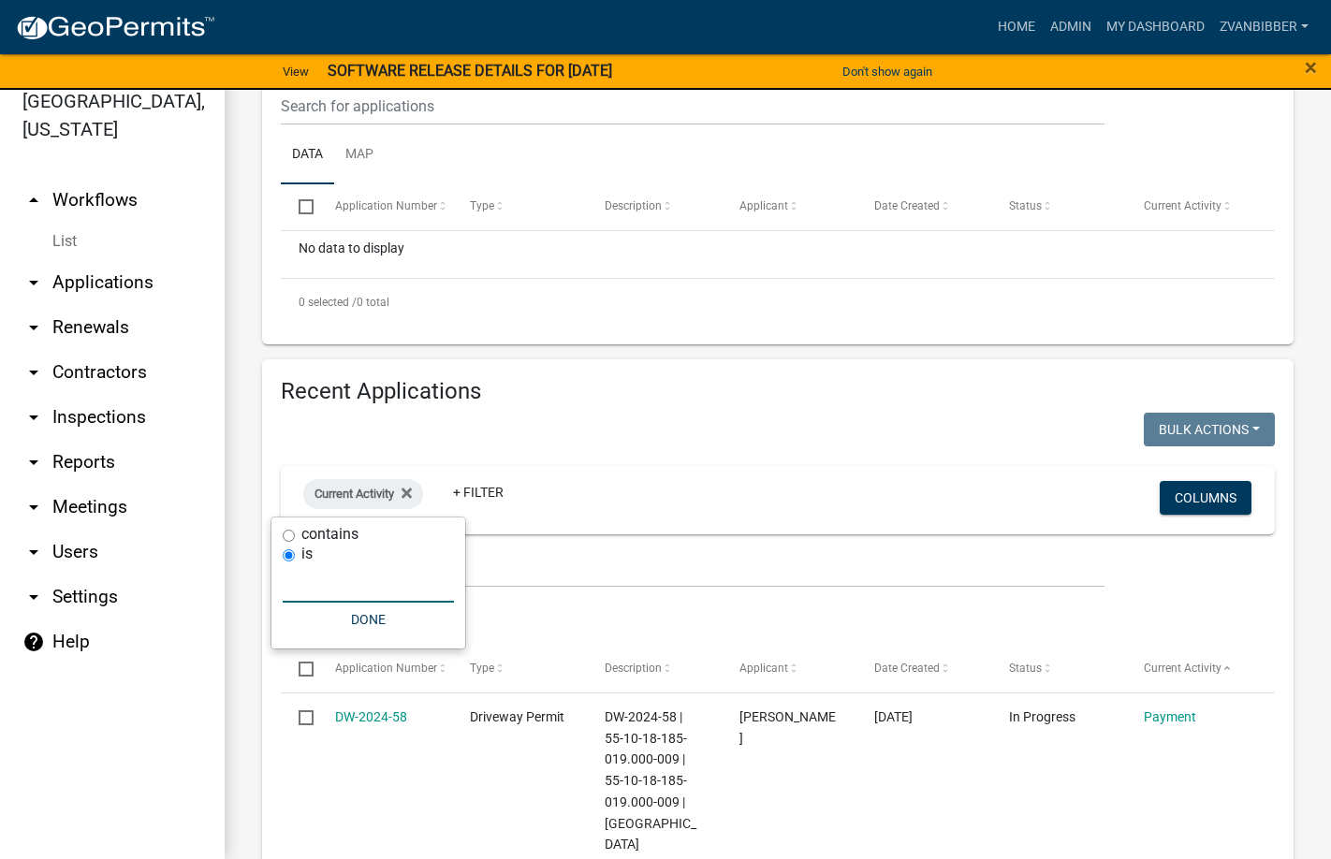
click at [348, 578] on input "text" at bounding box center [368, 583] width 171 height 38
click at [303, 534] on label "contains" at bounding box center [329, 534] width 57 height 15
click at [295, 534] on input "contains" at bounding box center [289, 536] width 12 height 12
radio input "true"
click at [324, 565] on input "text" at bounding box center [368, 564] width 171 height 38
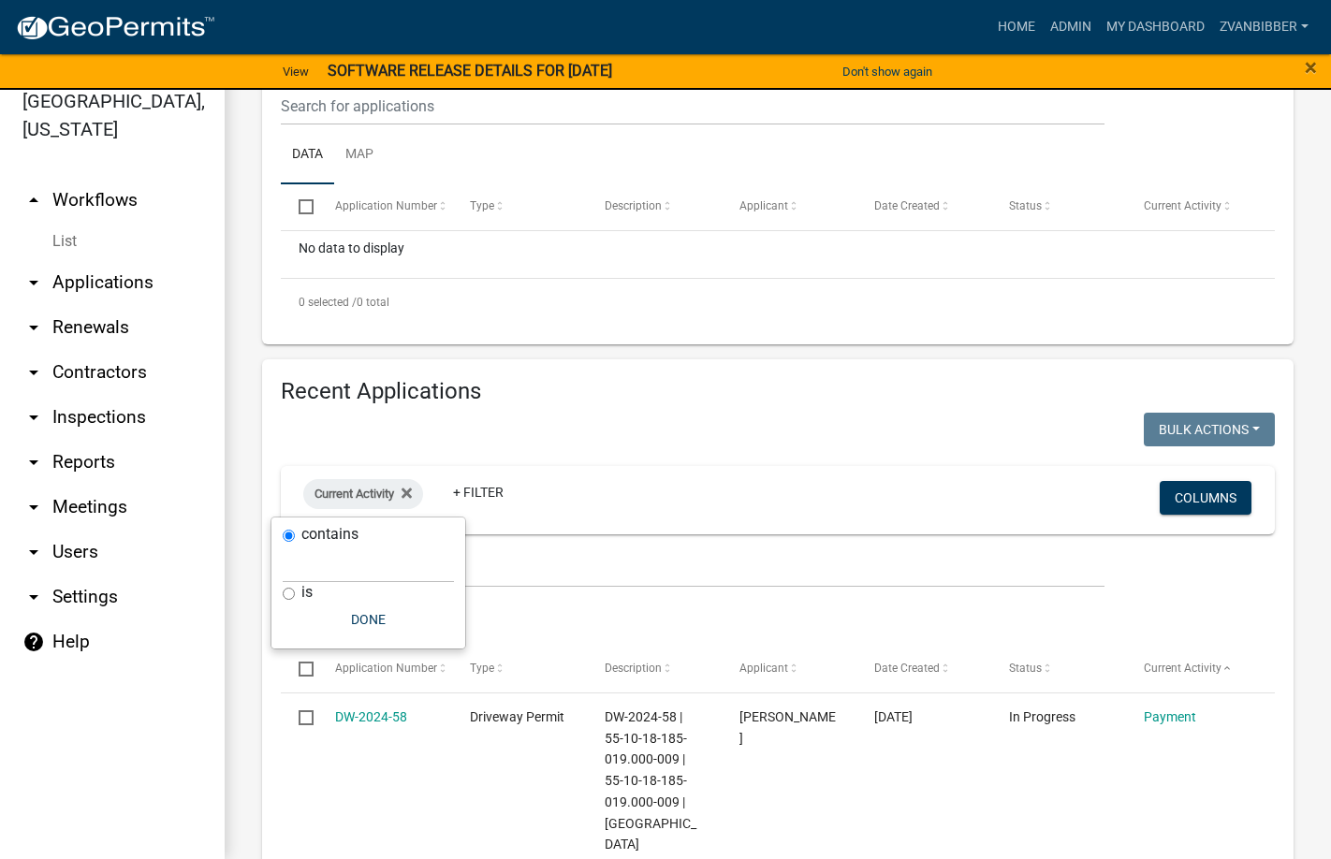
click at [295, 591] on div "is" at bounding box center [368, 593] width 171 height 20
click at [293, 591] on input "is" at bounding box center [289, 594] width 12 height 12
radio input "true"
click at [301, 572] on input "text" at bounding box center [368, 583] width 171 height 38
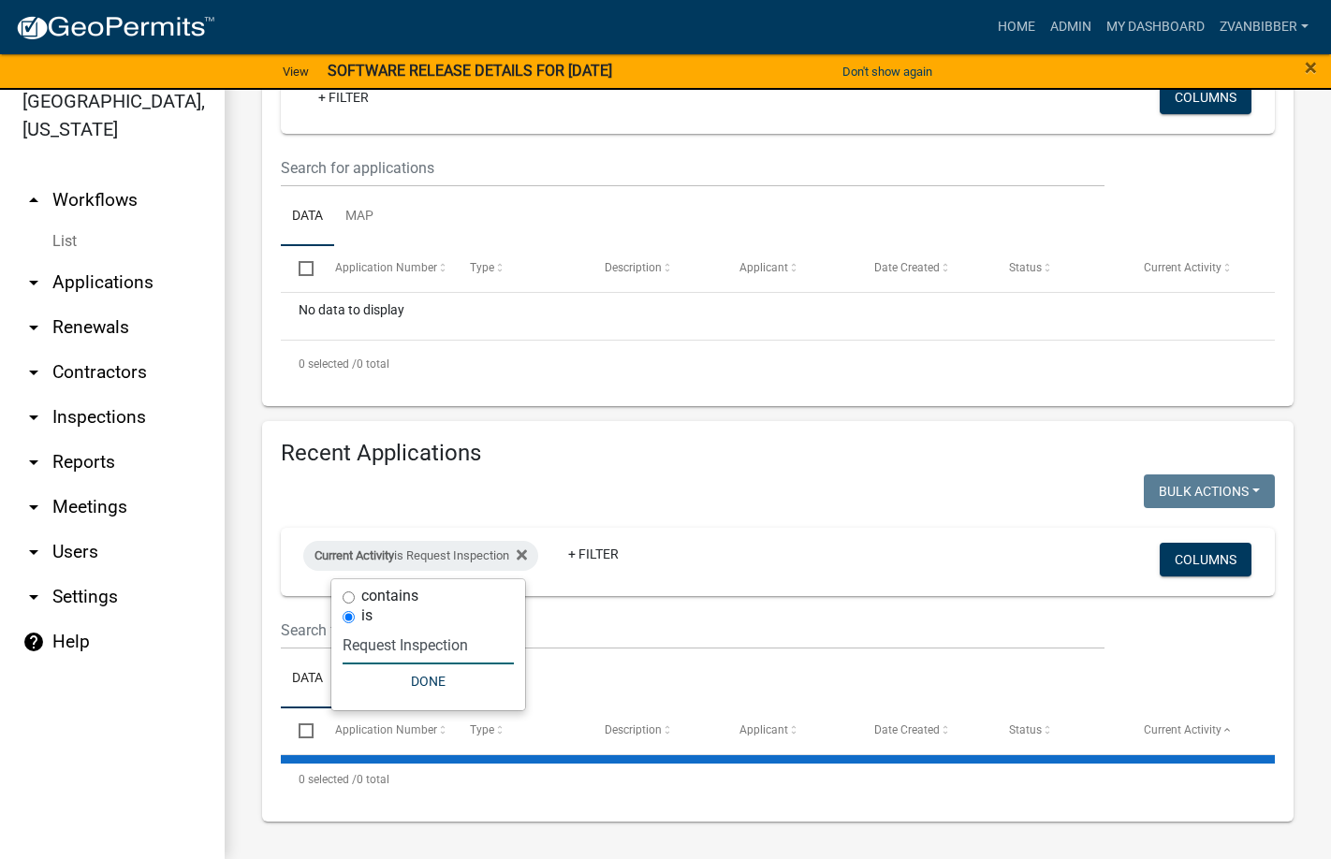
scroll to position [450, 0]
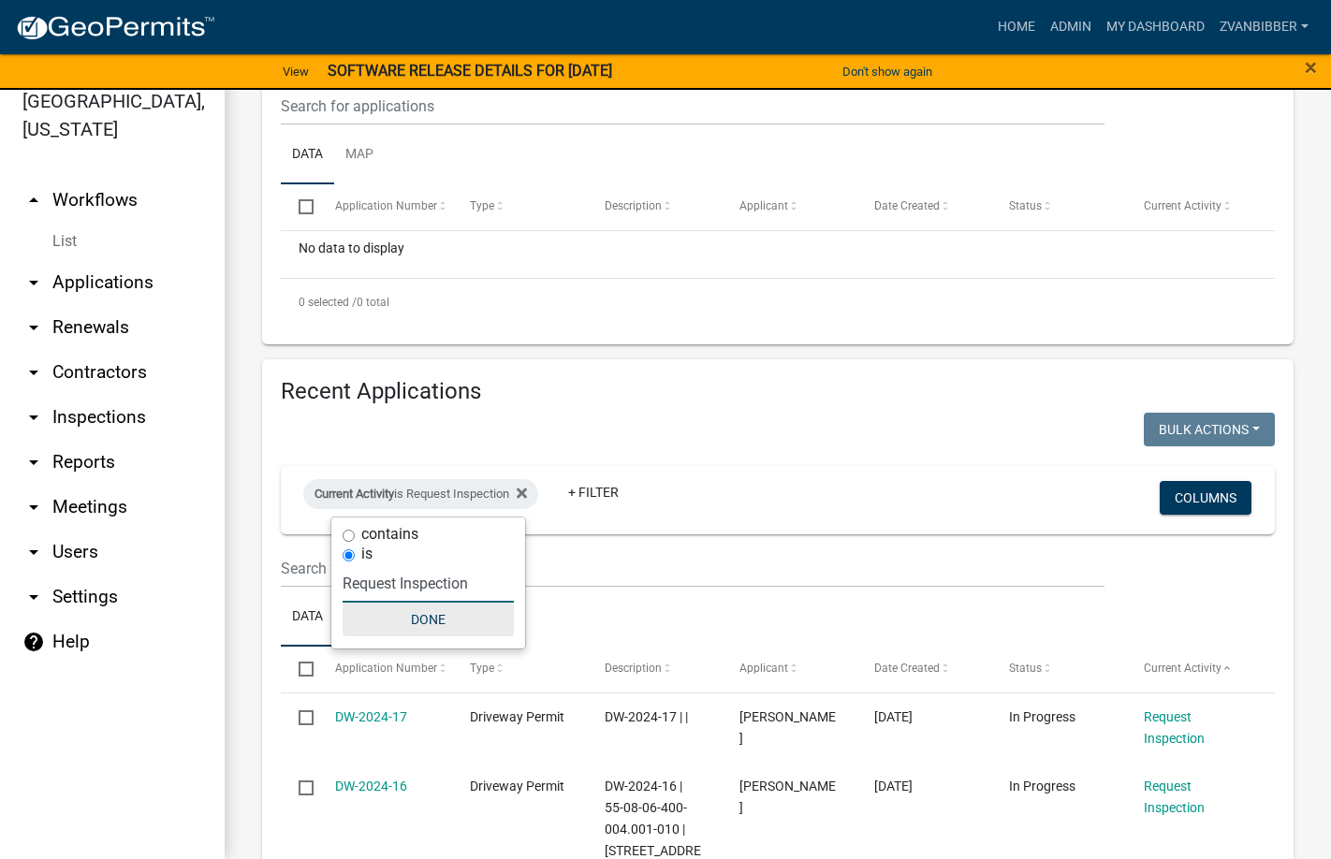
type input "Request Inspection"
click at [429, 626] on button "Done" at bounding box center [428, 620] width 171 height 34
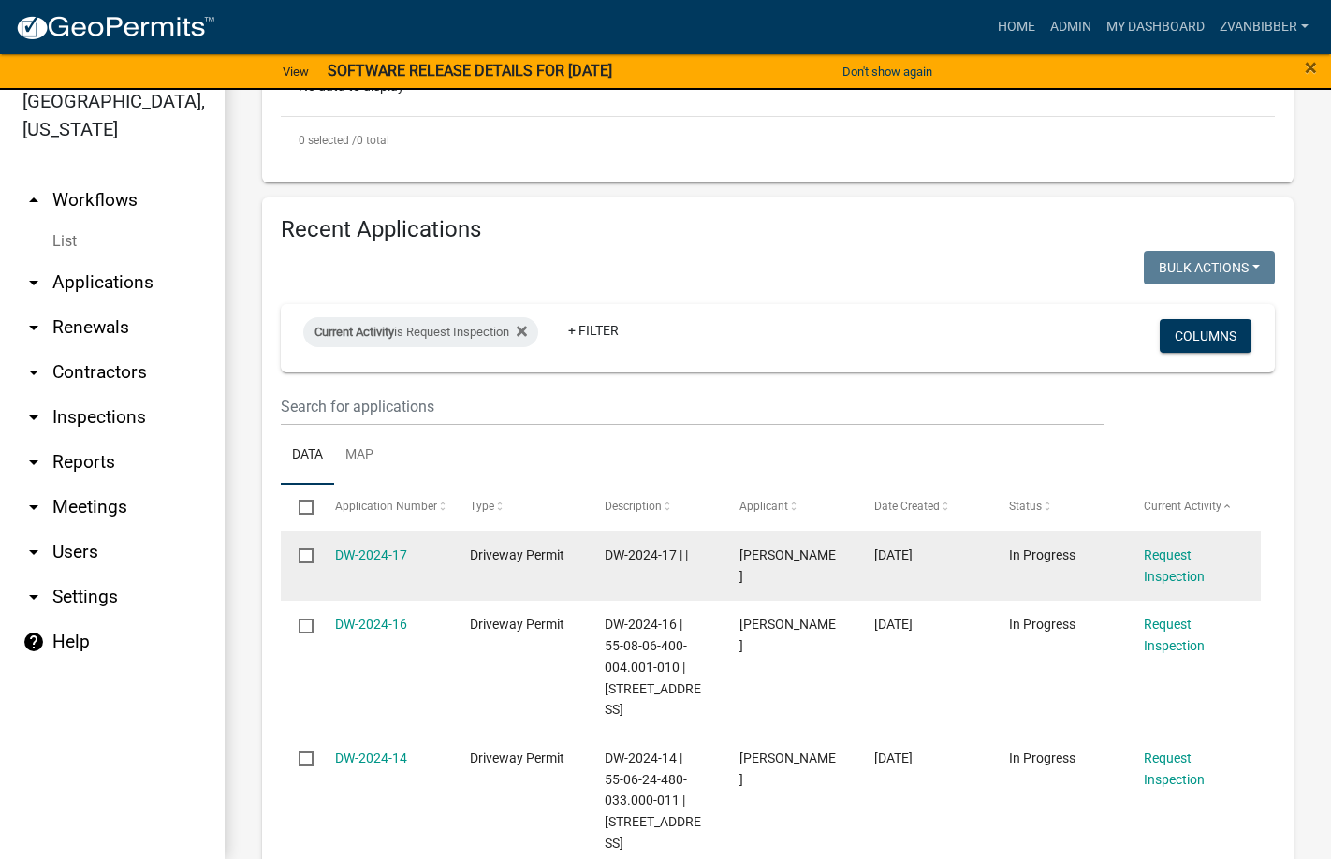
scroll to position [637, 0]
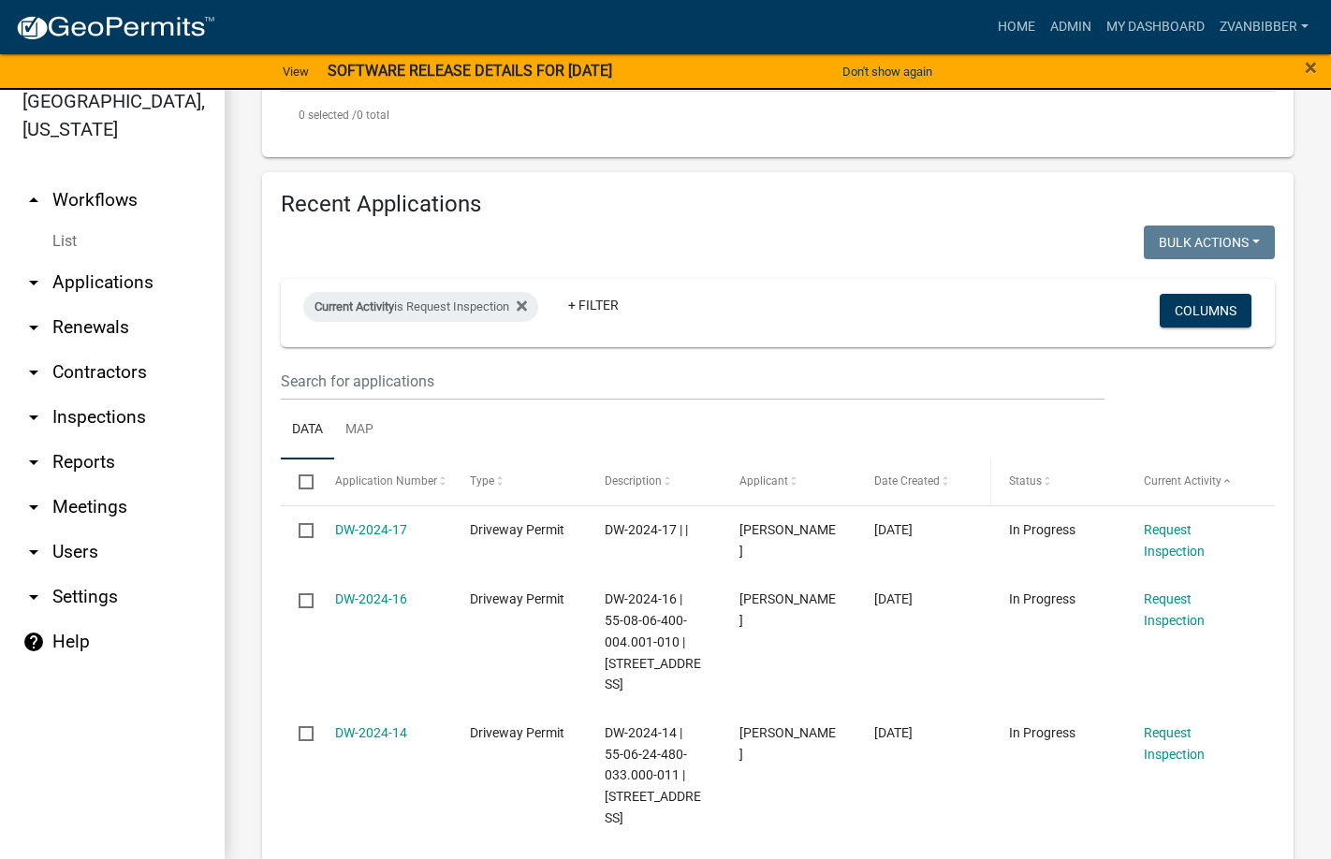
click at [903, 480] on span "Date Created" at bounding box center [907, 480] width 66 height 13
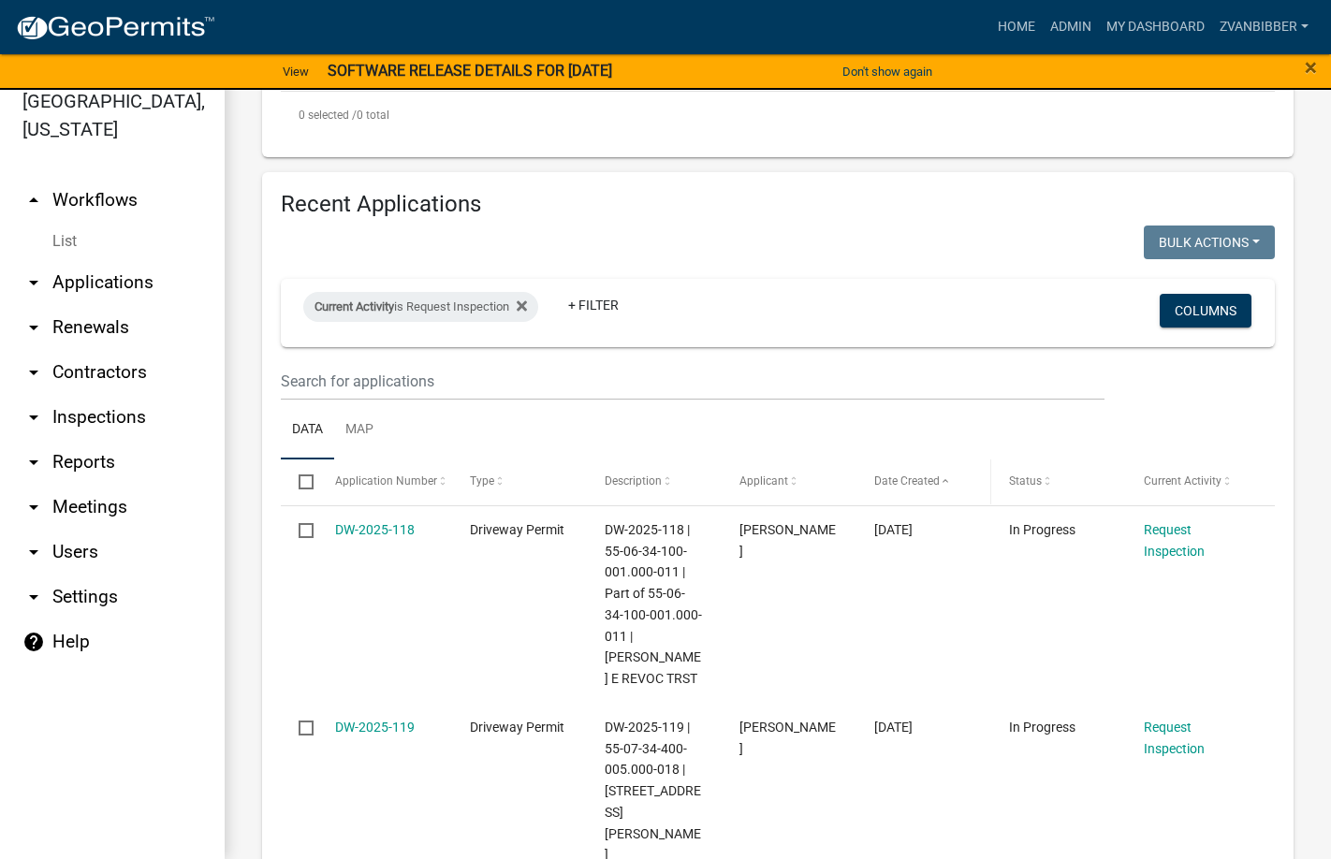
click at [903, 480] on span "Date Created" at bounding box center [907, 480] width 66 height 13
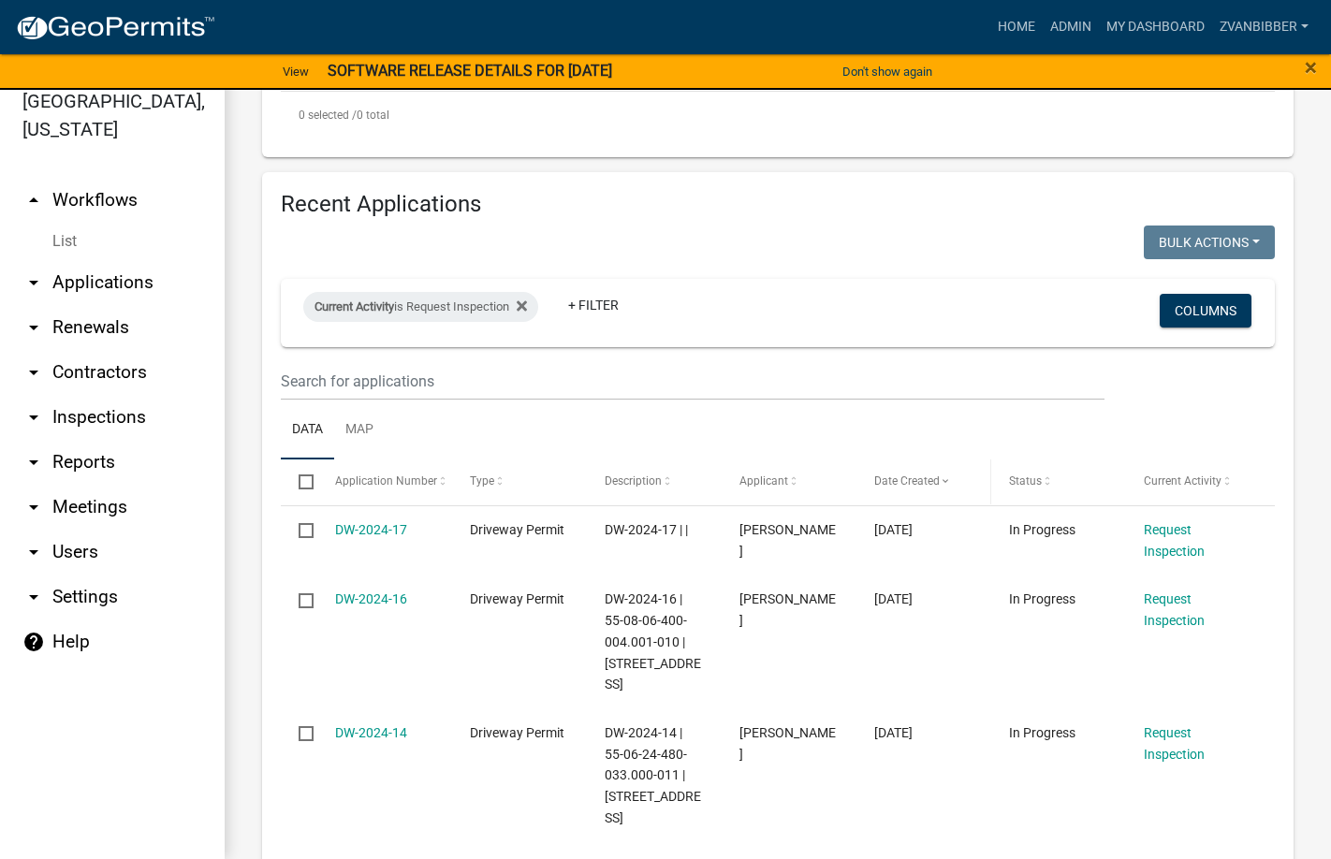
click at [903, 480] on span "Date Created" at bounding box center [907, 480] width 66 height 13
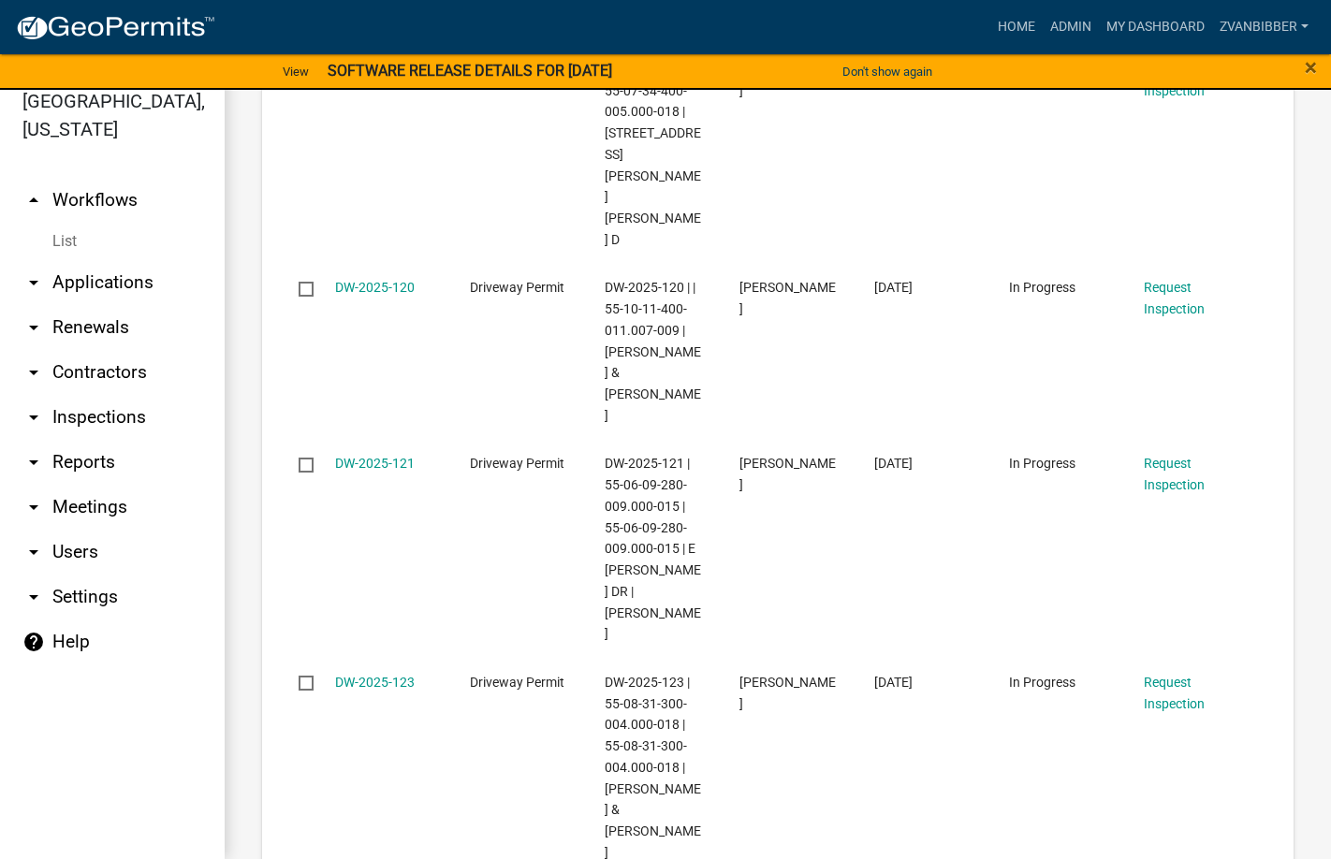
scroll to position [1950, 0]
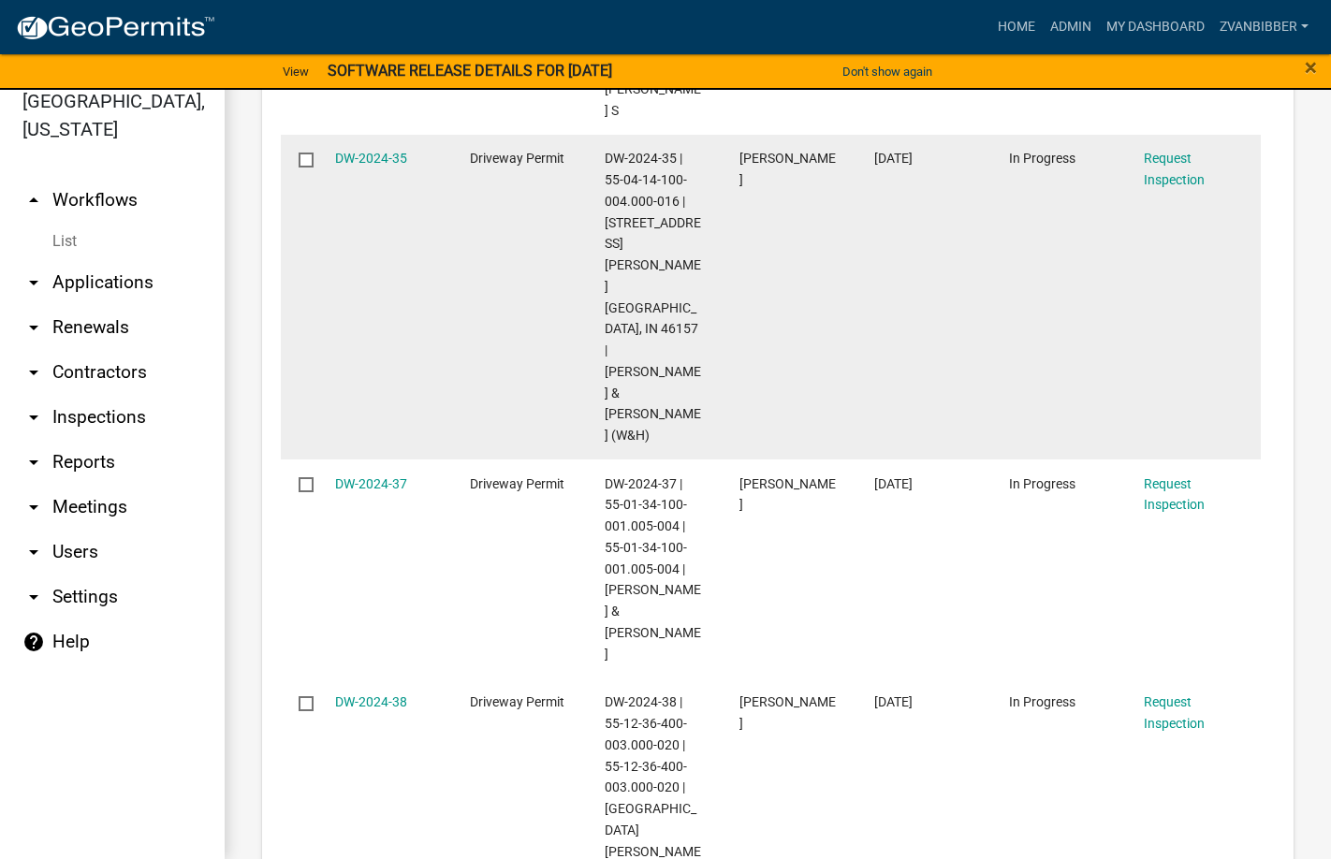
scroll to position [2084, 0]
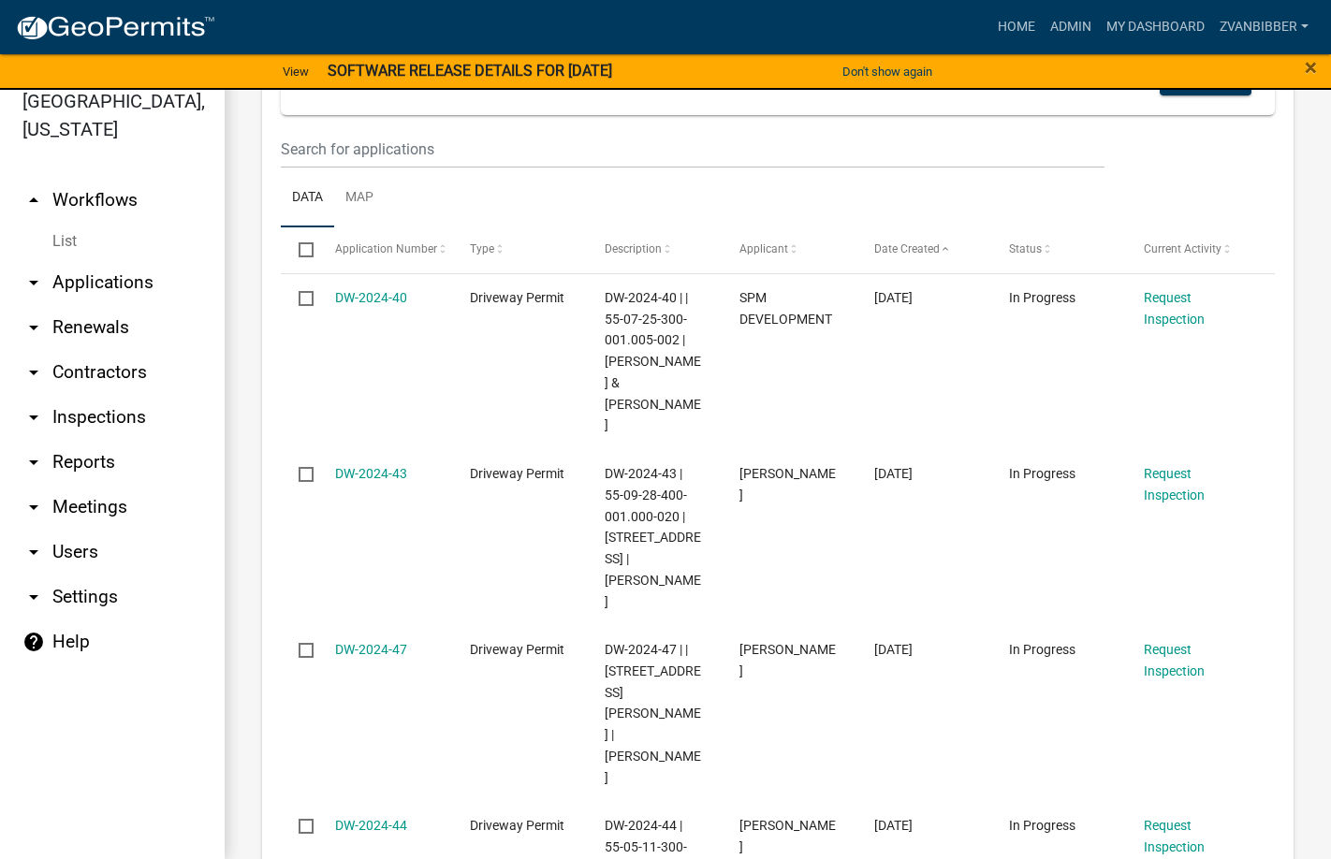
scroll to position [535, 0]
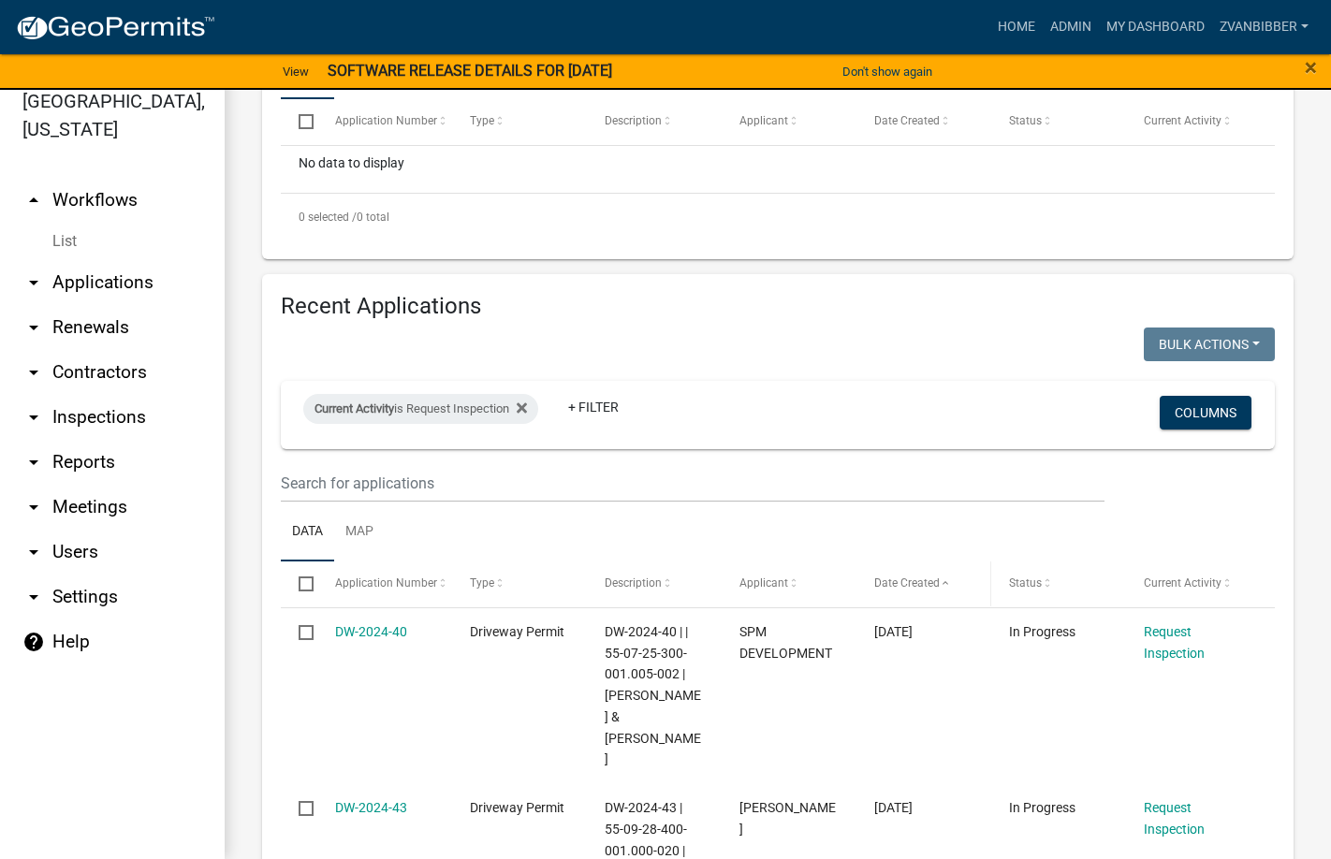
click at [882, 582] on span "Date Created" at bounding box center [907, 583] width 66 height 13
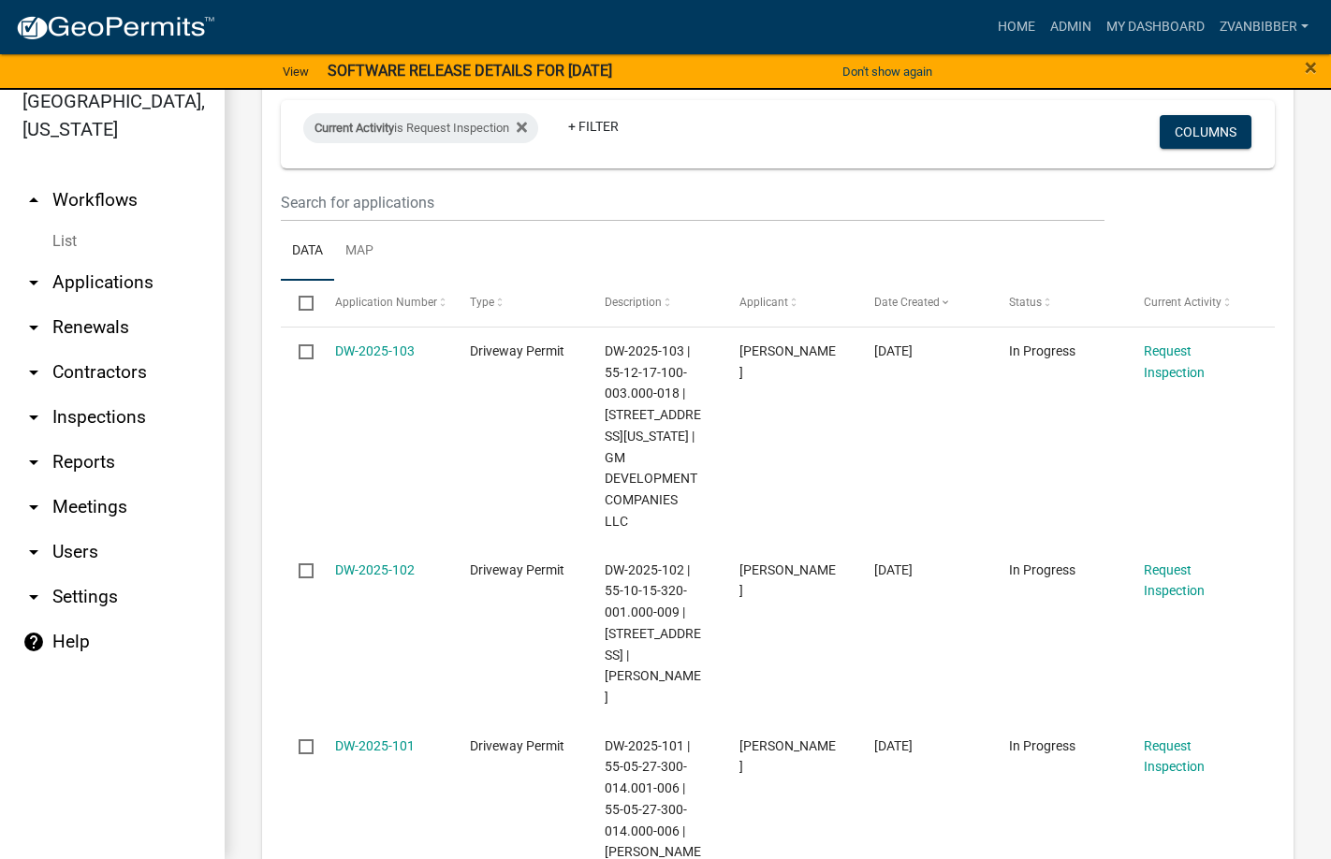
scroll to position [722, 0]
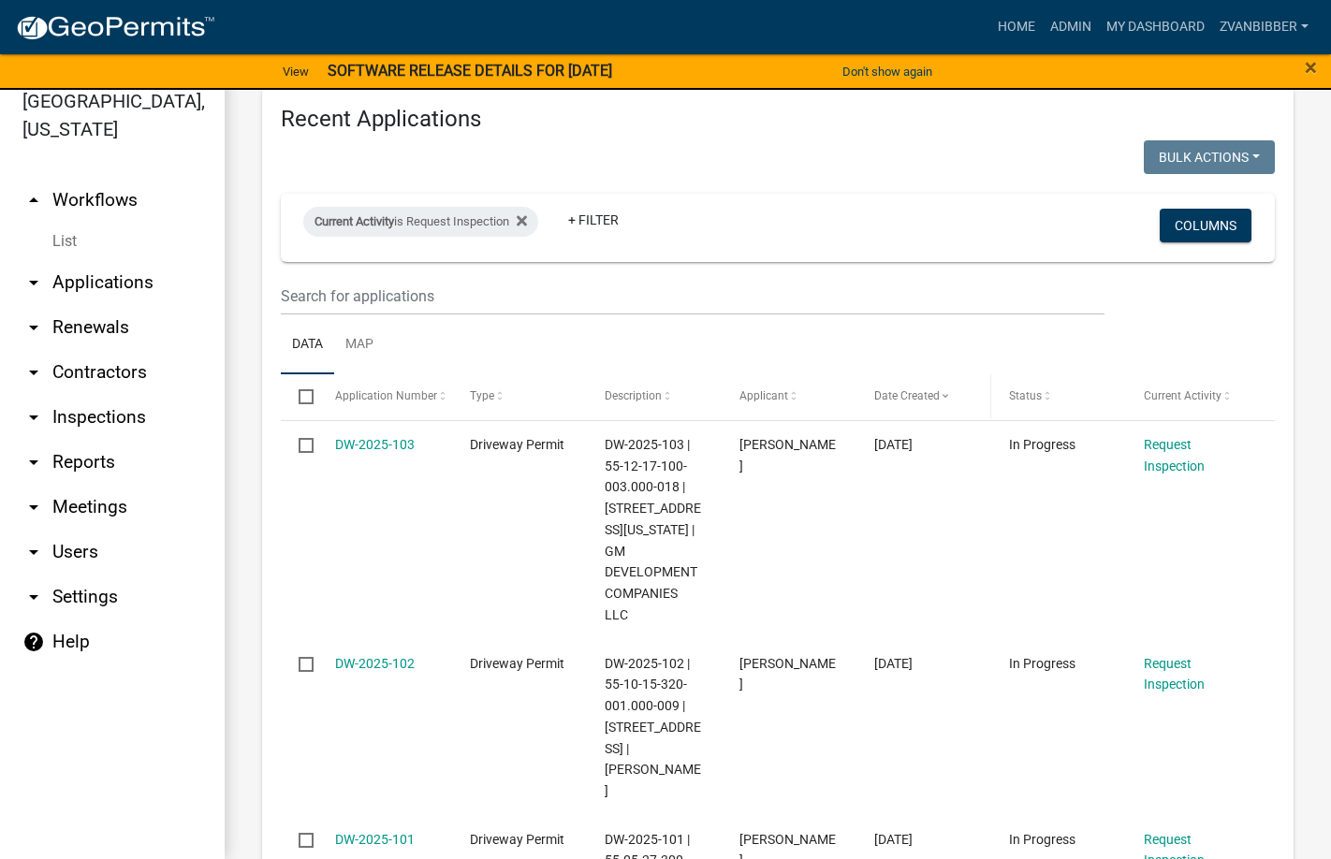
click at [912, 395] on span "Date Created" at bounding box center [907, 395] width 66 height 13
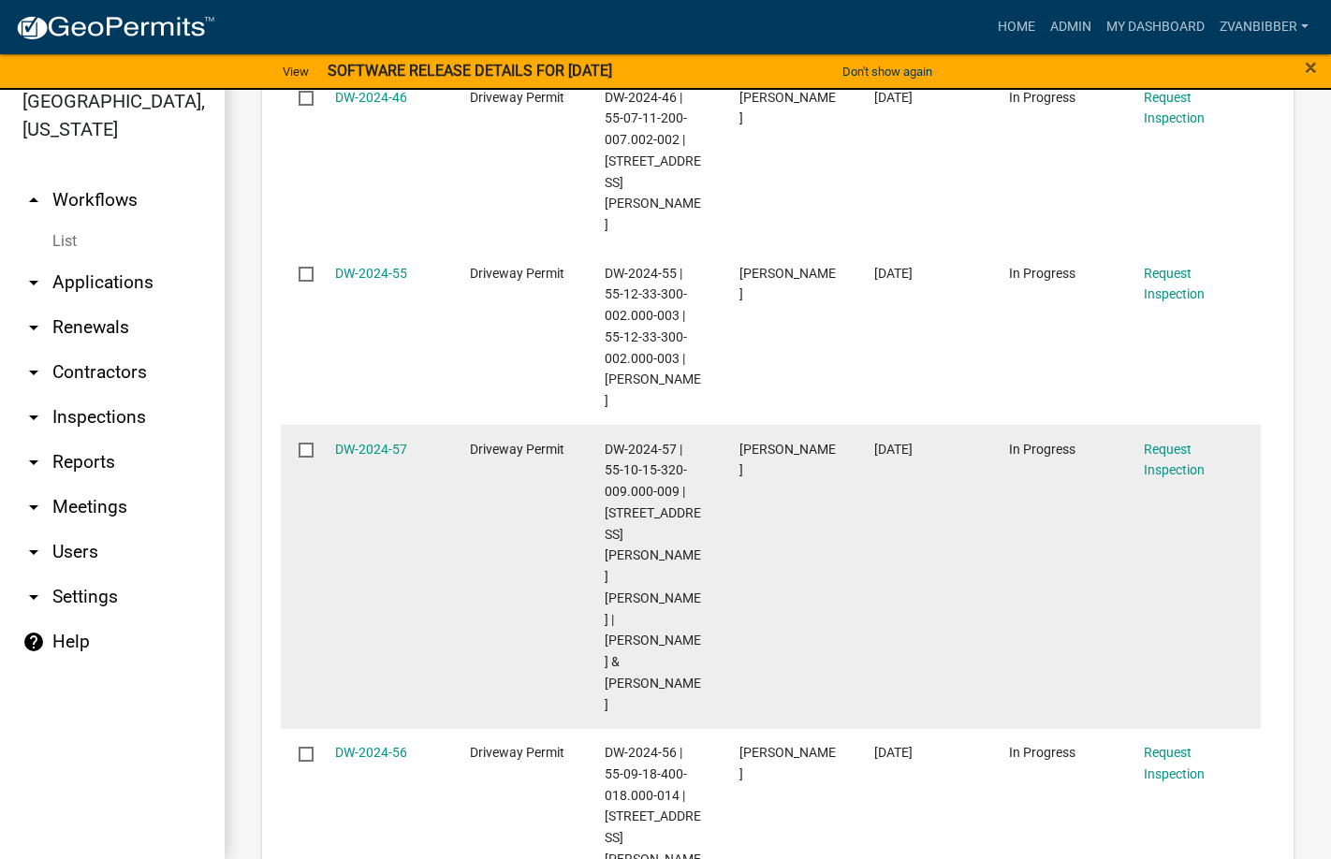
scroll to position [2126, 0]
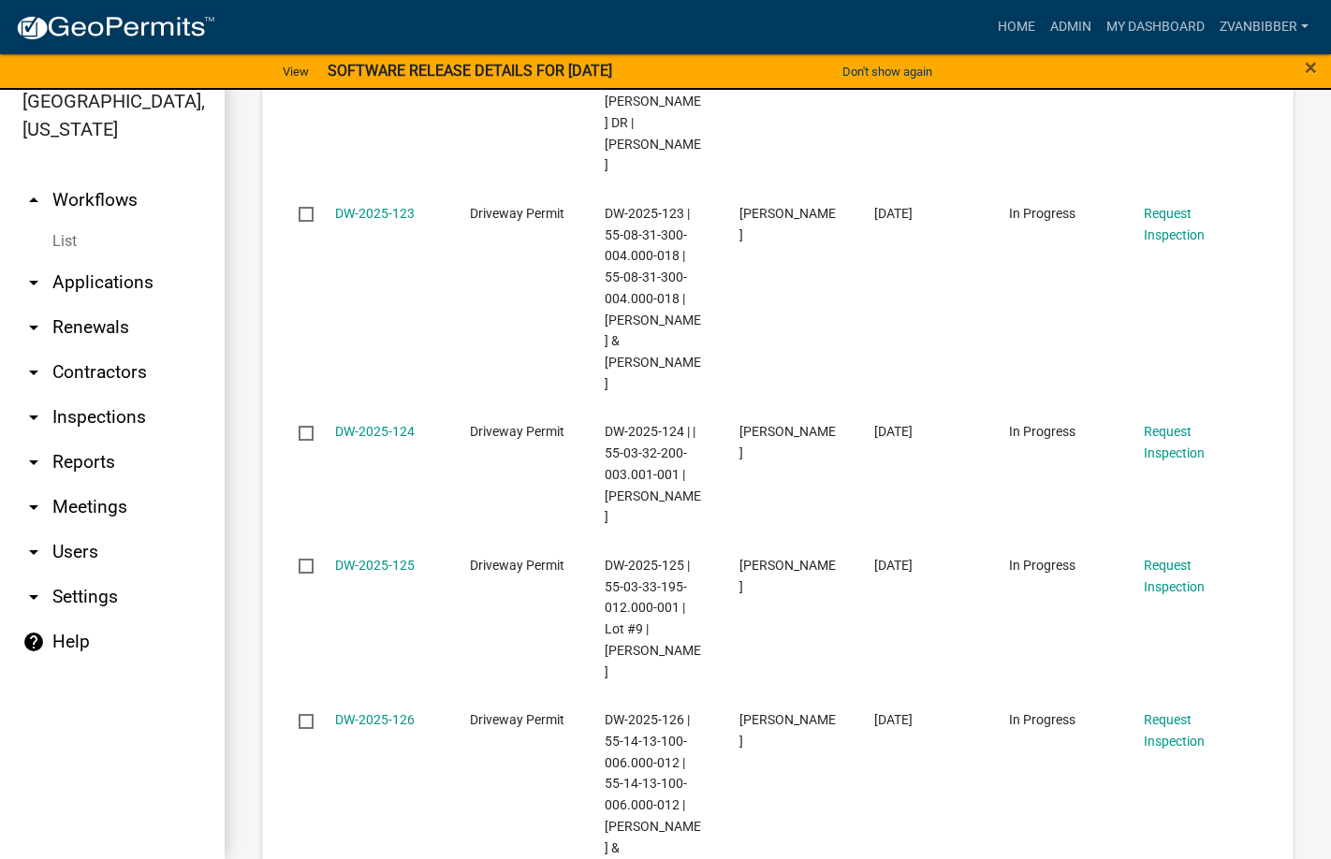
scroll to position [1950, 0]
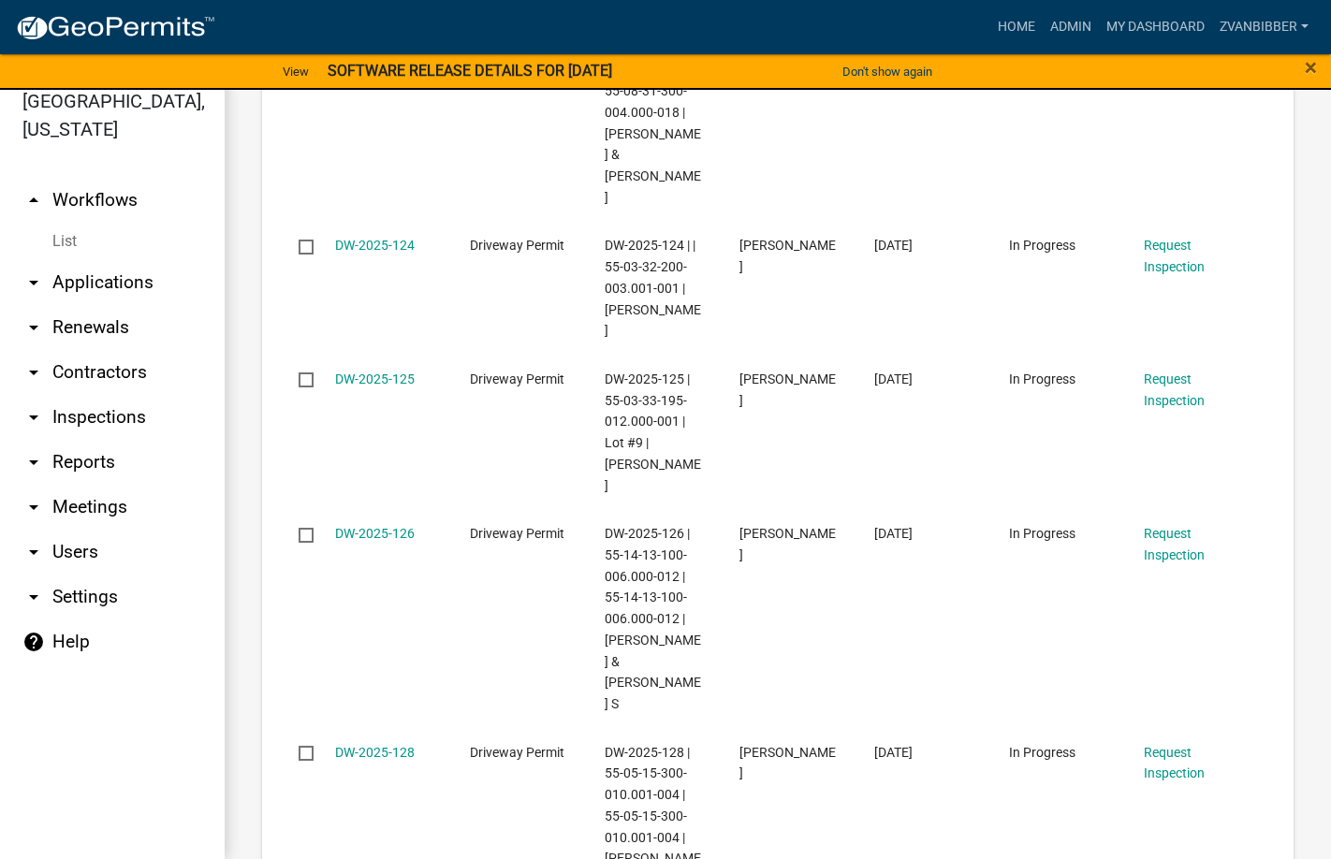
select select "3: 100"
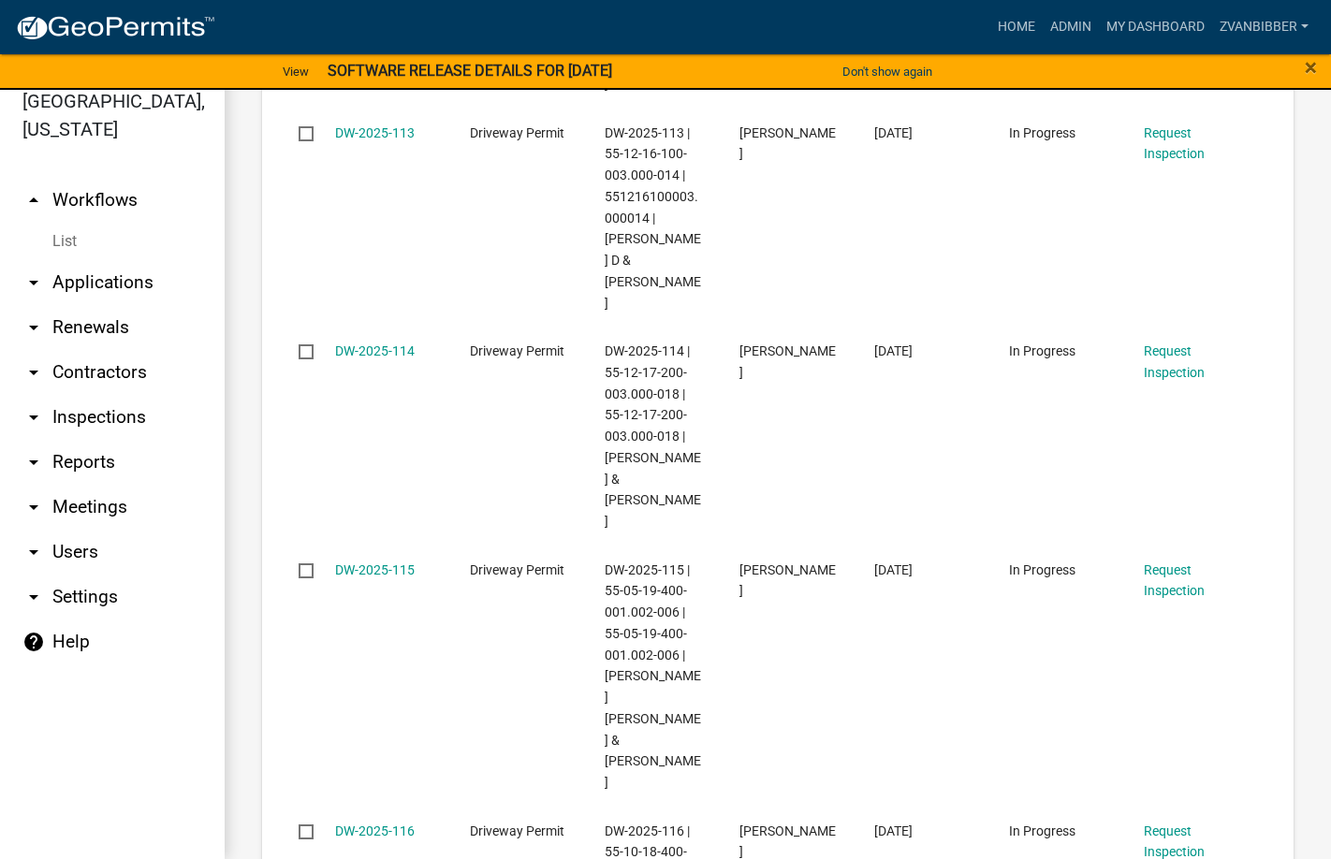
scroll to position [13800, 0]
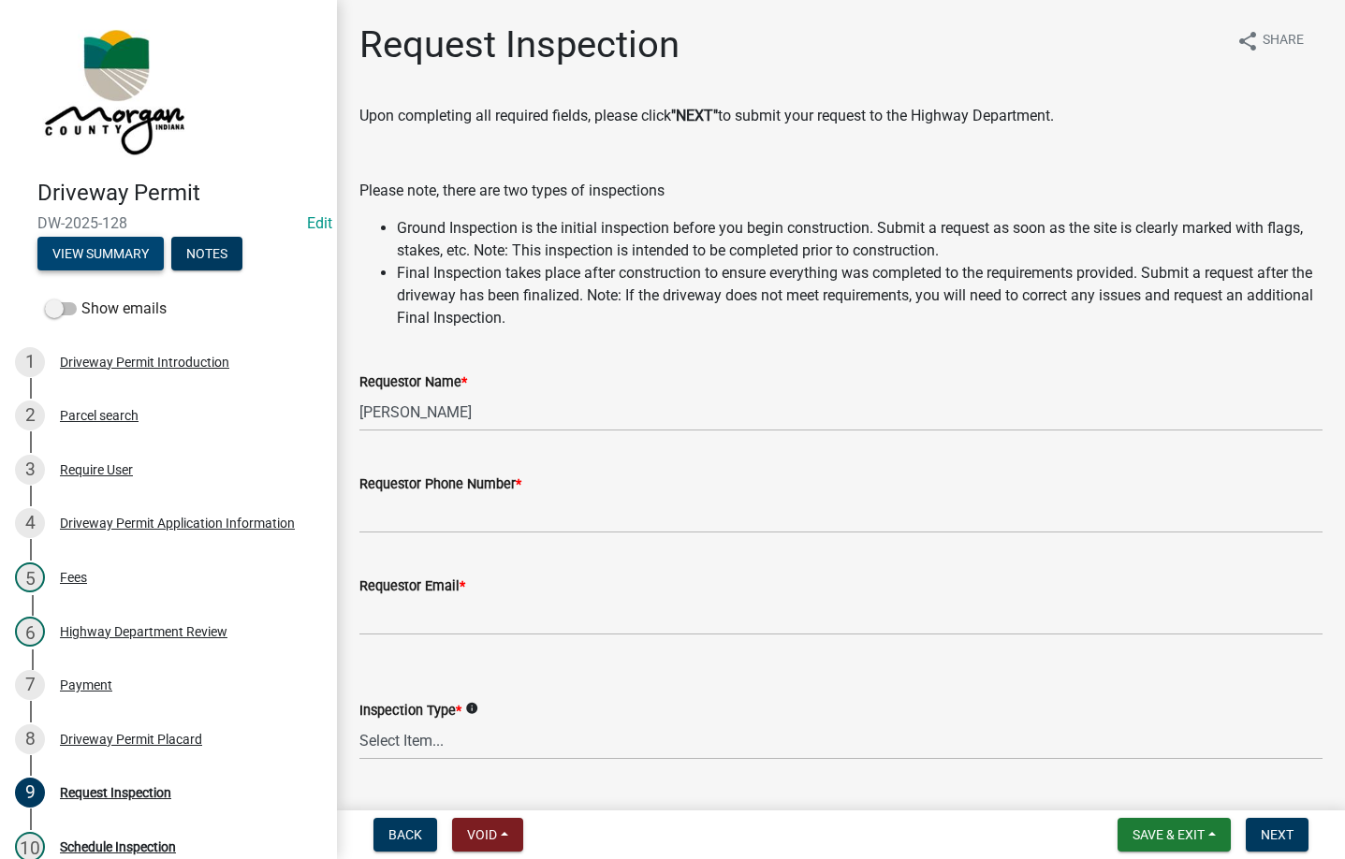
click at [46, 264] on button "View Summary" at bounding box center [100, 254] width 126 height 34
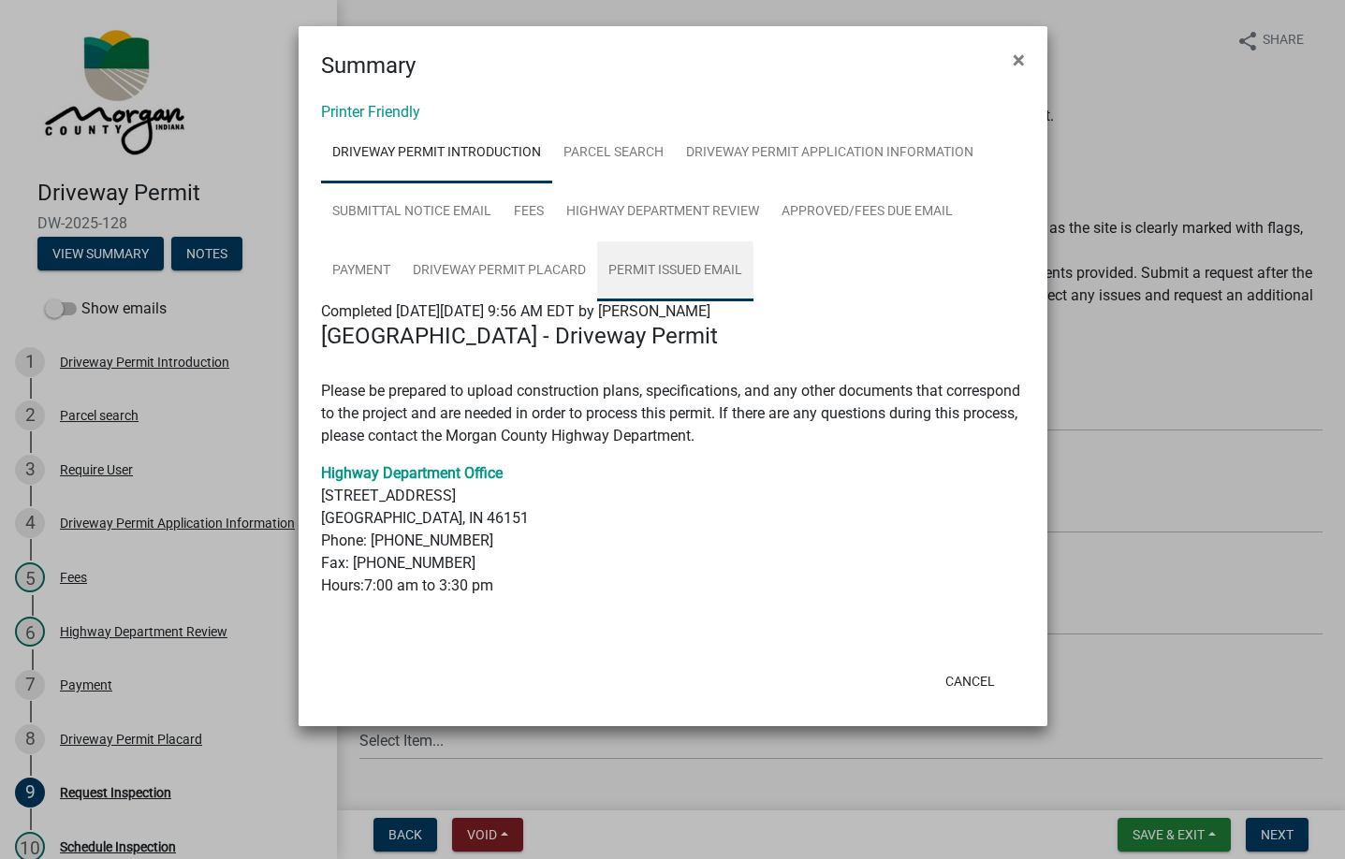
click at [704, 259] on link "Permit Issued Email" at bounding box center [675, 271] width 156 height 60
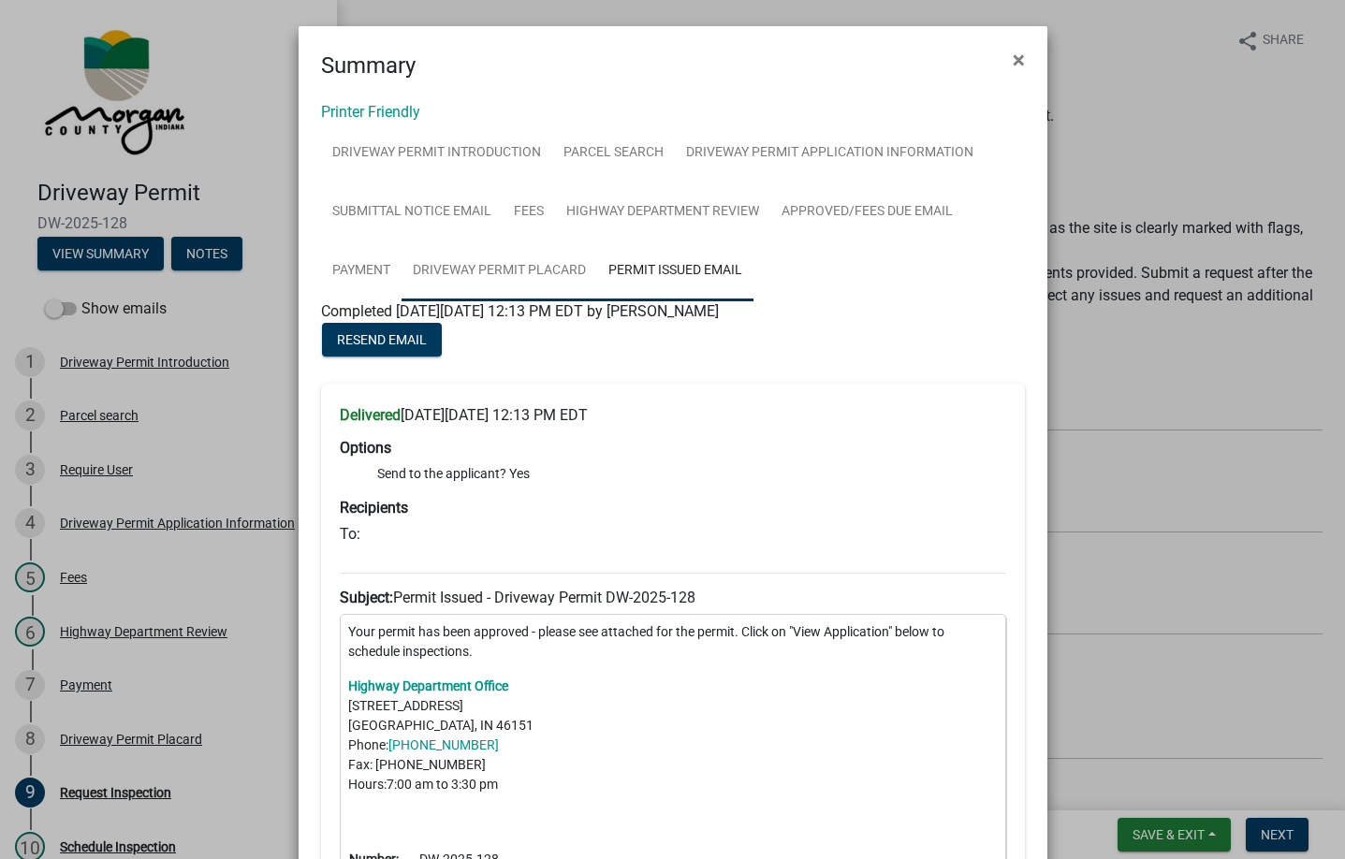
click at [532, 277] on link "Driveway Permit Placard" at bounding box center [499, 271] width 196 height 60
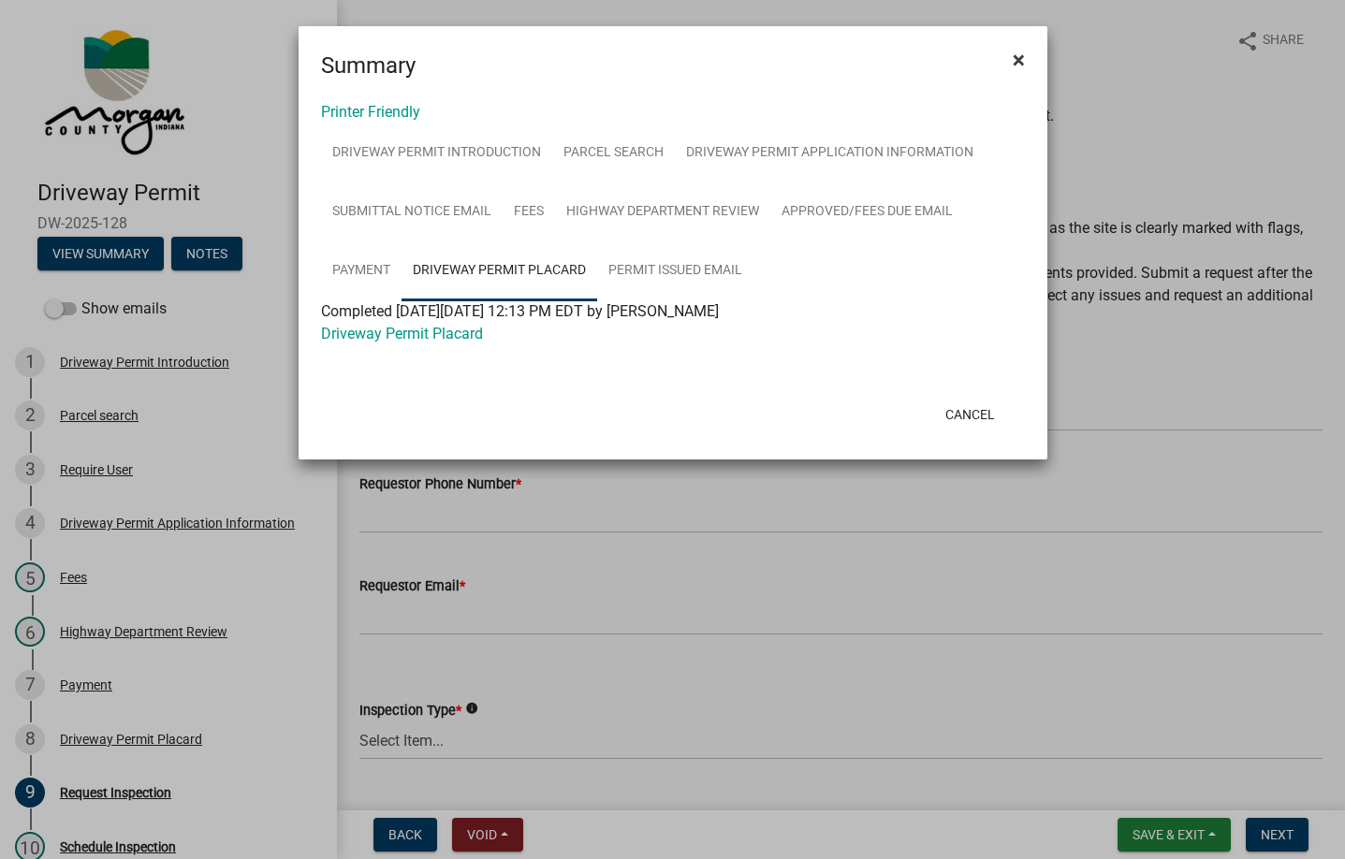
click at [1008, 56] on button "×" at bounding box center [1019, 60] width 42 height 52
